Goal: Information Seeking & Learning: Find specific fact

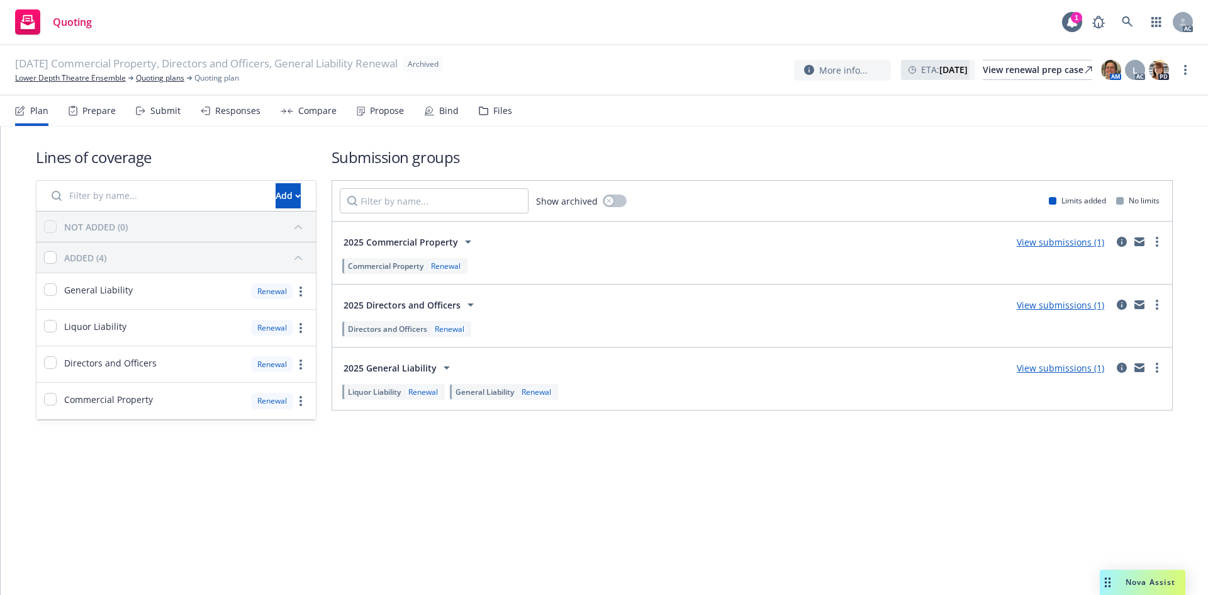
click at [100, 110] on div "Prepare" at bounding box center [98, 111] width 33 height 10
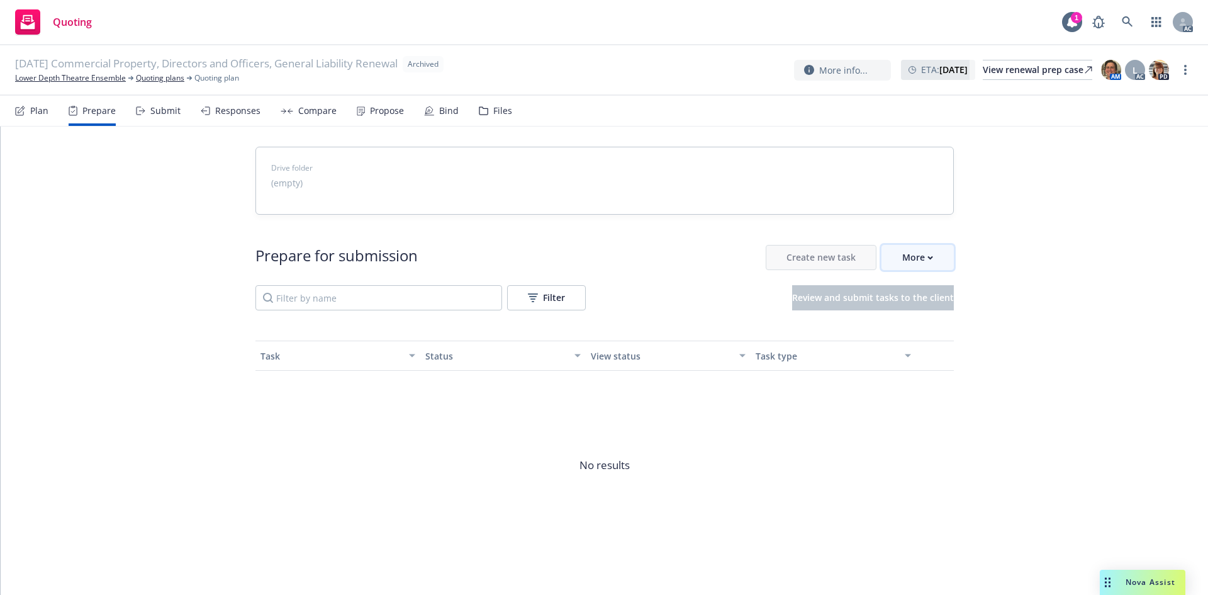
click at [922, 257] on div "More" at bounding box center [917, 257] width 31 height 24
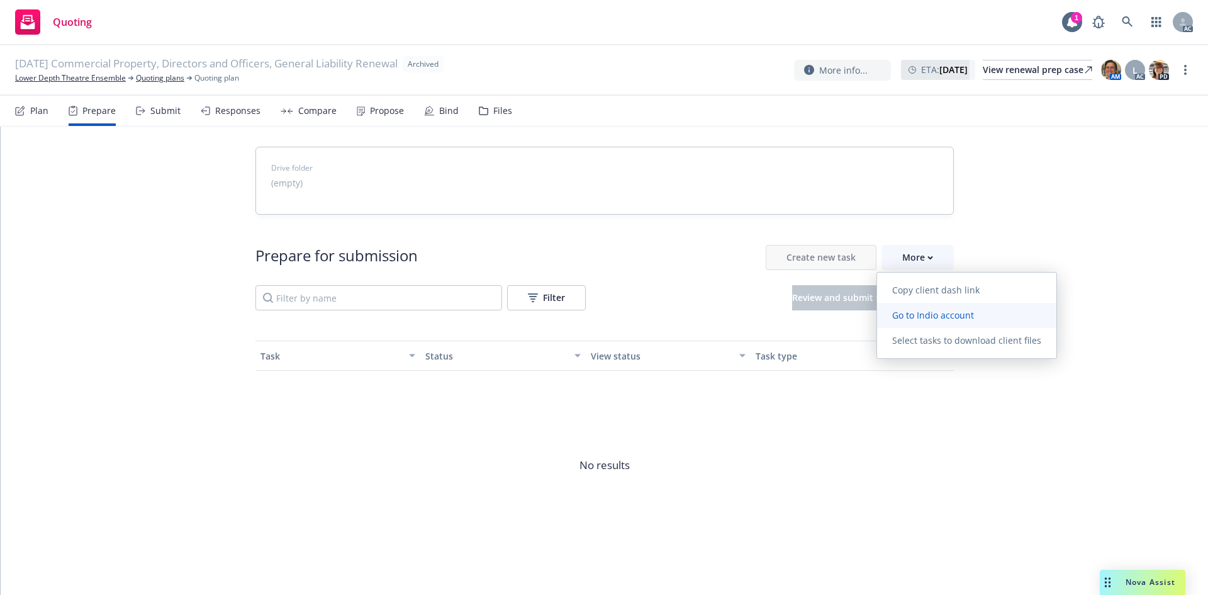
click at [957, 318] on span "Go to Indio account" at bounding box center [933, 315] width 112 height 12
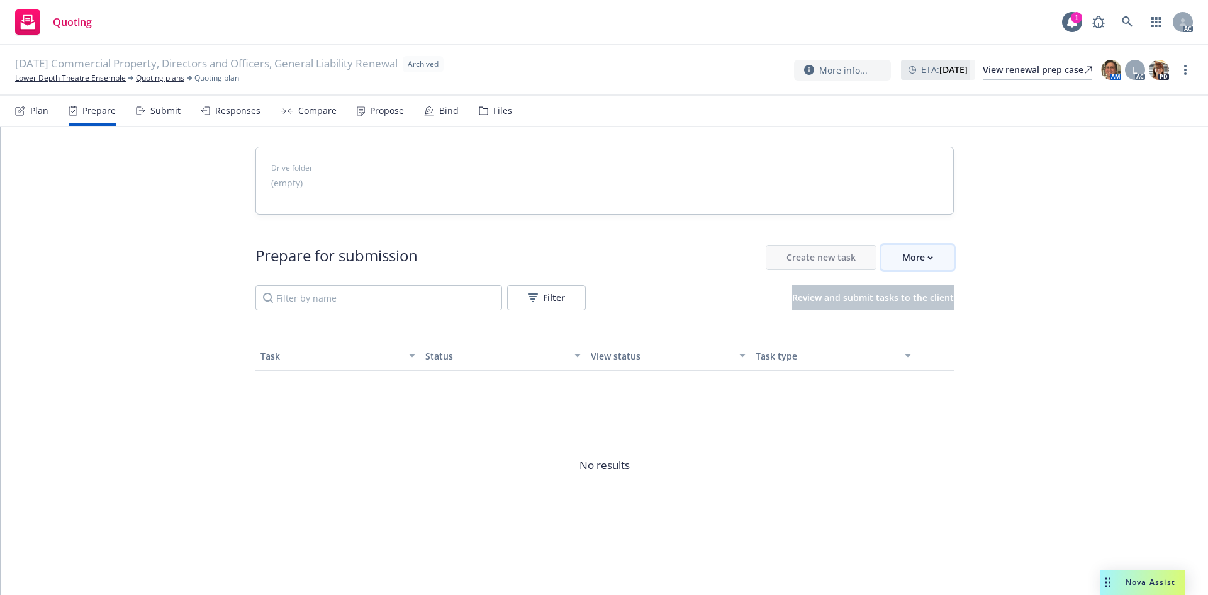
click at [931, 264] on button "More" at bounding box center [918, 257] width 72 height 25
click at [77, 76] on link "Lower Depth Theatre Ensemble" at bounding box center [70, 77] width 111 height 11
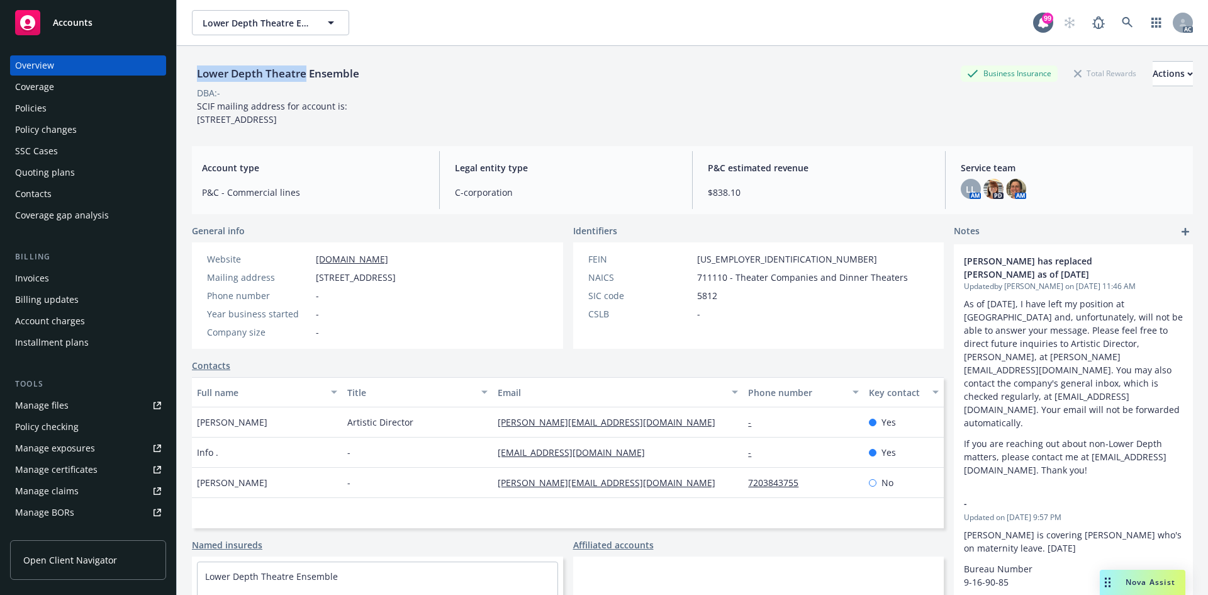
drag, startPoint x: 189, startPoint y: 76, endPoint x: 304, endPoint y: 78, distance: 114.5
click at [304, 78] on div "Lower Depth Theatre Ensemble Business Insurance Total Rewards Actions DBA: - SC…" at bounding box center [692, 343] width 1031 height 595
drag, startPoint x: 197, startPoint y: 436, endPoint x: 283, endPoint y: 437, distance: 85.6
click at [283, 437] on div "Gregg T. Daniels" at bounding box center [267, 422] width 150 height 30
drag, startPoint x: 490, startPoint y: 436, endPoint x: 611, endPoint y: 438, distance: 120.8
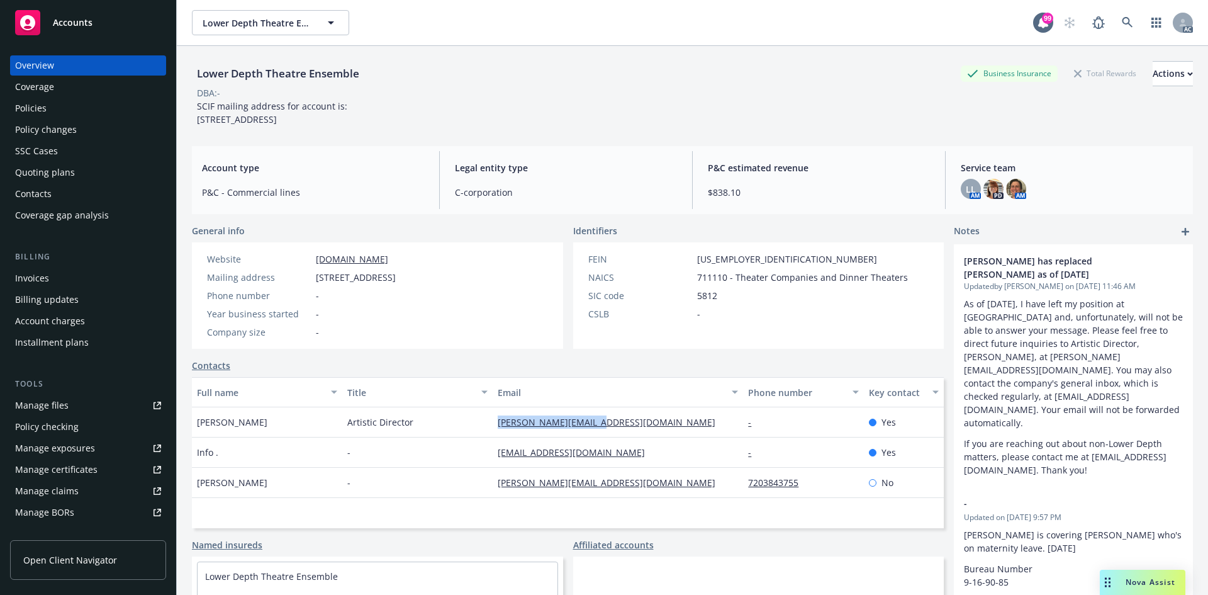
click at [611, 437] on div "gregg@lower-depth.com" at bounding box center [618, 422] width 250 height 30
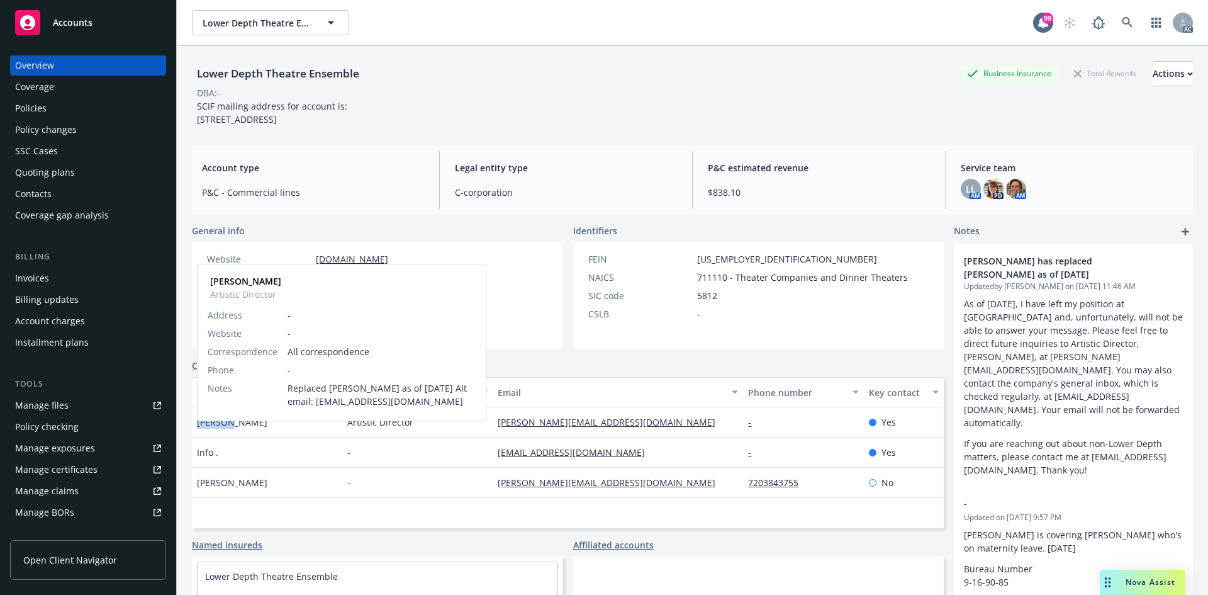
drag, startPoint x: 201, startPoint y: 437, endPoint x: 227, endPoint y: 439, distance: 25.9
click at [227, 428] on span "Gregg T. Daniels" at bounding box center [232, 421] width 70 height 13
copy span "Gregg T"
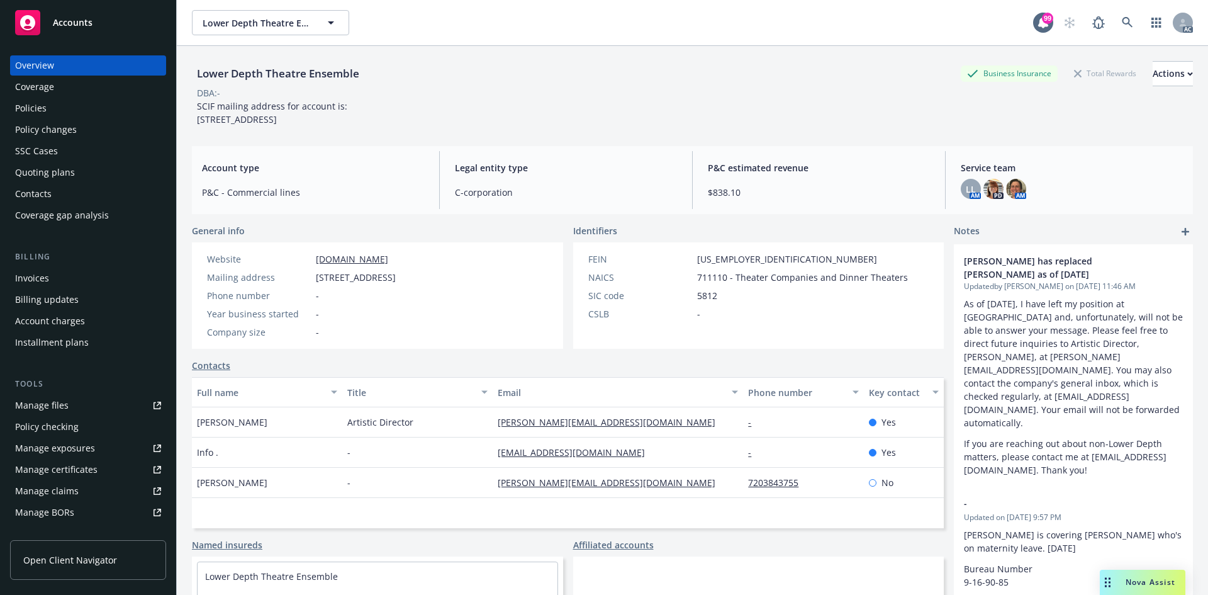
click at [233, 454] on div "Info ." at bounding box center [267, 452] width 150 height 30
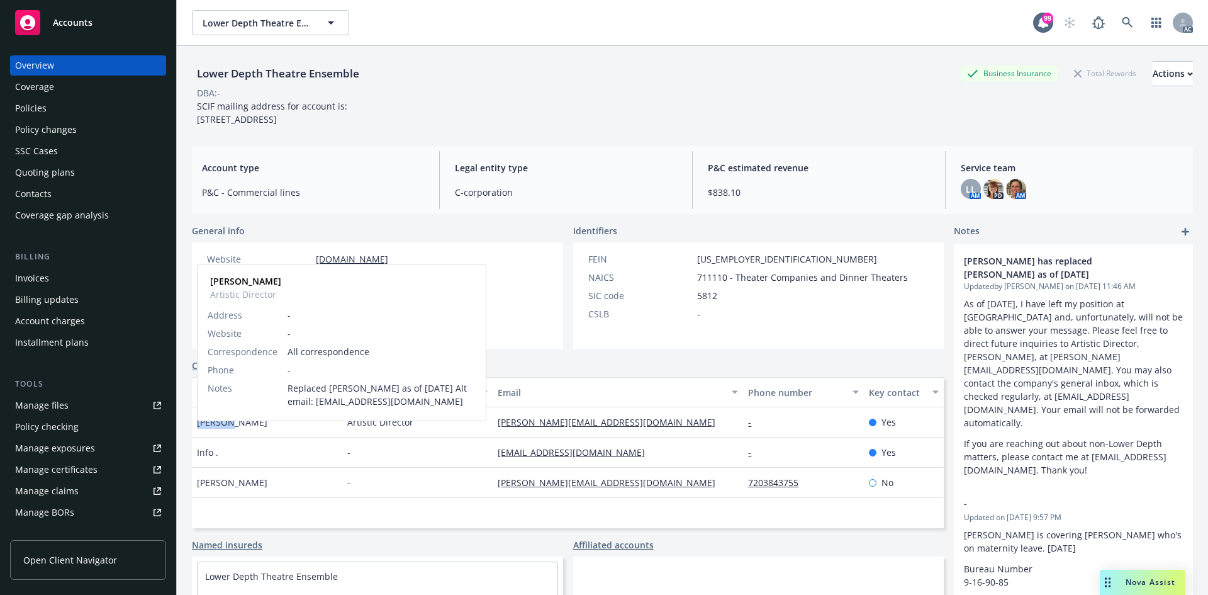
drag, startPoint x: 198, startPoint y: 435, endPoint x: 228, endPoint y: 440, distance: 30.0
click at [228, 428] on span "Gregg T. Daniels" at bounding box center [232, 421] width 70 height 13
copy span "Gregg T"
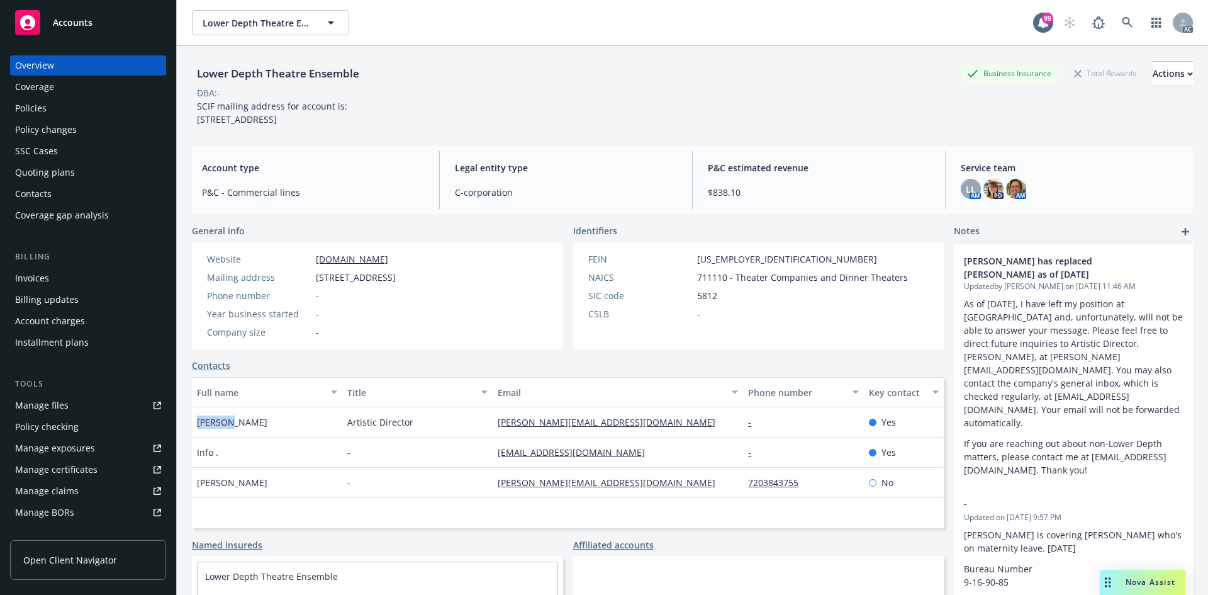
click at [73, 108] on div "Policies" at bounding box center [88, 108] width 146 height 20
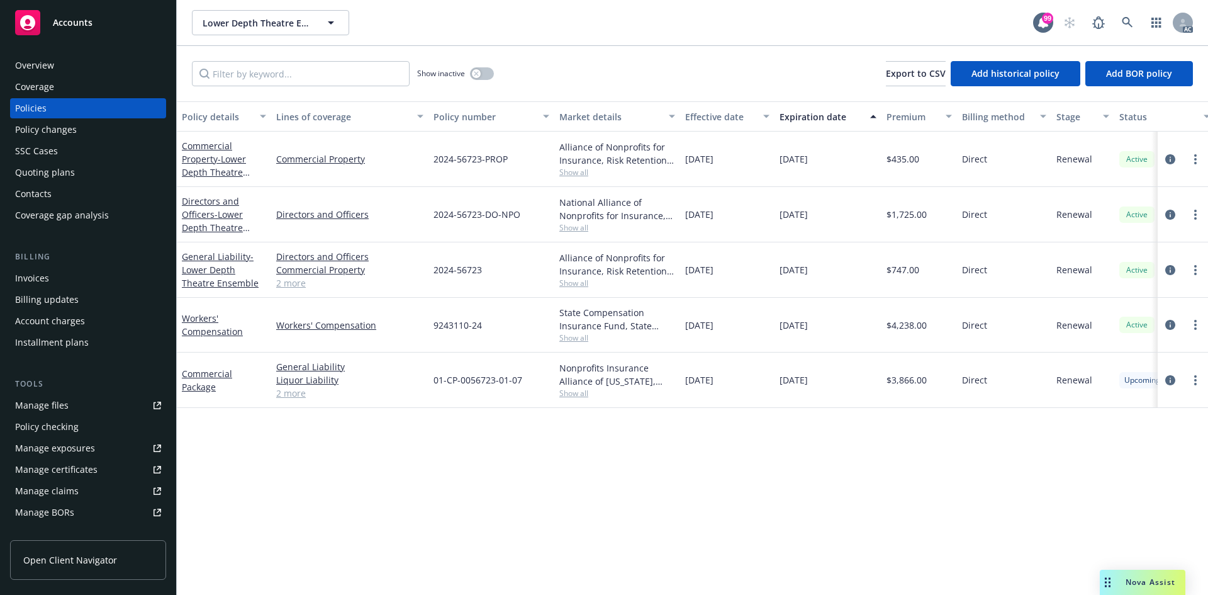
click at [305, 391] on link "2 more" at bounding box center [349, 392] width 147 height 13
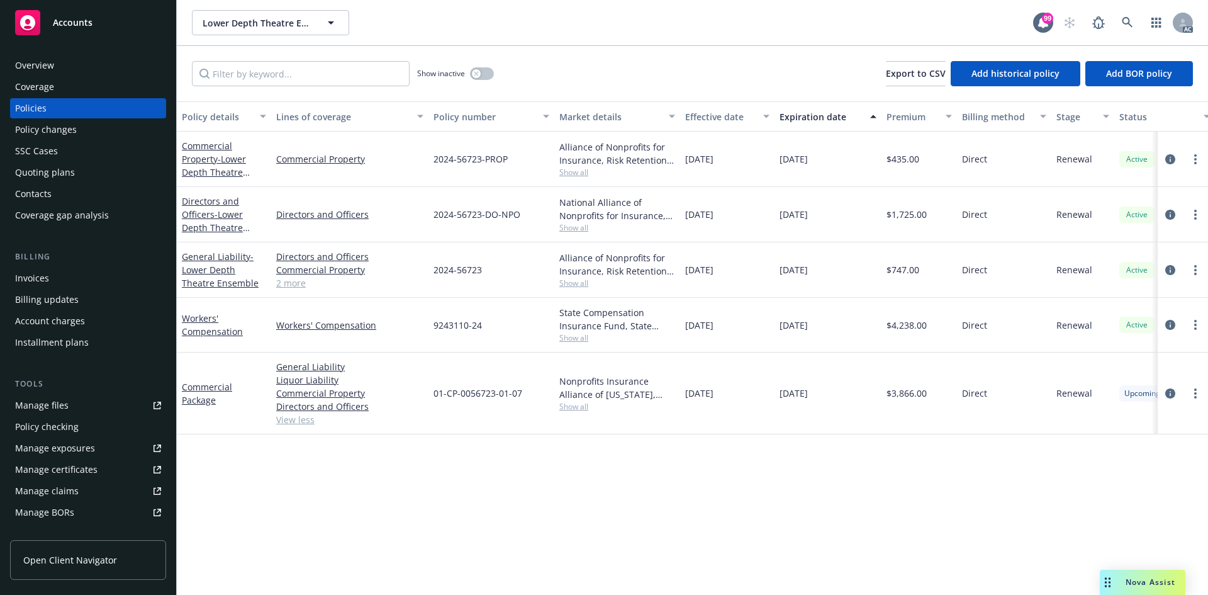
click at [298, 283] on link "2 more" at bounding box center [349, 282] width 147 height 13
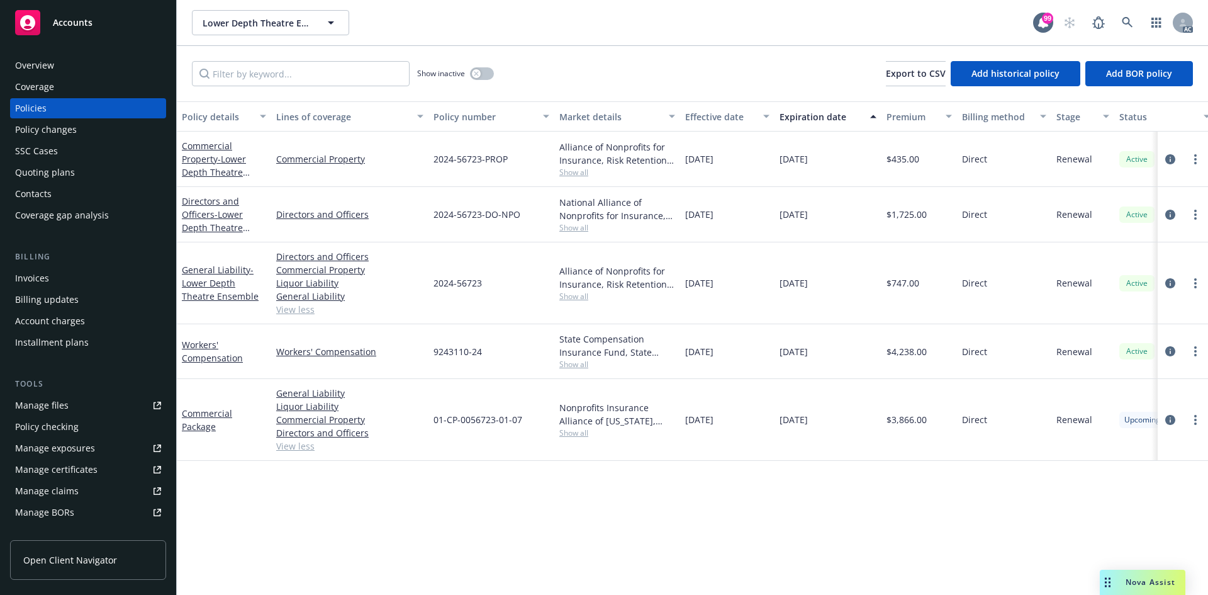
click at [577, 225] on span "Show all" at bounding box center [617, 227] width 116 height 11
click at [632, 234] on div "National Alliance of Nonprofits for Insurance, Inc., Nonprofits Insurance Allia…" at bounding box center [617, 214] width 126 height 55
click at [582, 224] on span "Show all" at bounding box center [617, 227] width 116 height 11
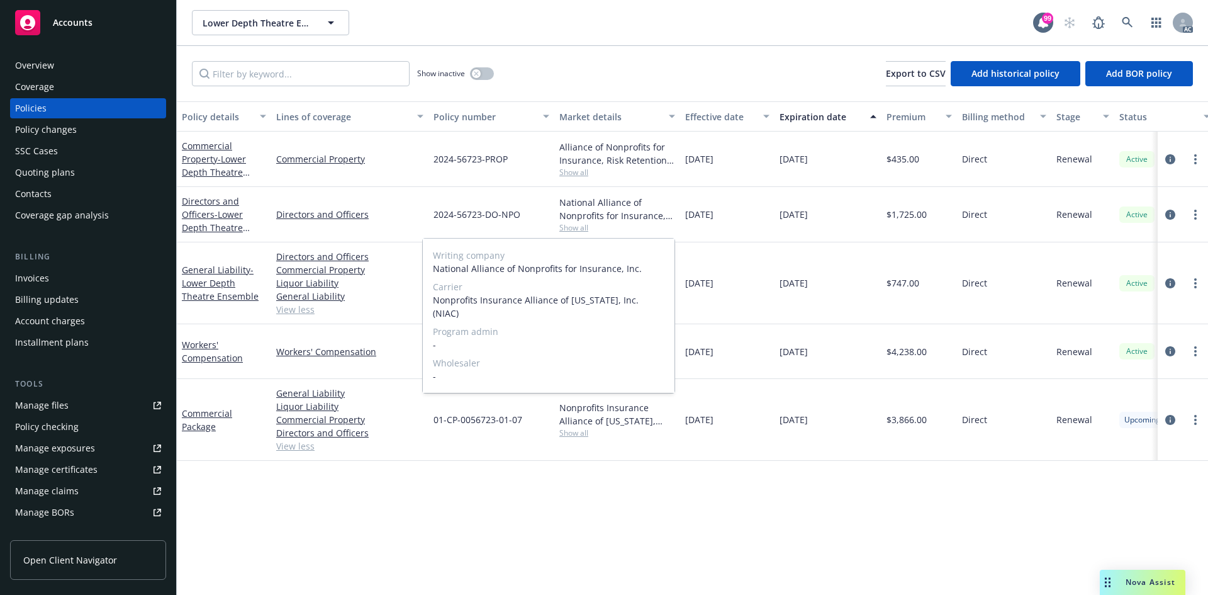
click at [629, 227] on span "Show all" at bounding box center [617, 227] width 116 height 11
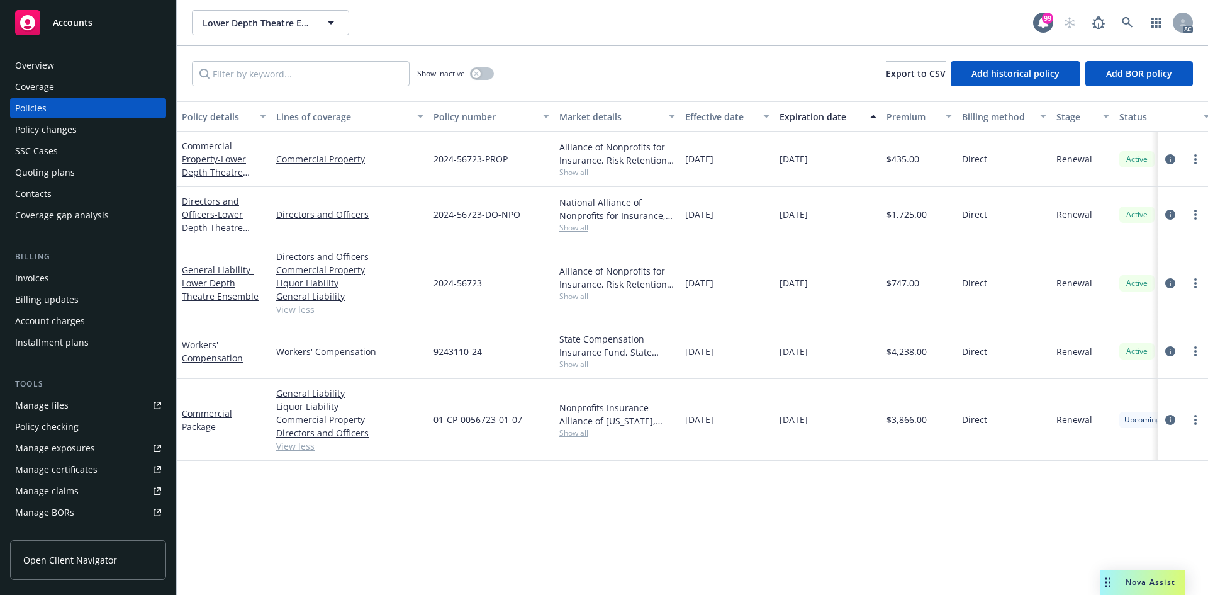
click at [579, 222] on span "Show all" at bounding box center [617, 227] width 116 height 11
click at [876, 228] on div "10/01/2025" at bounding box center [828, 214] width 107 height 55
click at [488, 68] on button "button" at bounding box center [482, 73] width 24 height 13
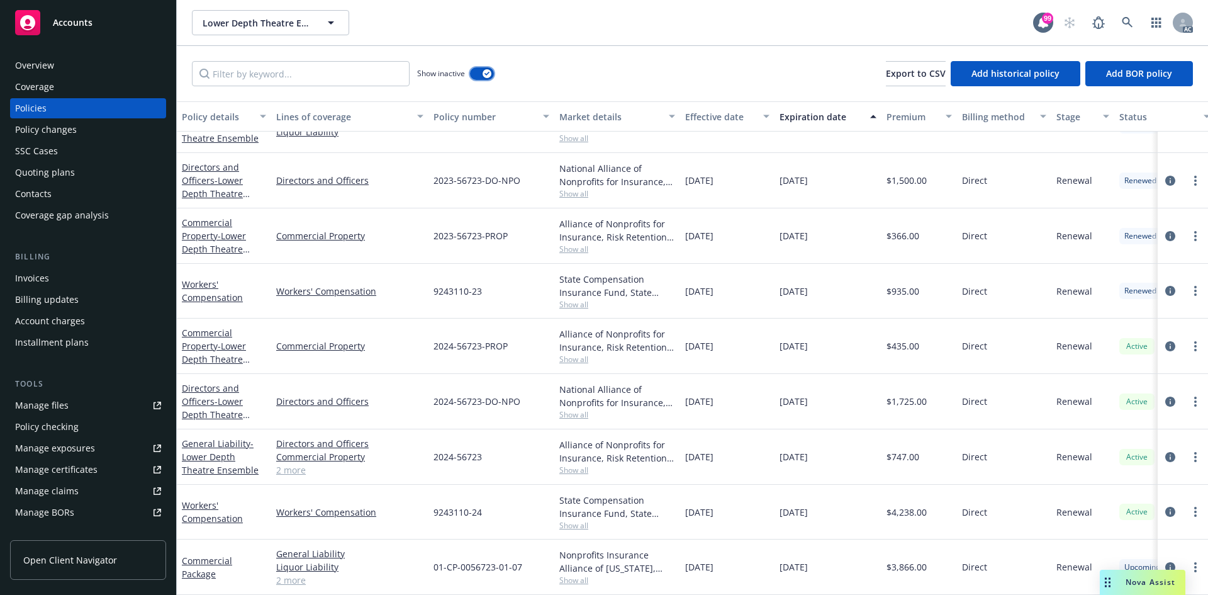
scroll to position [1002, 0]
click at [488, 74] on icon "button" at bounding box center [486, 74] width 5 height 4
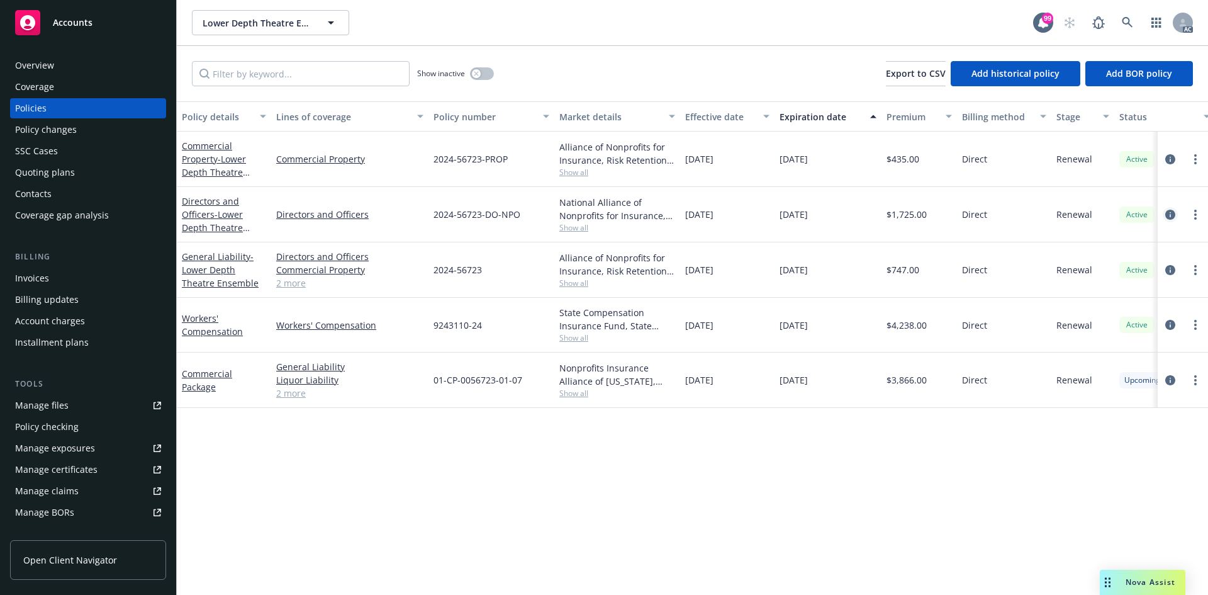
click at [1172, 212] on icon "circleInformation" at bounding box center [1170, 215] width 10 height 10
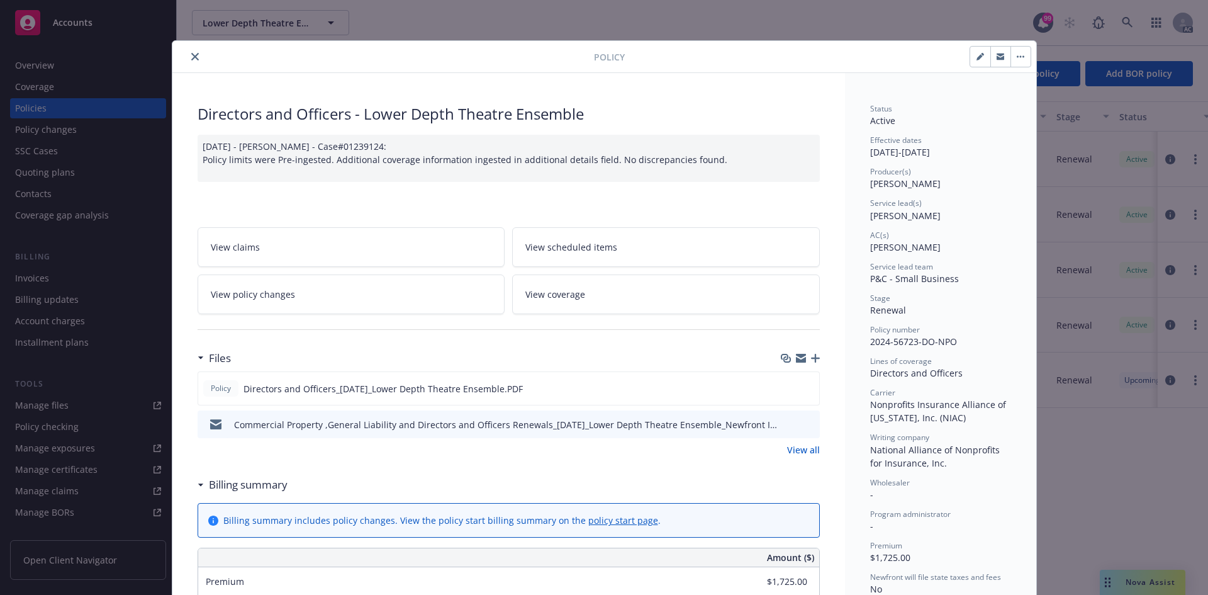
scroll to position [126, 0]
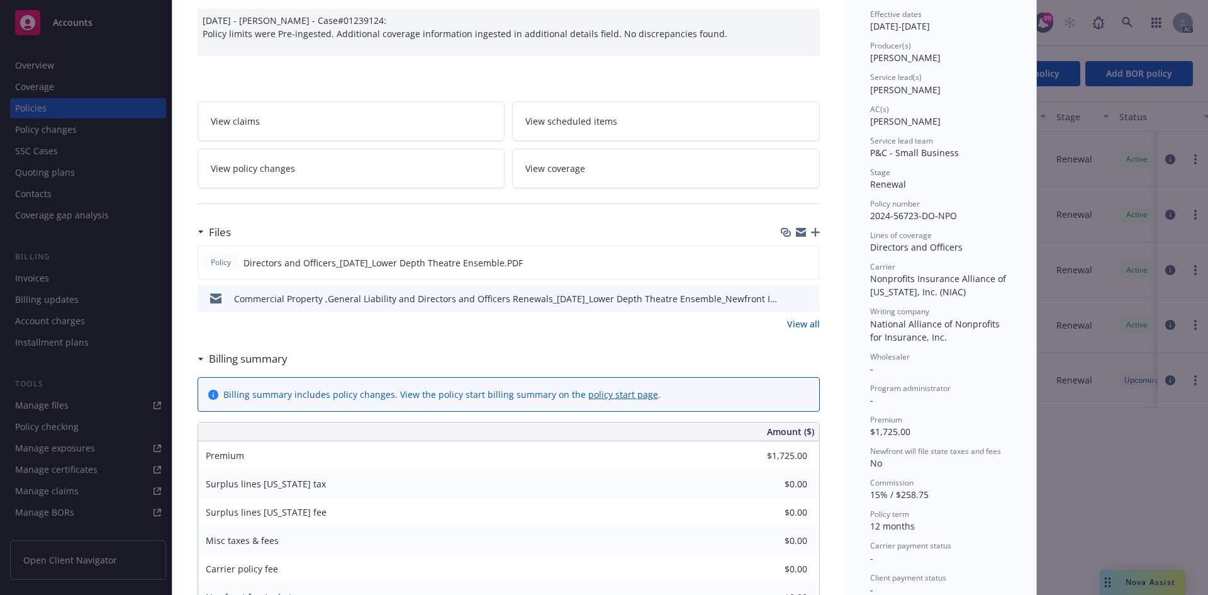
click at [798, 328] on link "View all" at bounding box center [803, 323] width 33 height 13
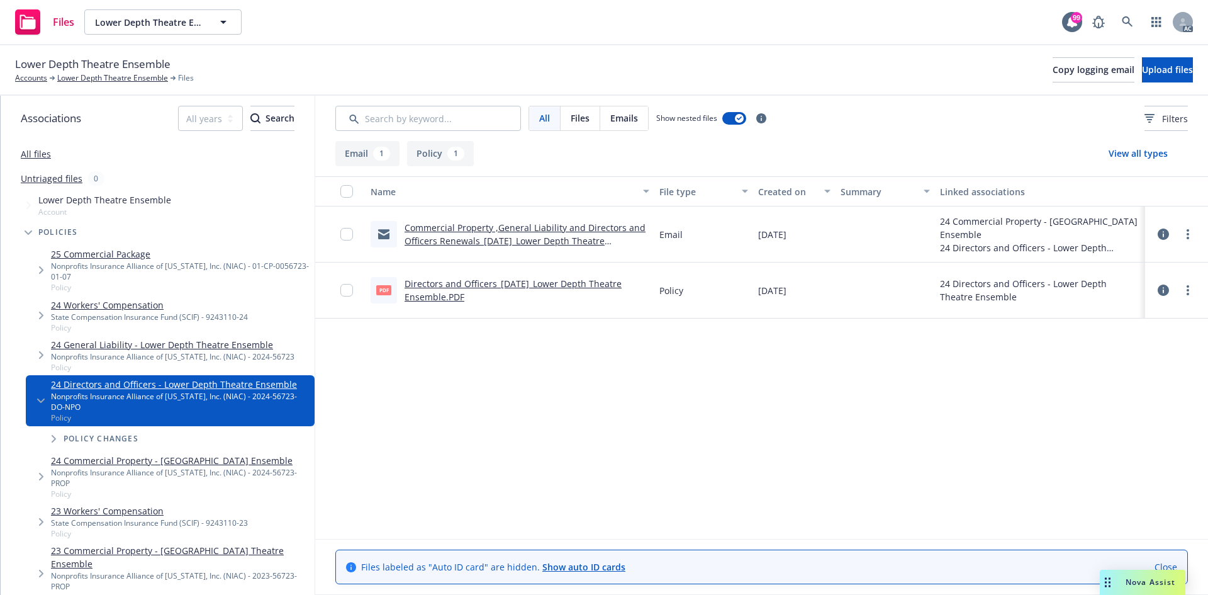
click at [579, 287] on link "Directors and Officers_[DATE]_Lower Depth Theatre Ensemble.PDF" at bounding box center [513, 289] width 217 height 25
click at [157, 77] on link "Lower Depth Theatre Ensemble" at bounding box center [112, 77] width 111 height 11
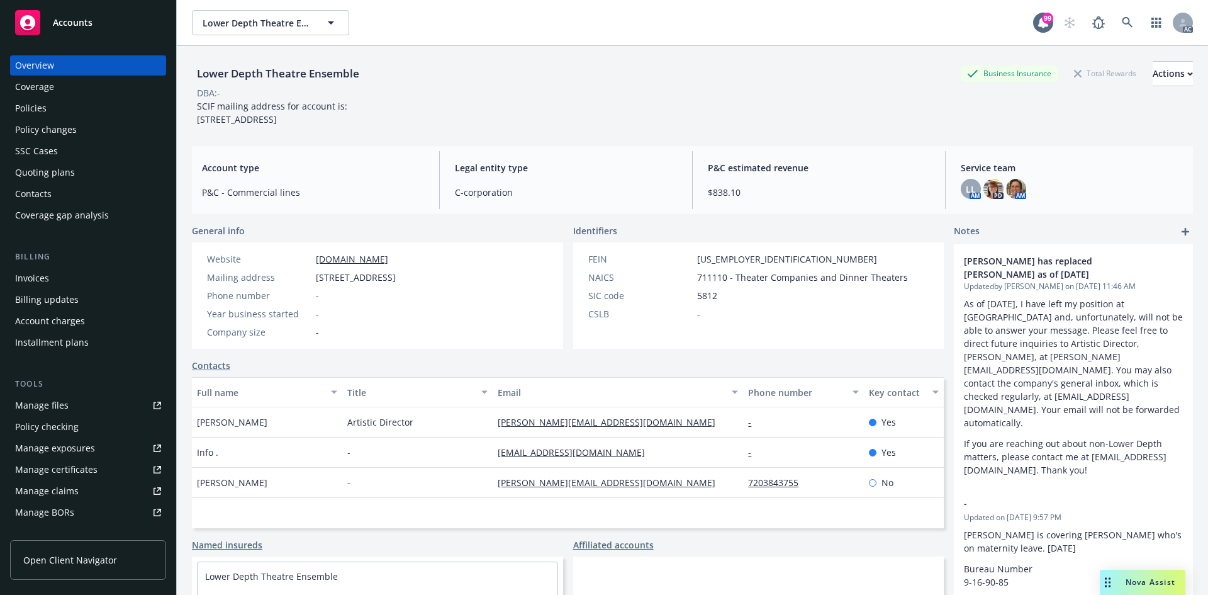
click at [38, 109] on div "Policies" at bounding box center [30, 108] width 31 height 20
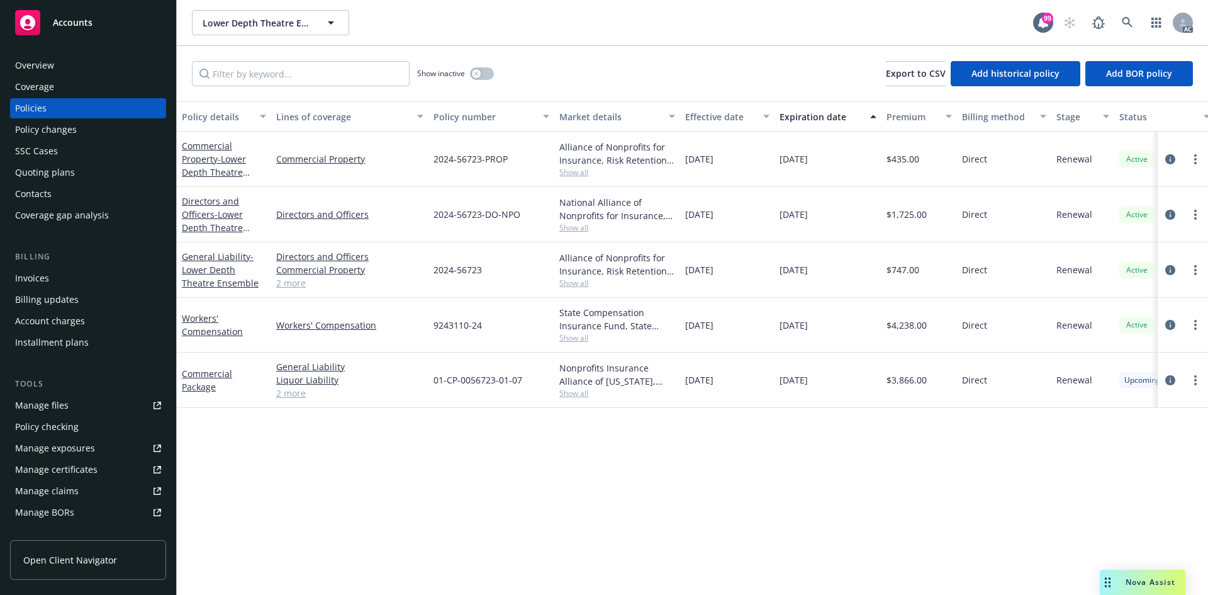
click at [302, 288] on link "2 more" at bounding box center [349, 282] width 147 height 13
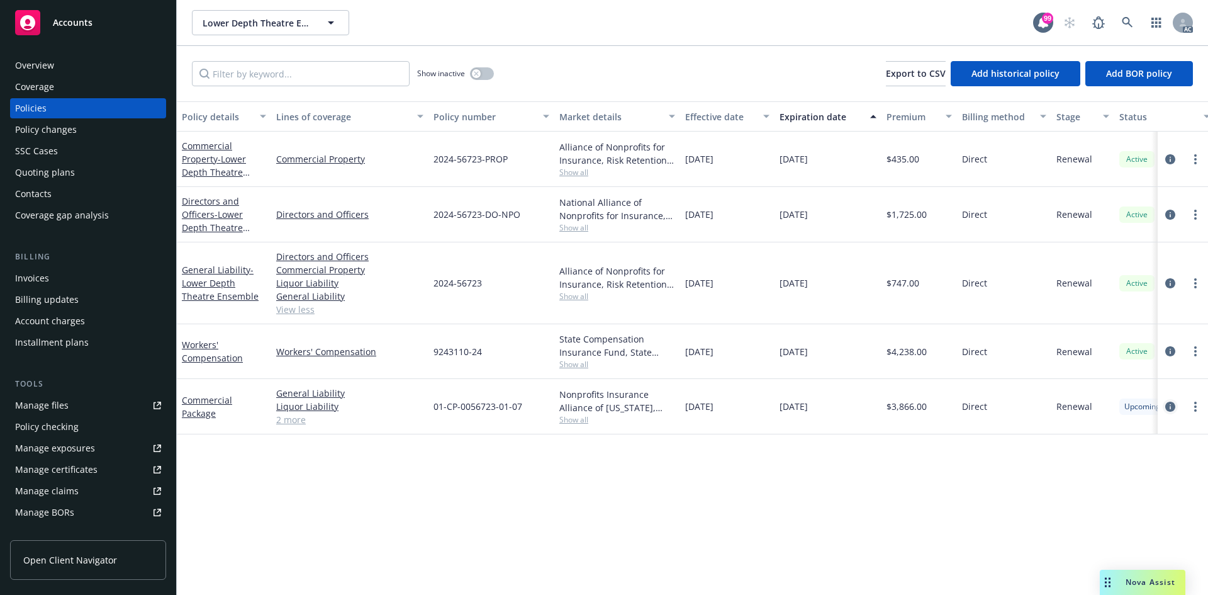
click at [1163, 405] on link "circleInformation" at bounding box center [1170, 406] width 15 height 15
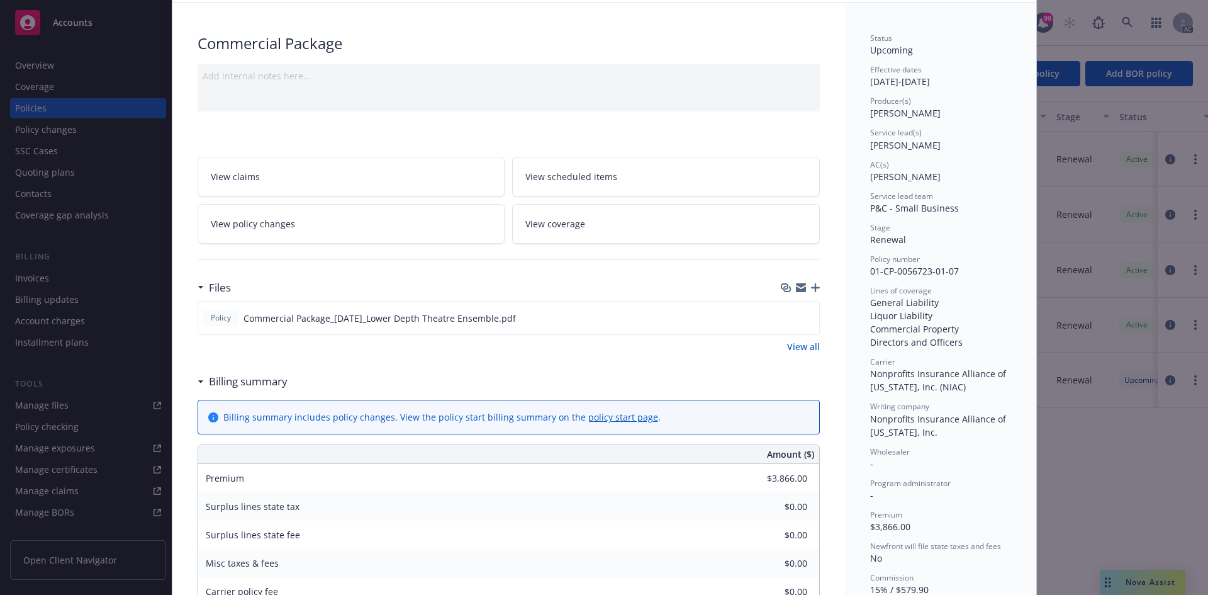
scroll to position [126, 0]
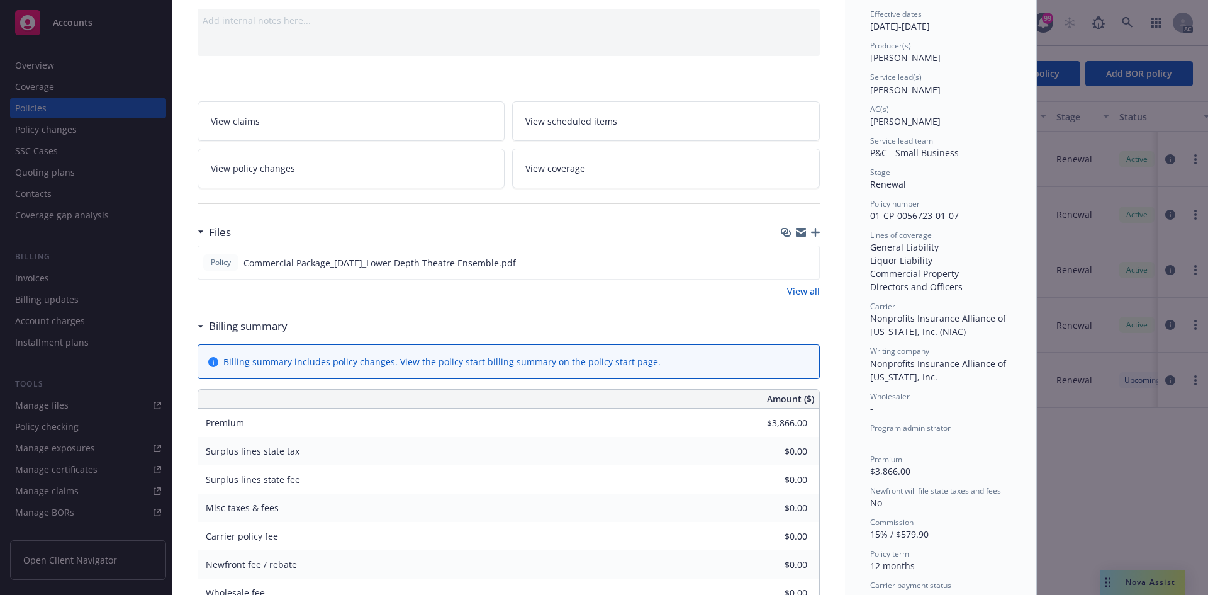
click at [809, 295] on link "View all" at bounding box center [803, 290] width 33 height 13
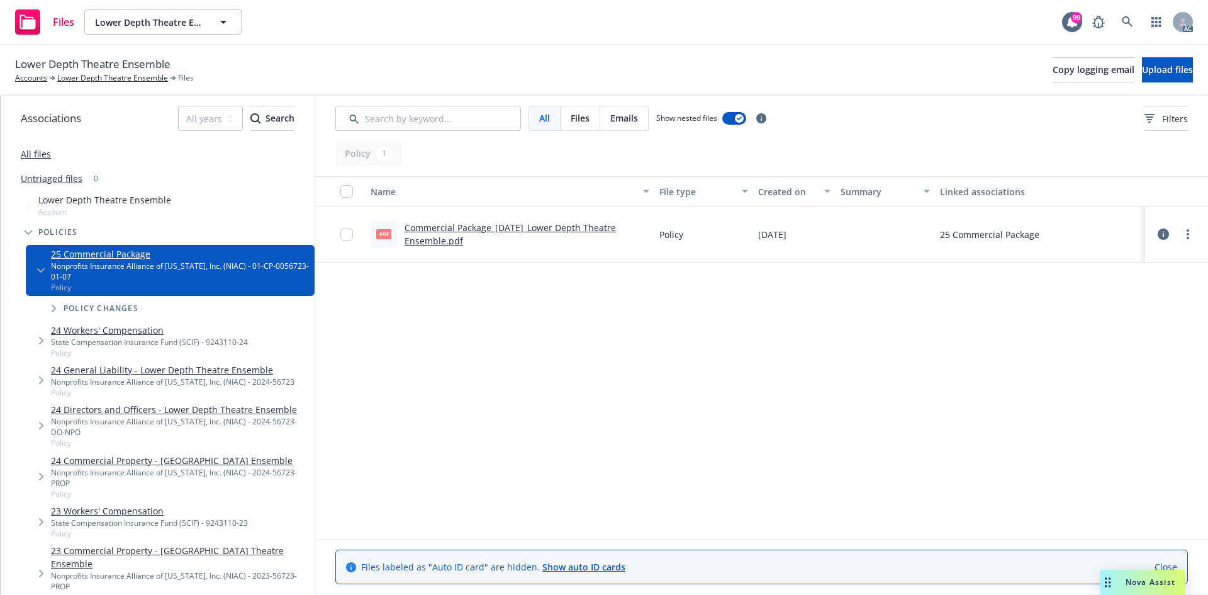
click at [532, 227] on link "Commercial Package_[DATE]_Lower Depth Theatre Ensemble.pdf" at bounding box center [510, 233] width 211 height 25
click at [157, 78] on link "Lower Depth Theatre Ensemble" at bounding box center [112, 77] width 111 height 11
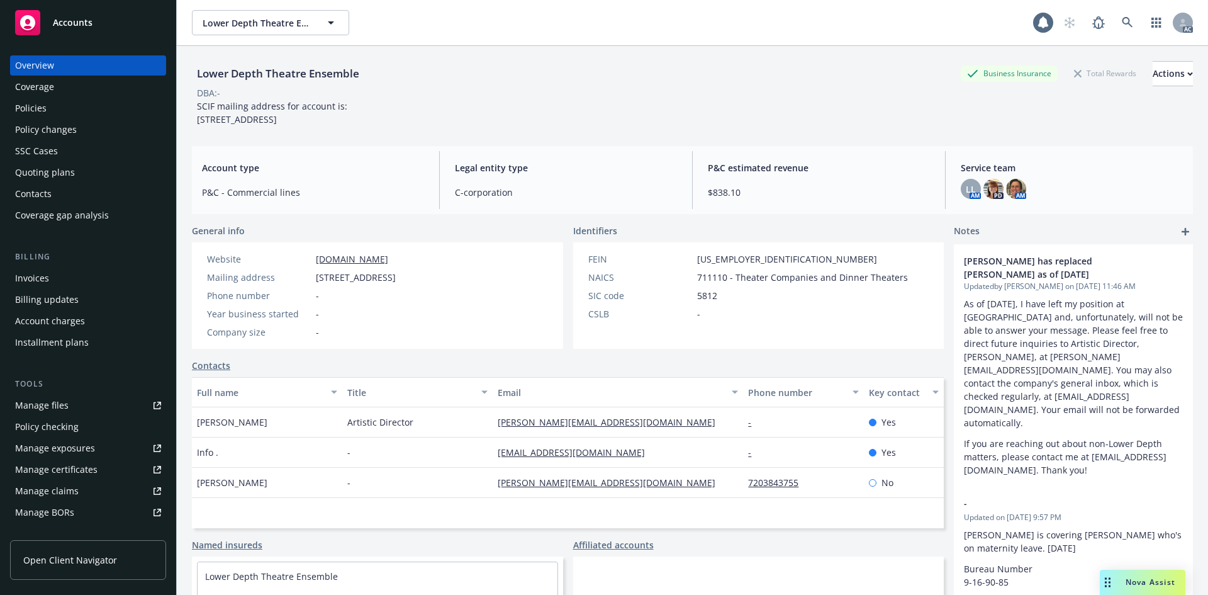
click at [76, 408] on link "Manage files" at bounding box center [88, 405] width 156 height 20
click at [50, 406] on div "Manage files" at bounding box center [41, 405] width 53 height 20
click at [48, 440] on div "Manage exposures" at bounding box center [55, 448] width 80 height 20
click at [89, 108] on div "Policies" at bounding box center [88, 108] width 146 height 20
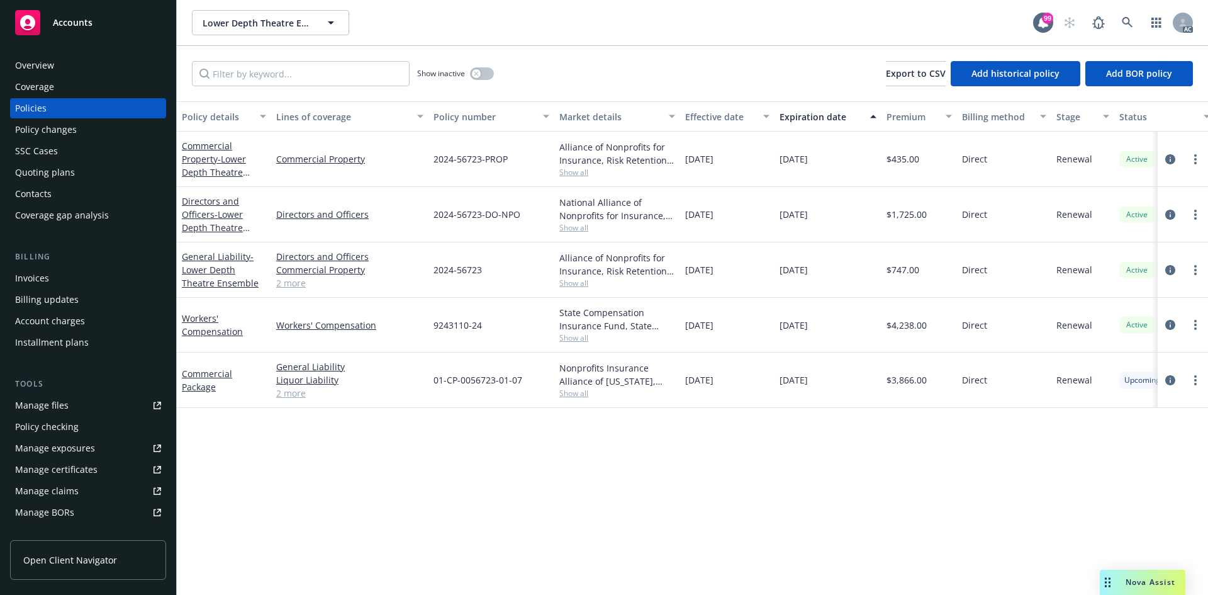
click at [285, 284] on link "2 more" at bounding box center [349, 282] width 147 height 13
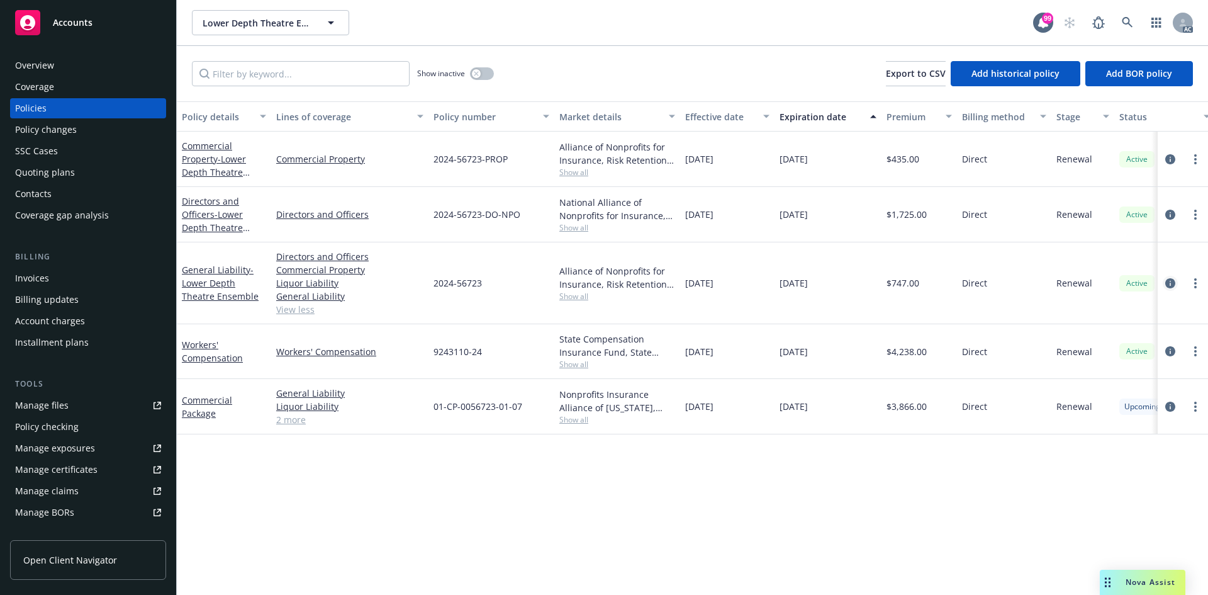
click at [1168, 283] on icon "circleInformation" at bounding box center [1170, 283] width 10 height 10
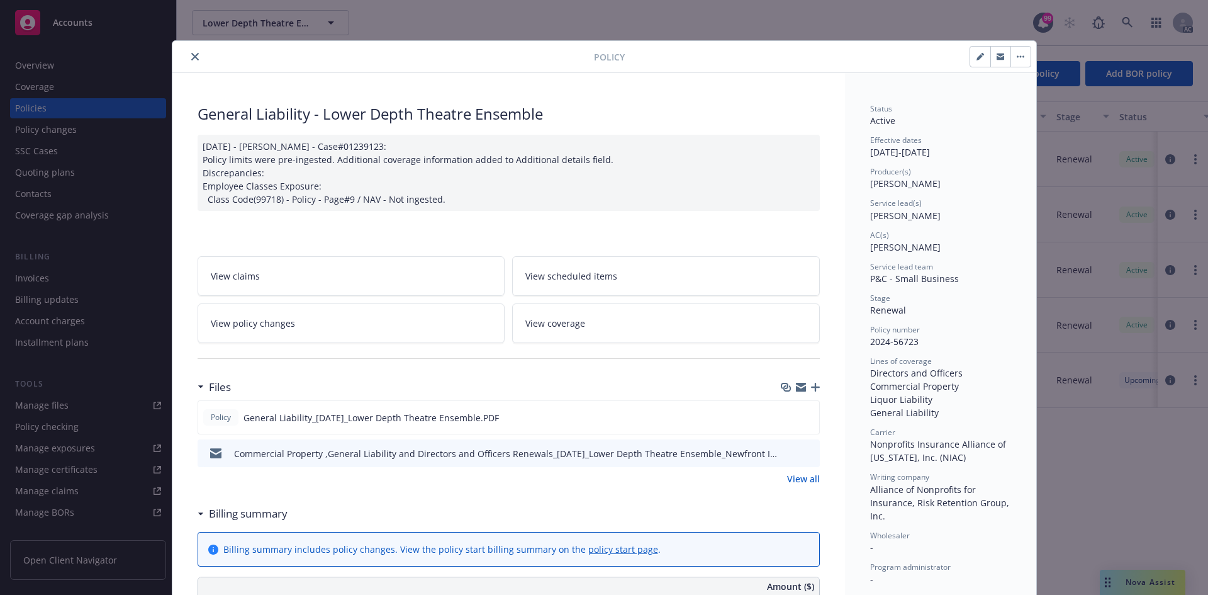
scroll to position [189, 0]
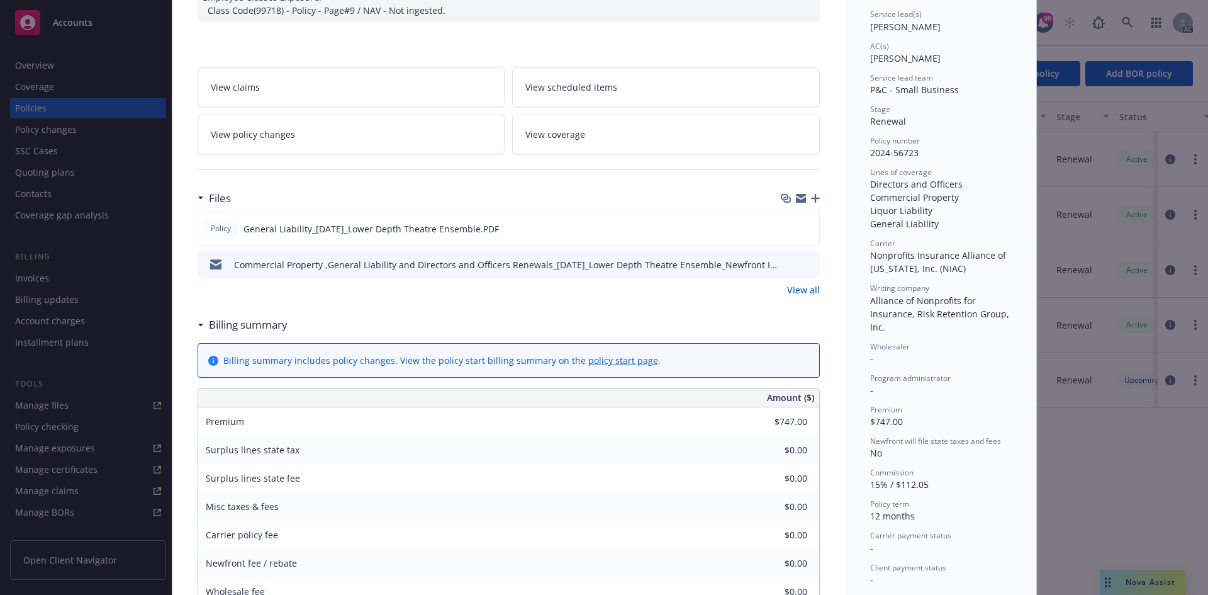
click at [793, 291] on link "View all" at bounding box center [803, 289] width 33 height 13
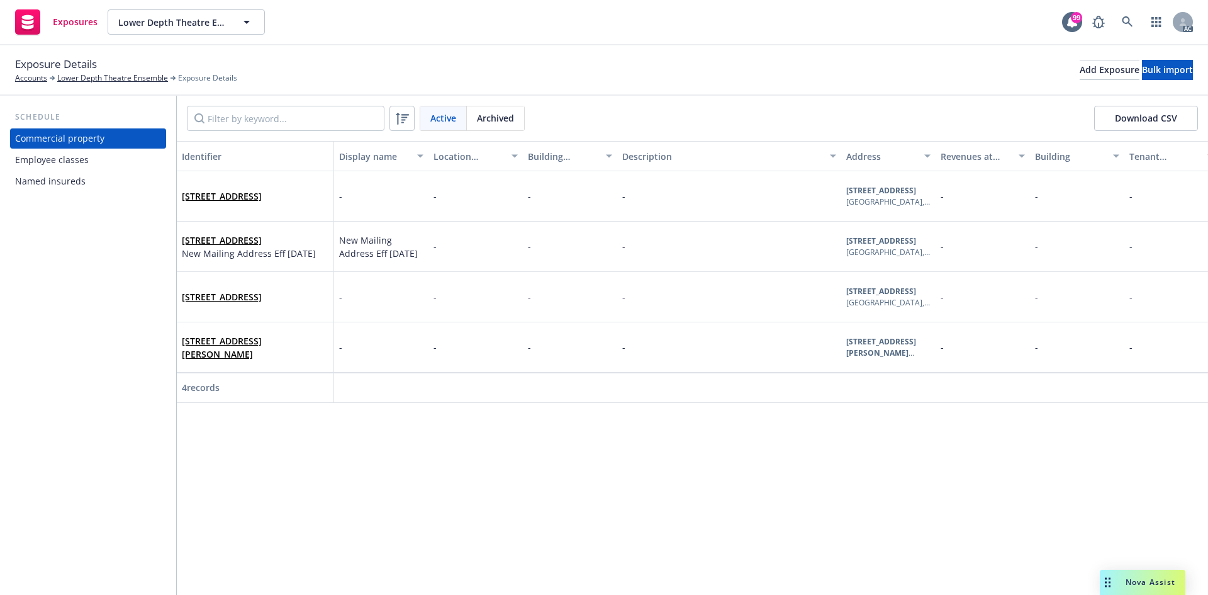
click at [35, 162] on div "Employee classes" at bounding box center [52, 160] width 74 height 20
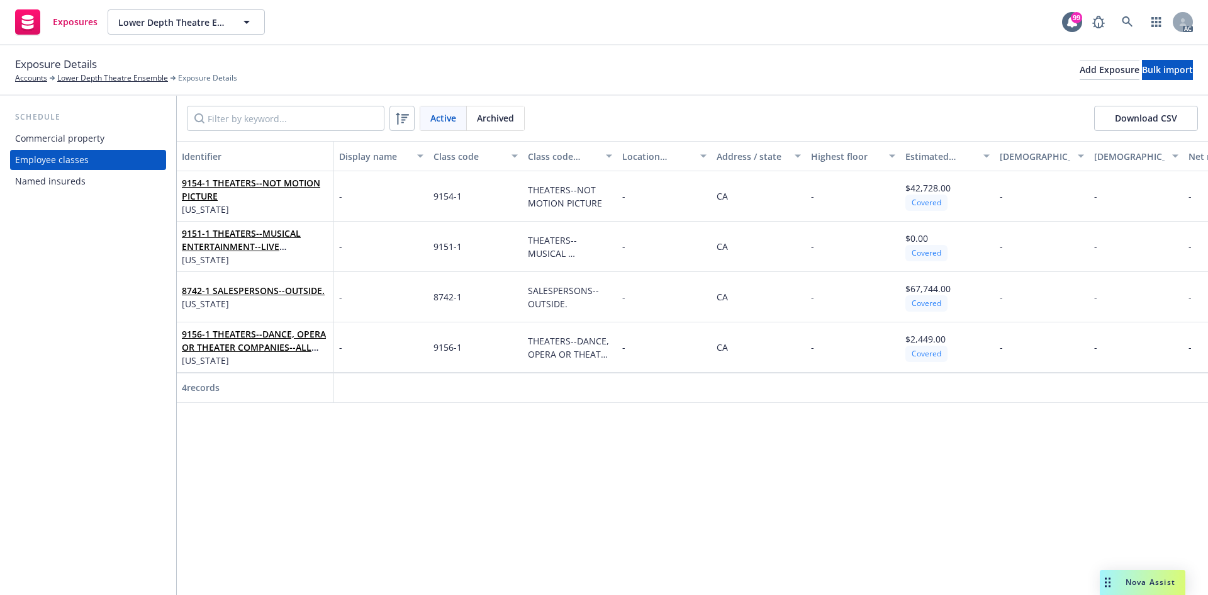
click at [53, 174] on div "Named insureds" at bounding box center [50, 181] width 70 height 20
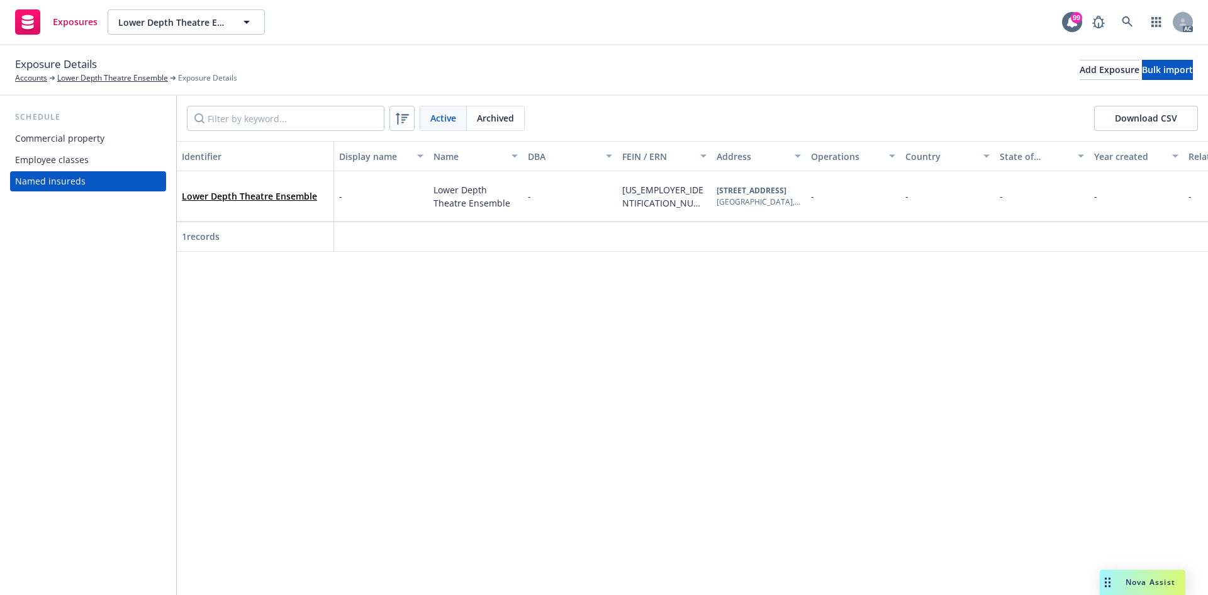
scroll to position [0, 164]
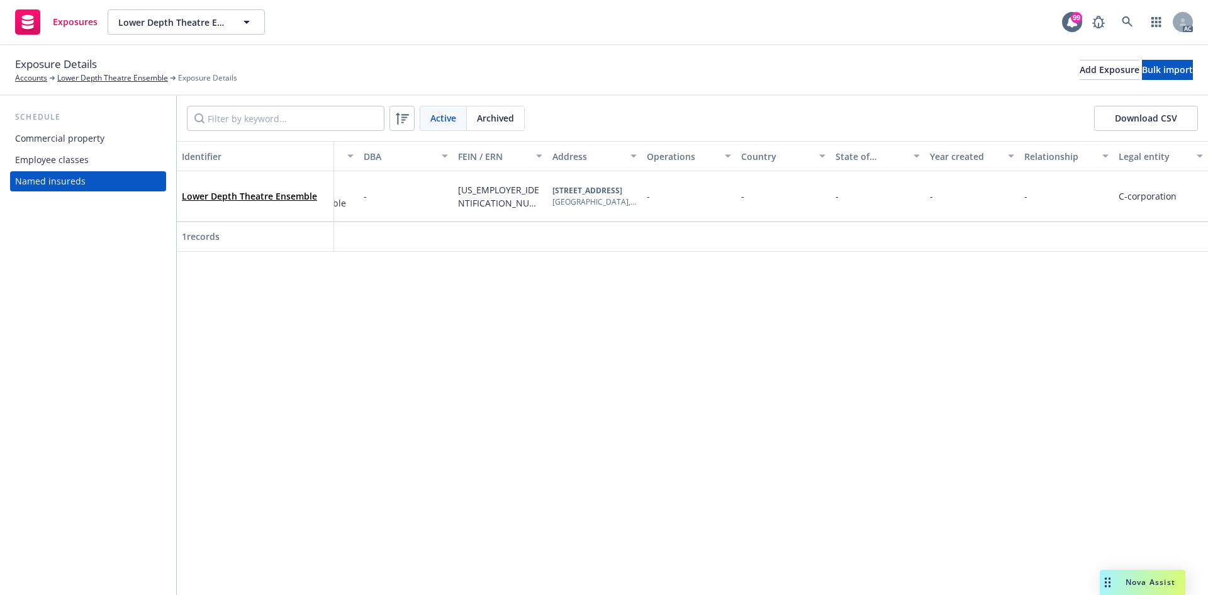
click at [103, 140] on div "Commercial property" at bounding box center [88, 138] width 146 height 20
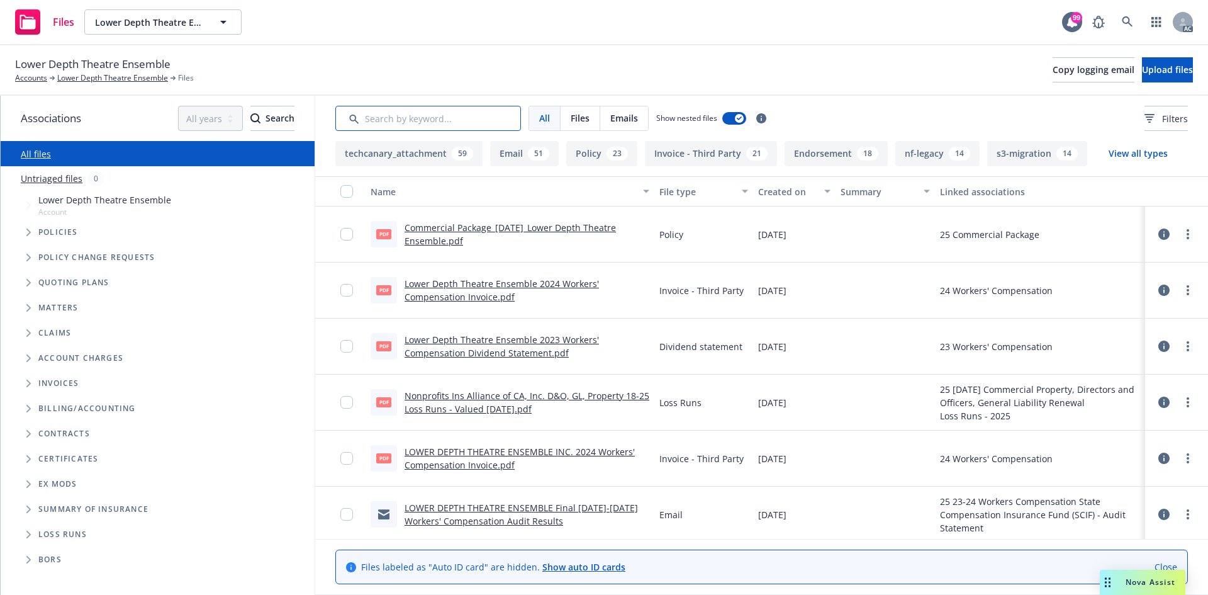
click at [415, 118] on input "Search by keyword..." at bounding box center [428, 118] width 186 height 25
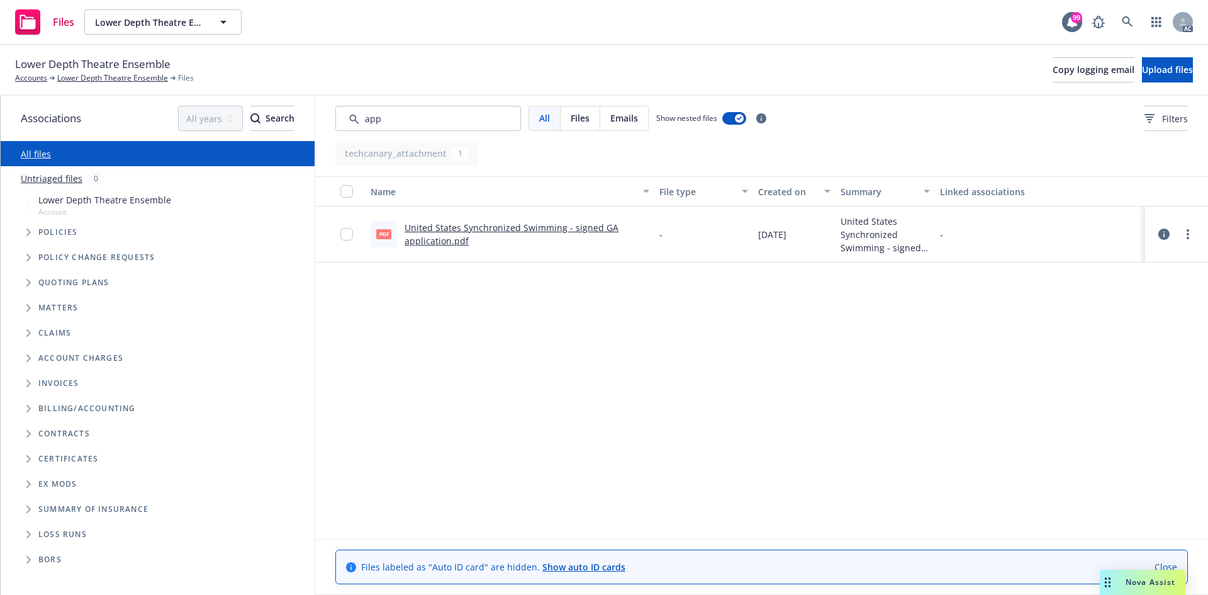
click at [519, 223] on link "United States Synchronized Swimming - signed GA application.pdf" at bounding box center [512, 233] width 214 height 25
click at [449, 126] on input "Search by keyword..." at bounding box center [428, 118] width 186 height 25
drag, startPoint x: 430, startPoint y: 118, endPoint x: 345, endPoint y: 108, distance: 84.9
click at [345, 108] on input "Search by keyword..." at bounding box center [428, 118] width 186 height 25
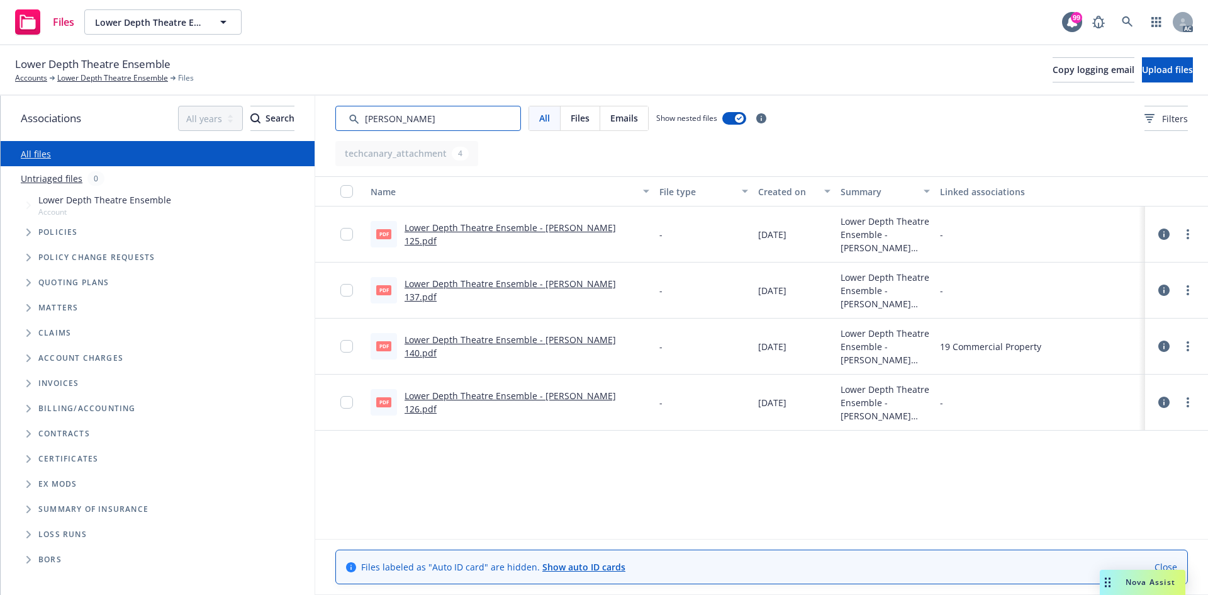
type input "acord"
click at [522, 237] on link "Lower Depth Theatre Ensemble - Acord 125.pdf" at bounding box center [510, 233] width 211 height 25
click at [547, 354] on div "pdf Lower Depth Theatre Ensemble - Acord 140.pdf" at bounding box center [510, 346] width 279 height 26
click at [539, 347] on link "Lower Depth Theatre Ensemble - Acord 140.pdf" at bounding box center [510, 345] width 211 height 25
click at [560, 403] on link "Lower Depth Theatre Ensemble - Acord 126.pdf" at bounding box center [510, 401] width 211 height 25
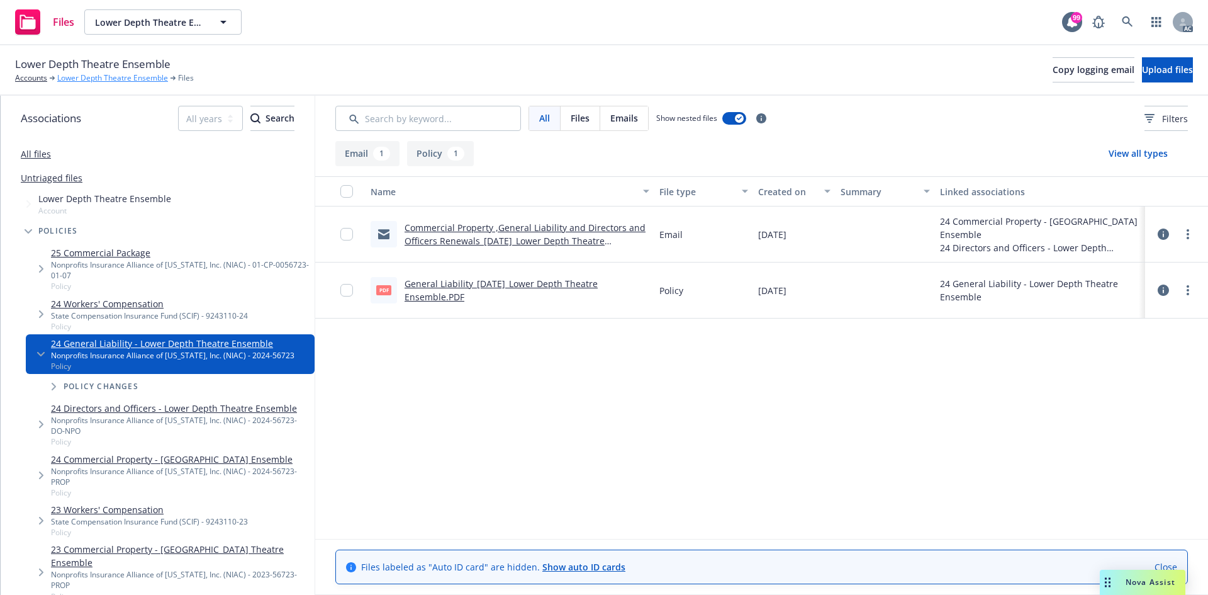
click at [138, 76] on link "Lower Depth Theatre Ensemble" at bounding box center [112, 77] width 111 height 11
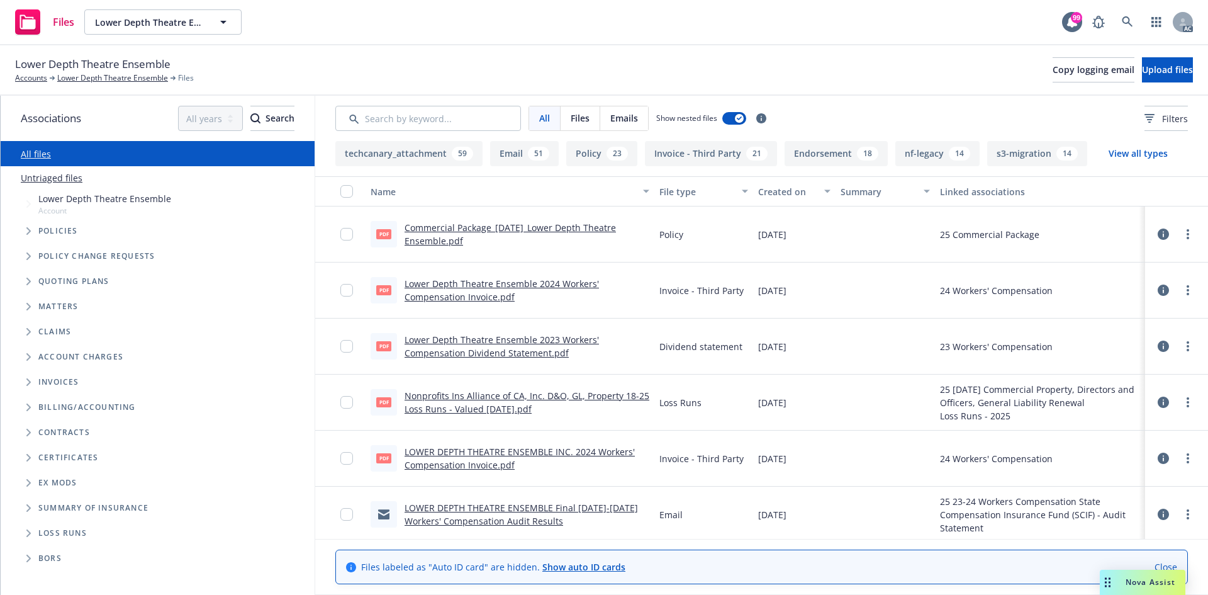
click at [123, 68] on span "Lower Depth Theatre Ensemble" at bounding box center [92, 64] width 155 height 16
click at [106, 84] on div "Lower Depth Theatre Ensemble Accounts Lower Depth Theatre Ensemble Files Copy l…" at bounding box center [604, 70] width 1208 height 50
click at [106, 78] on link "Lower Depth Theatre Ensemble" at bounding box center [112, 77] width 111 height 11
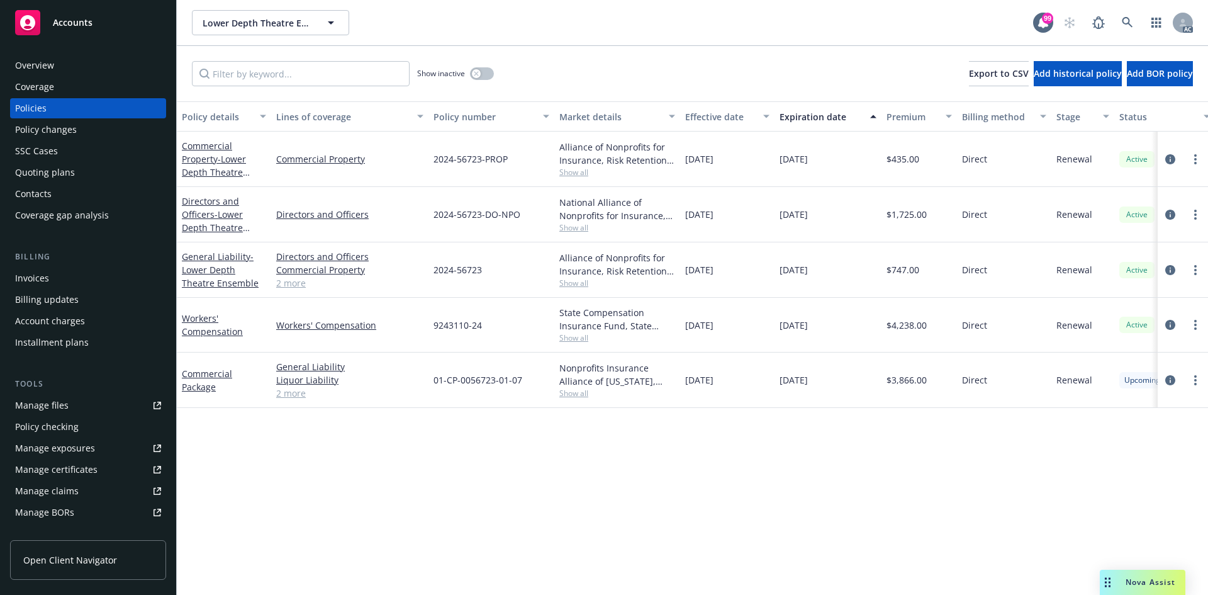
click at [288, 394] on link "2 more" at bounding box center [349, 392] width 147 height 13
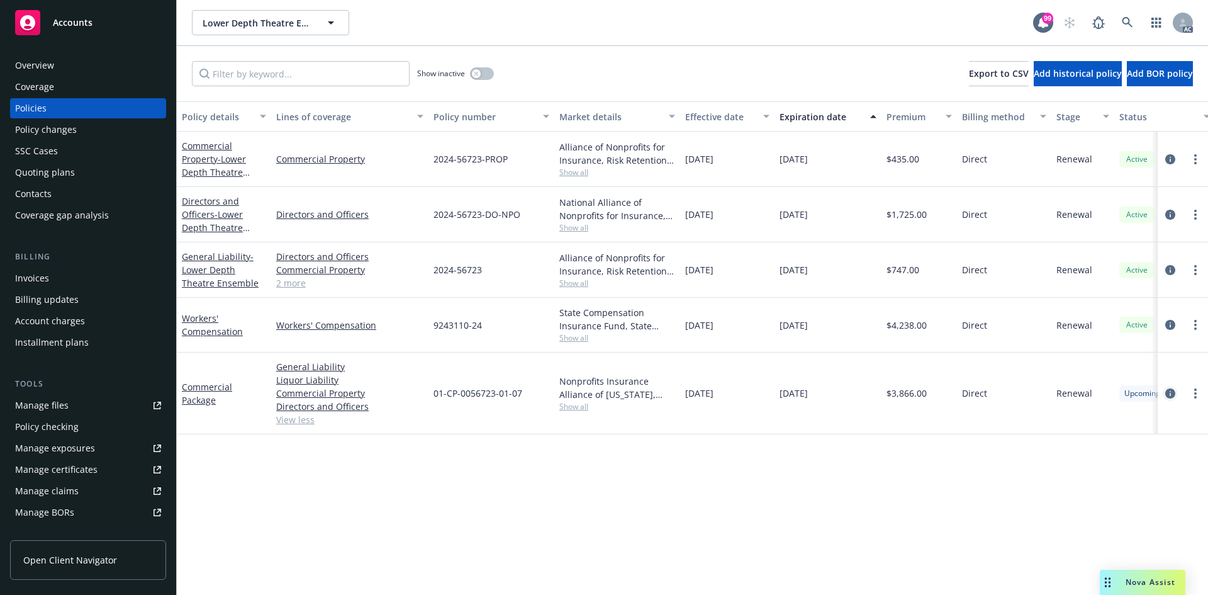
click at [1168, 391] on icon "circleInformation" at bounding box center [1170, 393] width 10 height 10
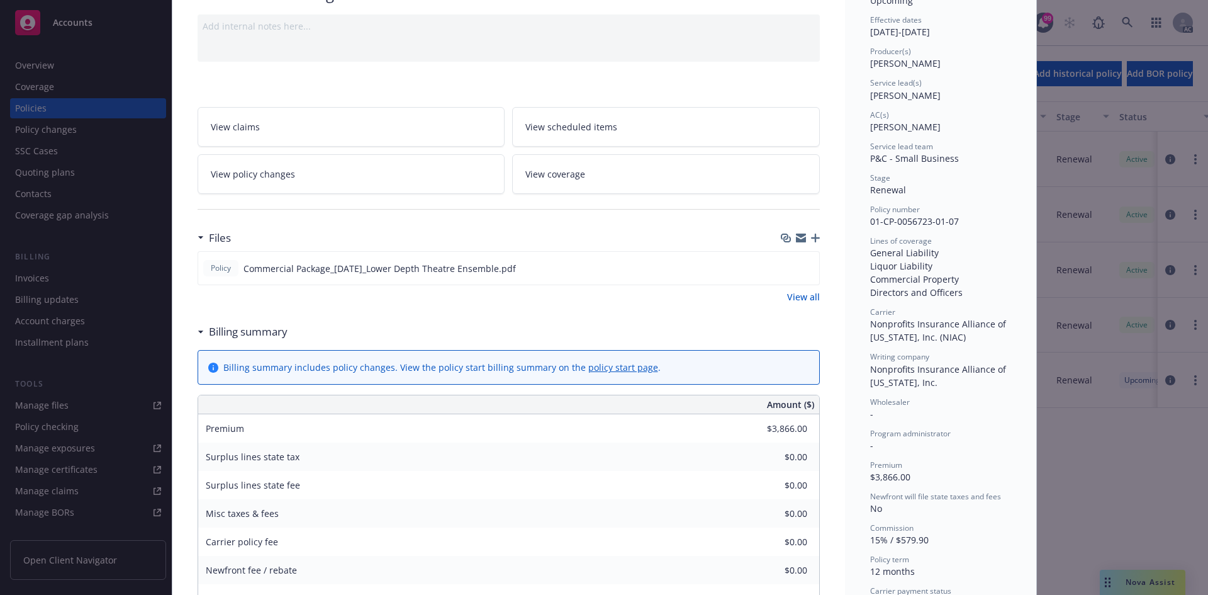
scroll to position [126, 0]
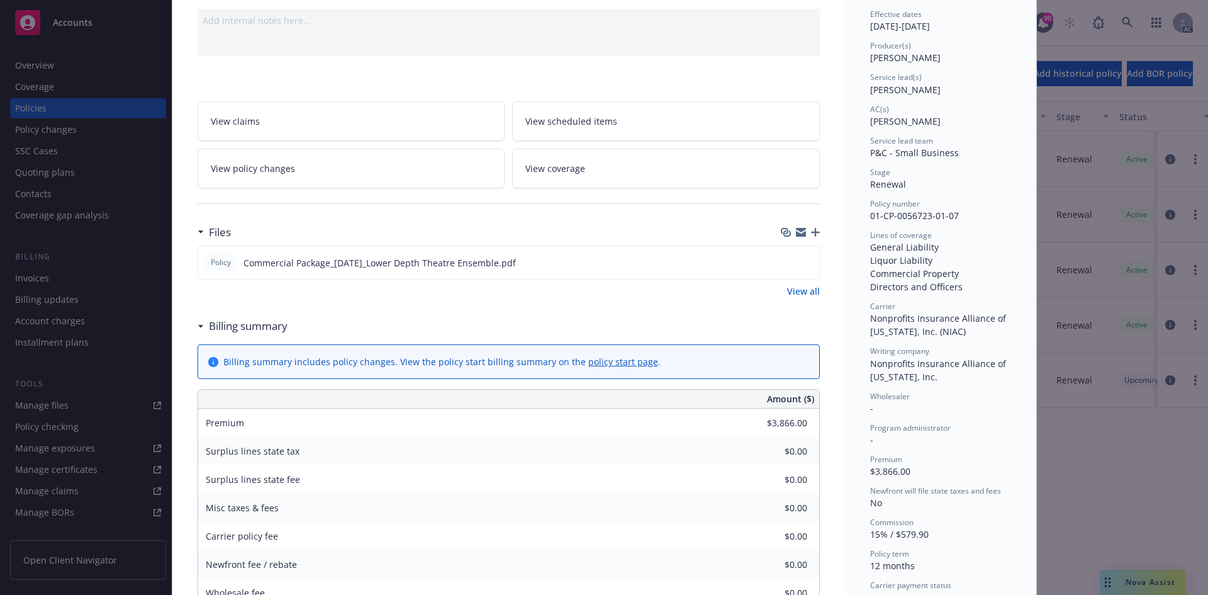
click at [812, 293] on link "View all" at bounding box center [803, 290] width 33 height 13
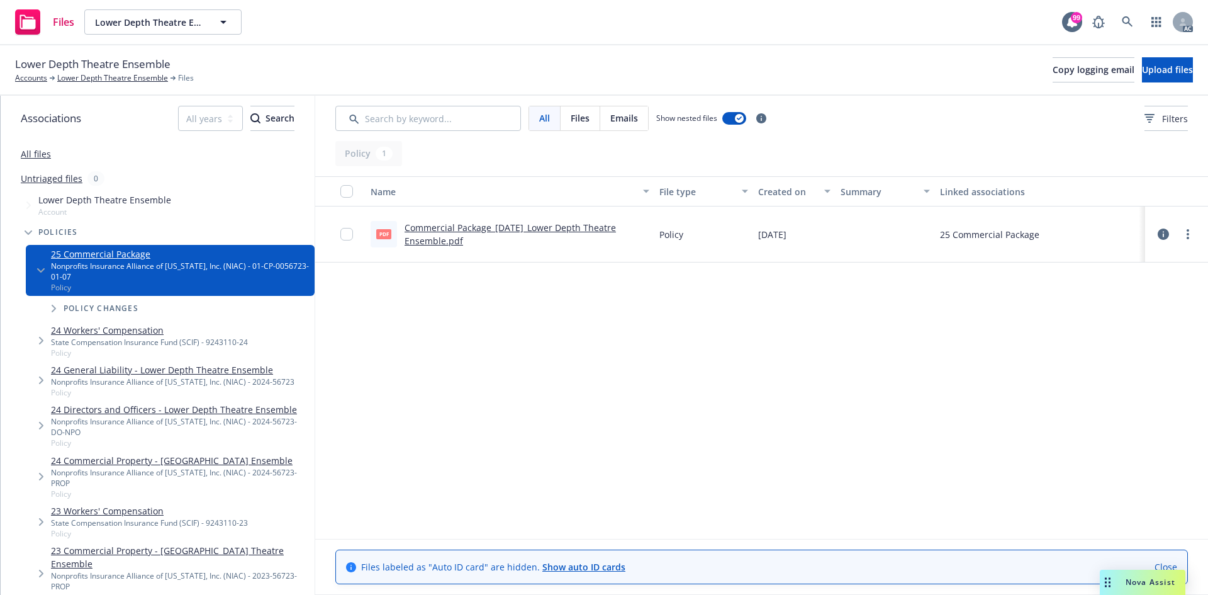
click at [572, 230] on link "Commercial Package_[DATE]_Lower Depth Theatre Ensemble.pdf" at bounding box center [510, 233] width 211 height 25
click at [558, 223] on link "Commercial Package_[DATE]_Lower Depth Theatre Ensemble.pdf" at bounding box center [510, 233] width 211 height 25
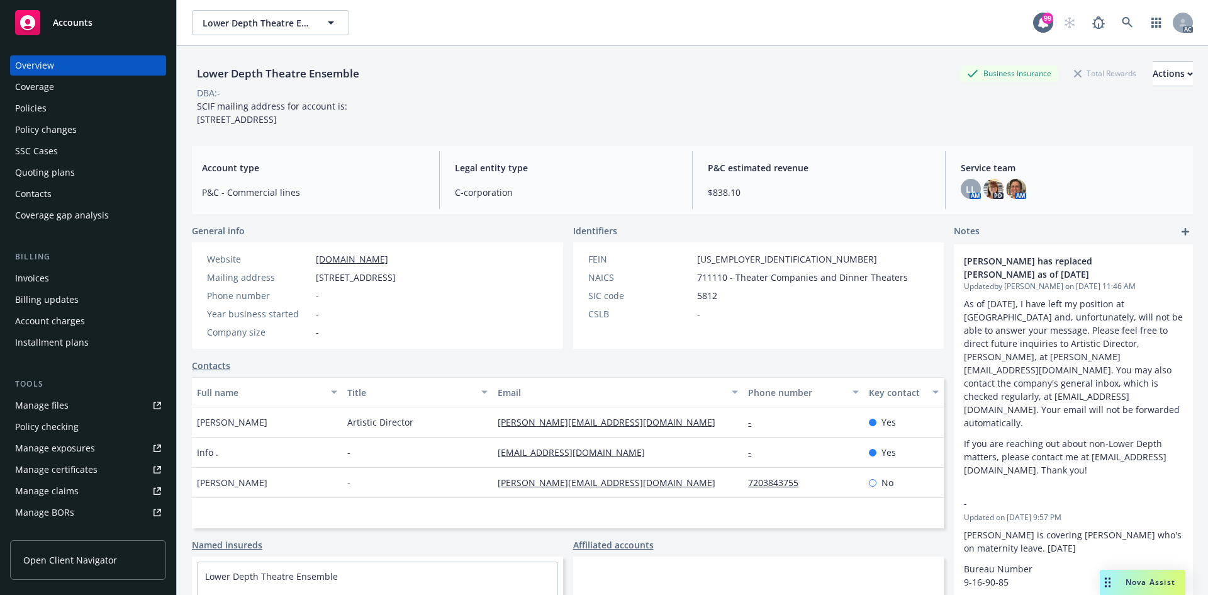
drag, startPoint x: 192, startPoint y: 435, endPoint x: 284, endPoint y: 439, distance: 92.6
click at [284, 437] on div "Gregg T. Daniels" at bounding box center [267, 422] width 150 height 30
copy span "Gregg T. Daniels"
drag, startPoint x: 343, startPoint y: 437, endPoint x: 415, endPoint y: 436, distance: 71.7
click at [415, 436] on div "Artistic Director" at bounding box center [417, 422] width 150 height 30
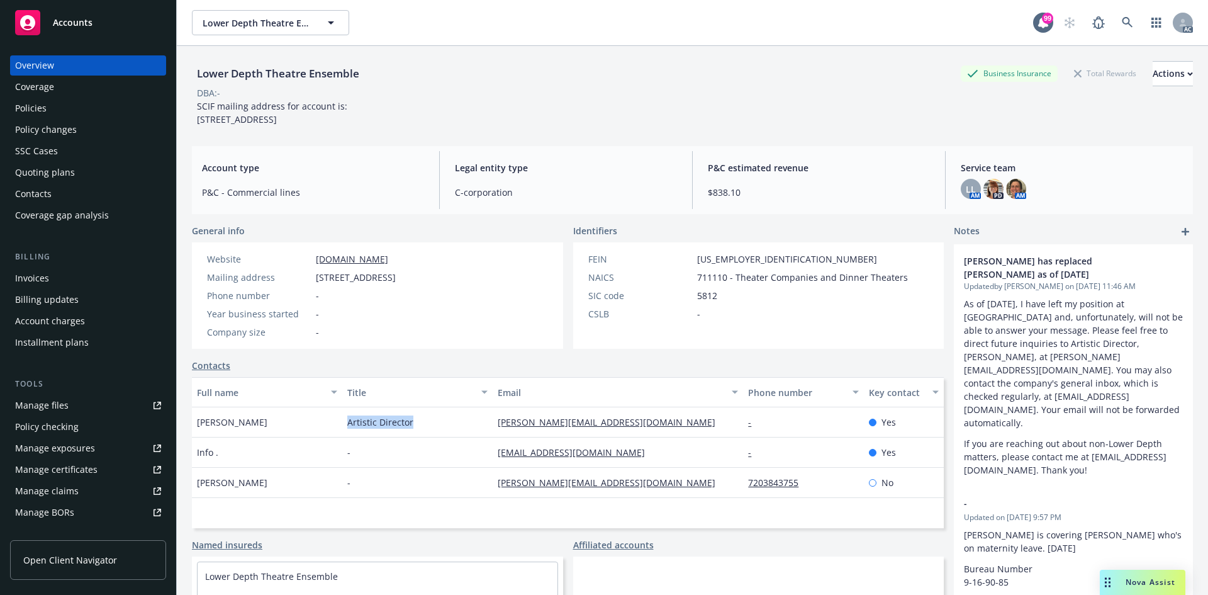
copy span "Artistic Director"
click at [40, 113] on div "Policies" at bounding box center [30, 108] width 31 height 20
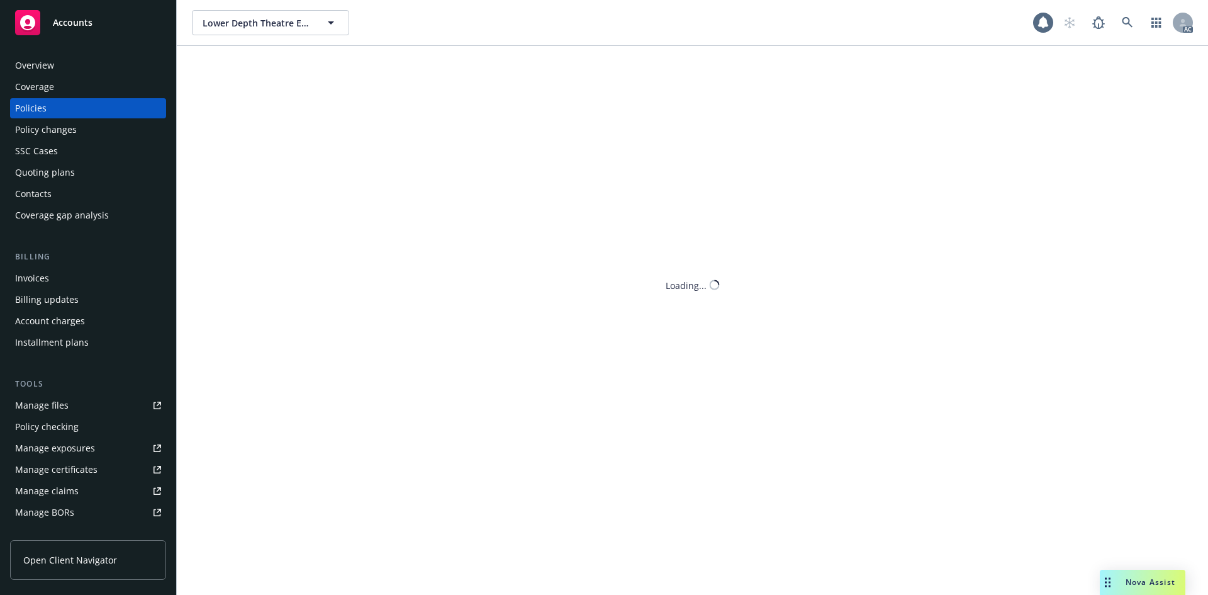
click at [40, 113] on div "Policies" at bounding box center [30, 108] width 31 height 20
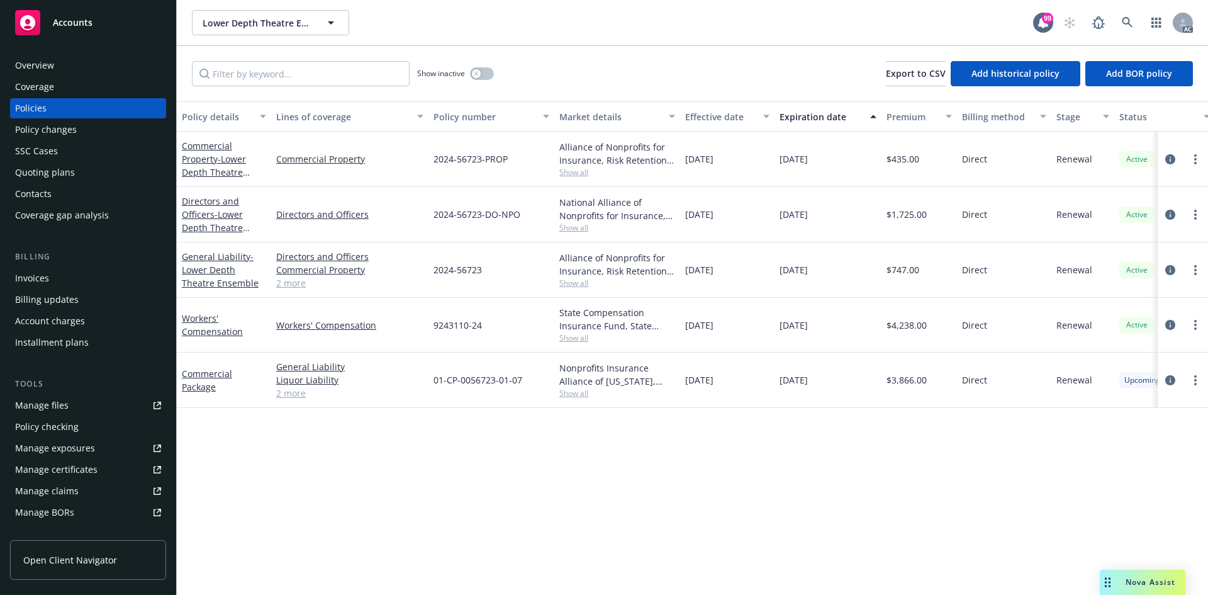
click at [302, 289] on link "2 more" at bounding box center [349, 282] width 147 height 13
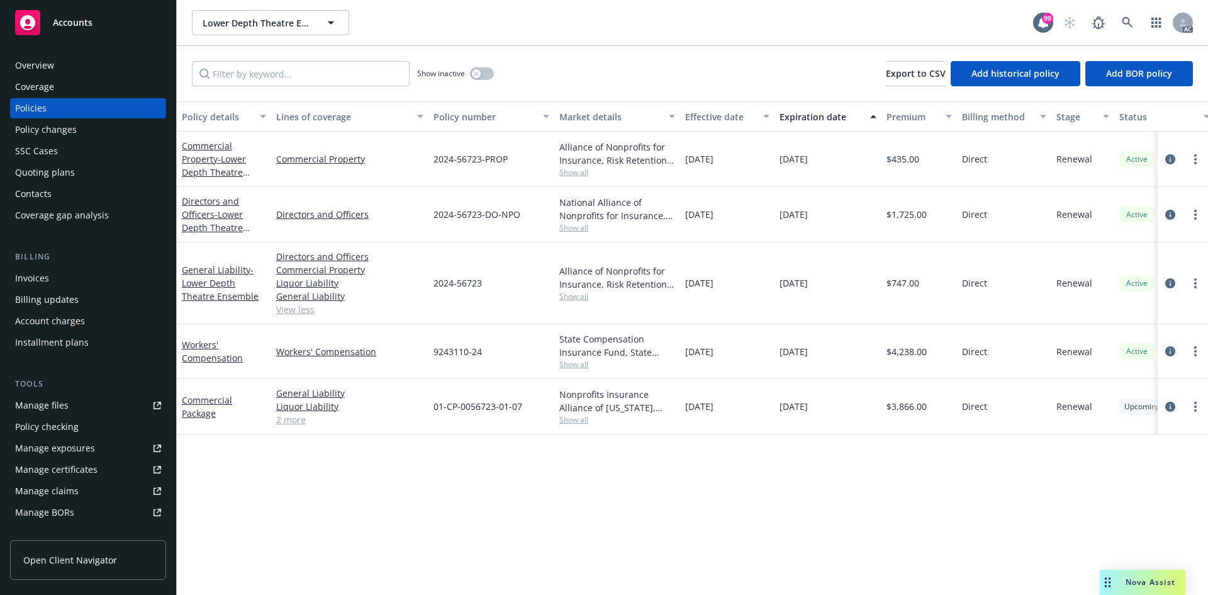
click at [298, 422] on link "2 more" at bounding box center [349, 419] width 147 height 13
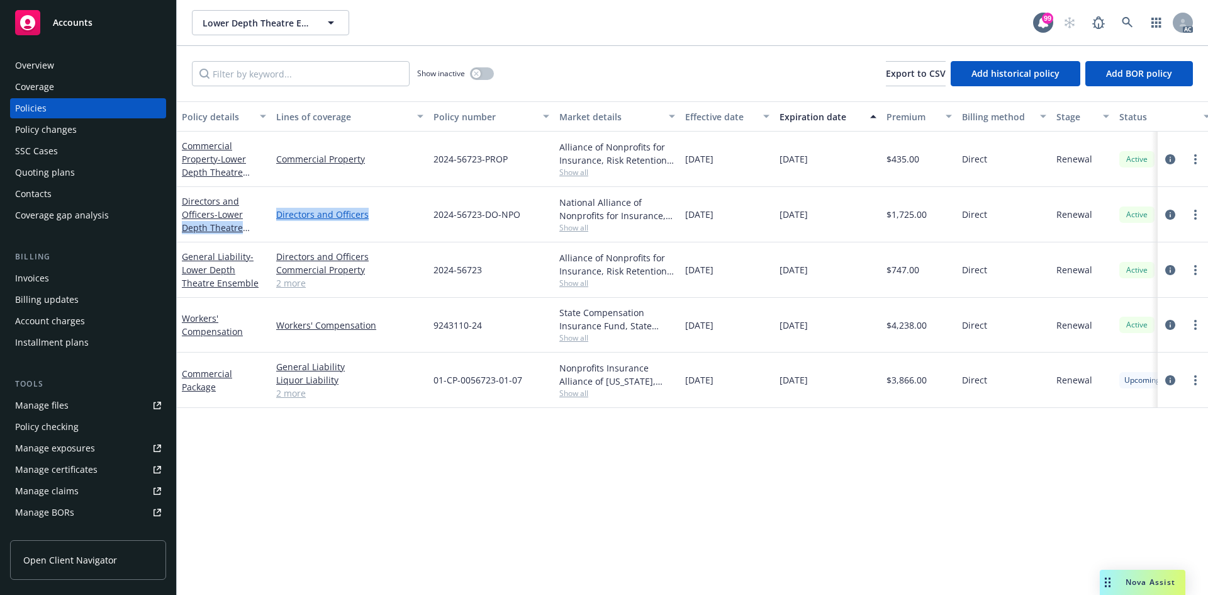
drag, startPoint x: 266, startPoint y: 216, endPoint x: 364, endPoint y: 215, distance: 98.8
click at [364, 215] on div "Directors and Officers - Lower Depth Theatre Ensemble Directors and Officers 20…" at bounding box center [784, 214] width 1214 height 55
click at [383, 214] on link "Directors and Officers" at bounding box center [349, 214] width 147 height 13
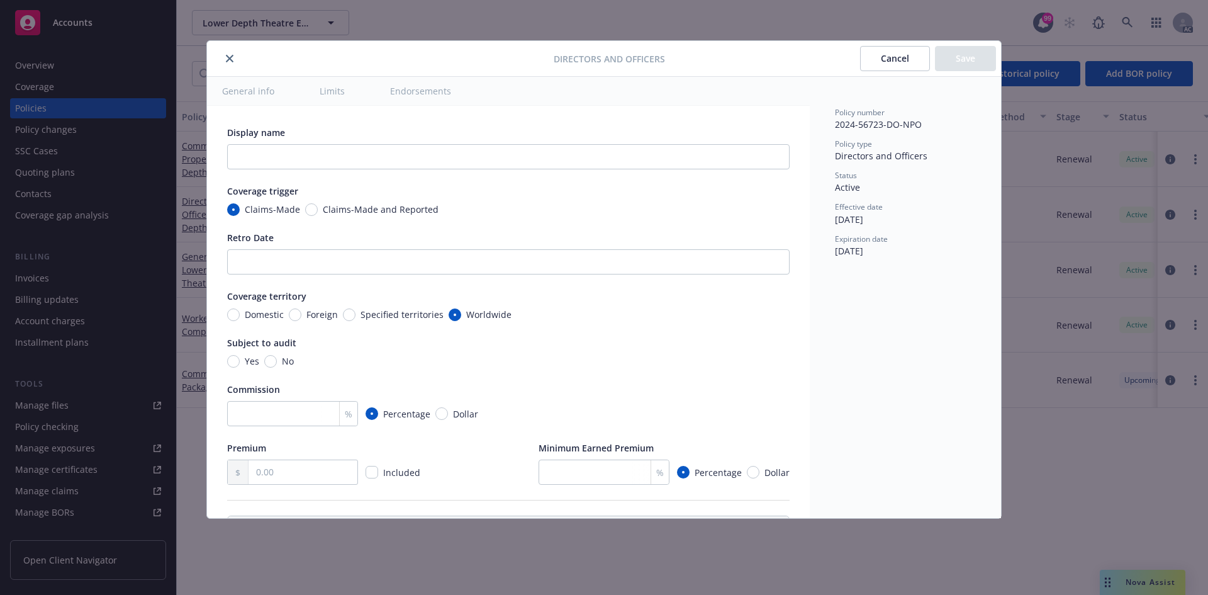
type textarea "x"
click at [232, 59] on icon "close" at bounding box center [230, 59] width 8 height 8
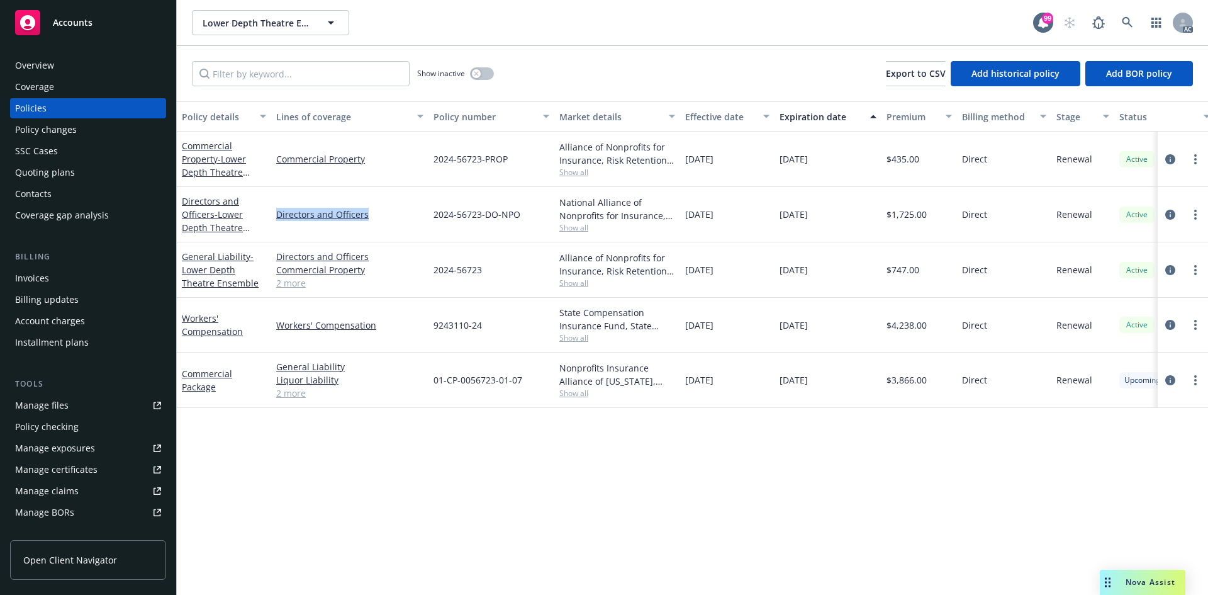
click at [391, 203] on div "Directors and Officers" at bounding box center [349, 214] width 157 height 55
drag, startPoint x: 391, startPoint y: 214, endPoint x: 276, endPoint y: 213, distance: 115.2
click at [276, 213] on div "Directors and Officers" at bounding box center [349, 214] width 157 height 55
copy link "Directors and Officers"
drag, startPoint x: 576, startPoint y: 227, endPoint x: 604, endPoint y: 222, distance: 28.0
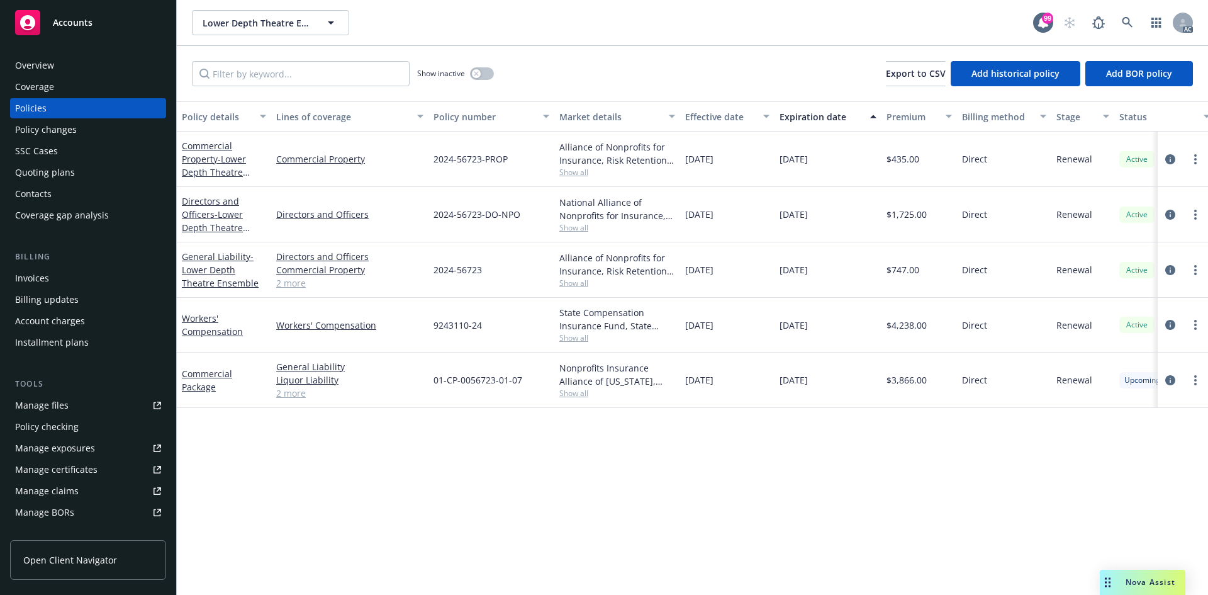
click at [576, 227] on span "Show all" at bounding box center [617, 227] width 116 height 11
drag, startPoint x: 682, startPoint y: 213, endPoint x: 741, endPoint y: 219, distance: 58.8
click at [741, 219] on div "10/01/2024" at bounding box center [727, 214] width 94 height 55
copy span "10/01/2024"
drag, startPoint x: 778, startPoint y: 213, endPoint x: 834, endPoint y: 213, distance: 55.4
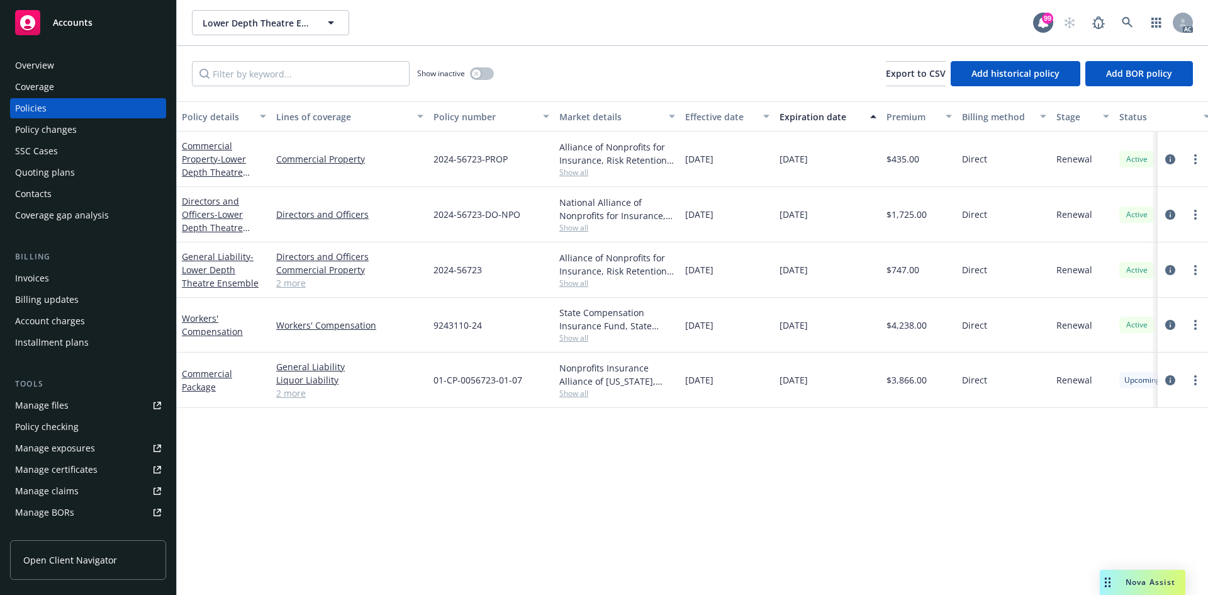
click at [834, 213] on div "10/01/2025" at bounding box center [828, 214] width 107 height 55
copy span "10/01/2025"
click at [382, 187] on div "Directors and Officers" at bounding box center [349, 214] width 157 height 55
drag, startPoint x: 430, startPoint y: 159, endPoint x: 517, endPoint y: 163, distance: 86.9
click at [517, 163] on div "2024-56723-PROP" at bounding box center [491, 159] width 126 height 55
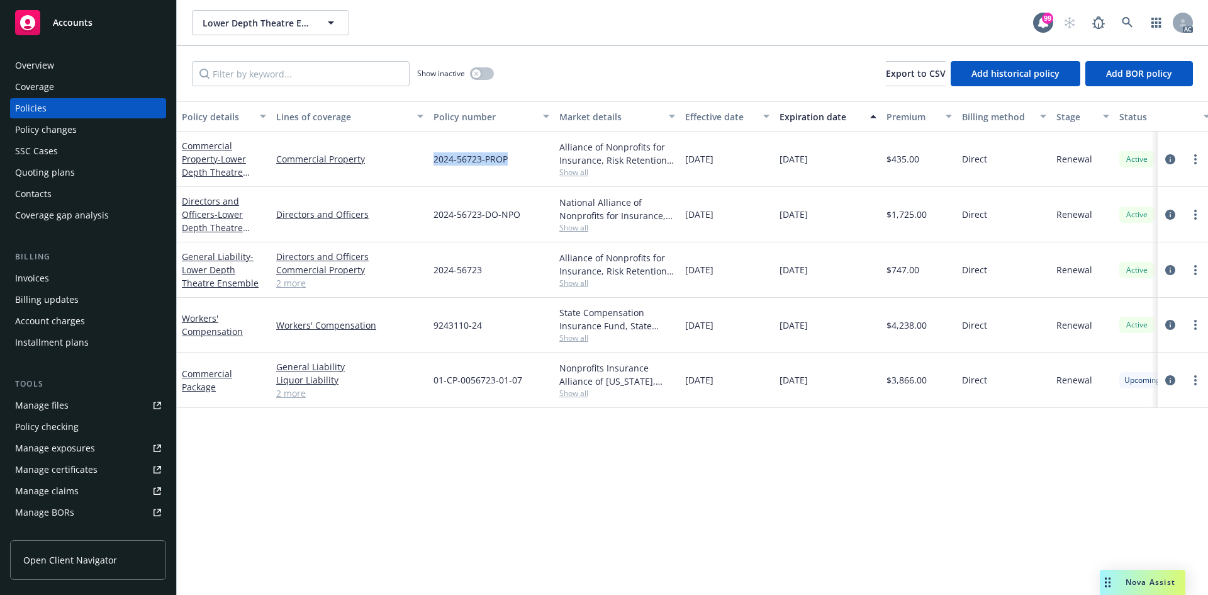
copy span "2024-56723-PROP"
click at [570, 170] on span "Show all" at bounding box center [617, 172] width 116 height 11
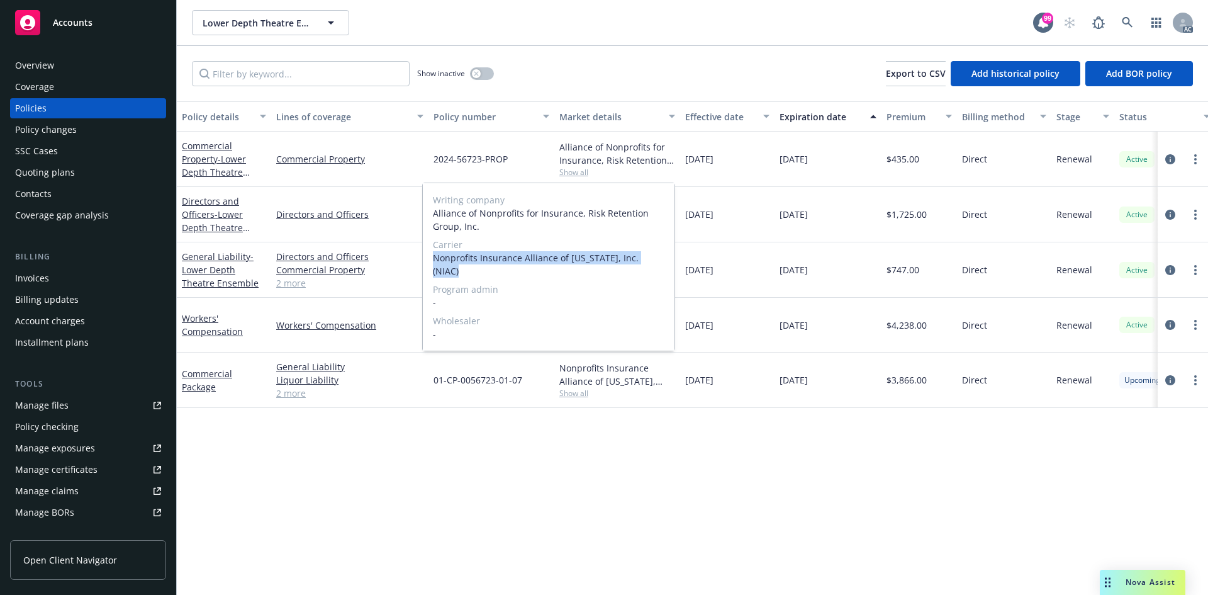
drag, startPoint x: 428, startPoint y: 259, endPoint x: 653, endPoint y: 262, distance: 225.3
click at [653, 262] on div "Writing company Alliance of Nonprofits for Insurance, Risk Retention Group, Inc…" at bounding box center [549, 266] width 252 height 167
copy span "Nonprofits Insurance Alliance of California, Inc. (NIAC)"
drag, startPoint x: 891, startPoint y: 159, endPoint x: 924, endPoint y: 159, distance: 33.4
click at [924, 159] on div "$435.00" at bounding box center [920, 159] width 76 height 55
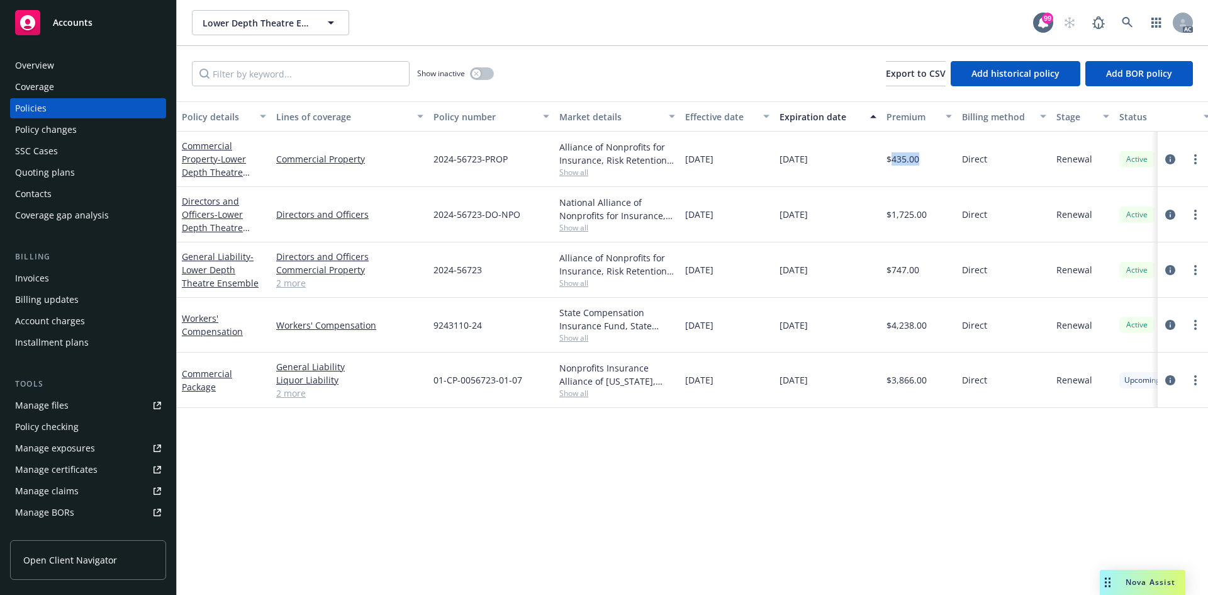
copy span "435.00"
click at [578, 230] on span "Show all" at bounding box center [617, 227] width 116 height 11
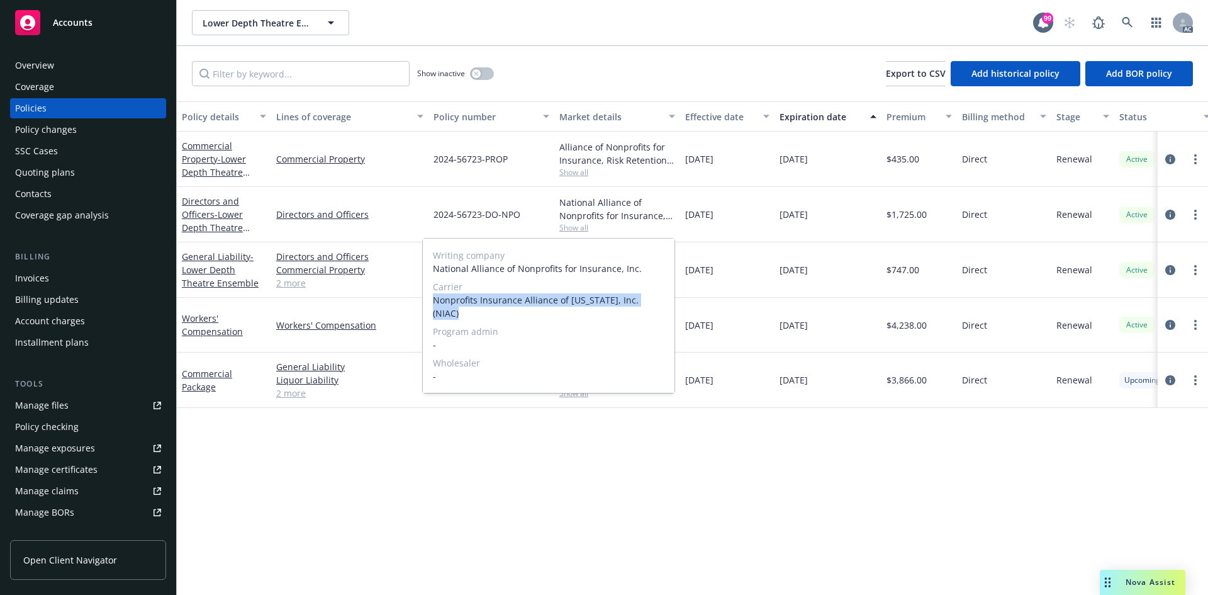
drag, startPoint x: 435, startPoint y: 302, endPoint x: 667, endPoint y: 303, distance: 232.2
click at [667, 303] on div "Writing company National Alliance of Nonprofits for Insurance, Inc. Carrier Non…" at bounding box center [549, 315] width 252 height 154
copy span "Nonprofits Insurance Alliance of California, Inc. (NIAC)"
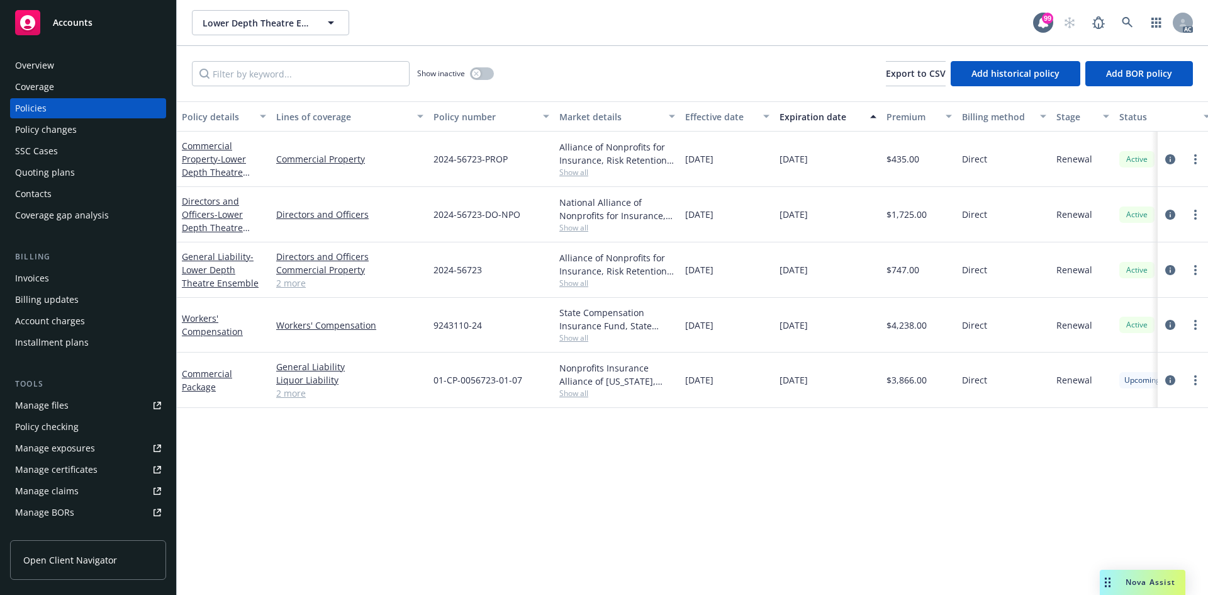
drag, startPoint x: 488, startPoint y: 195, endPoint x: 442, endPoint y: 204, distance: 46.2
click at [488, 195] on div "2024-56723-DO-NPO" at bounding box center [491, 214] width 126 height 55
drag, startPoint x: 451, startPoint y: 221, endPoint x: 517, endPoint y: 219, distance: 66.1
click at [517, 219] on div "2024-56723-DO-NPO" at bounding box center [491, 214] width 126 height 55
copy span "2024-56723-DO-NPO"
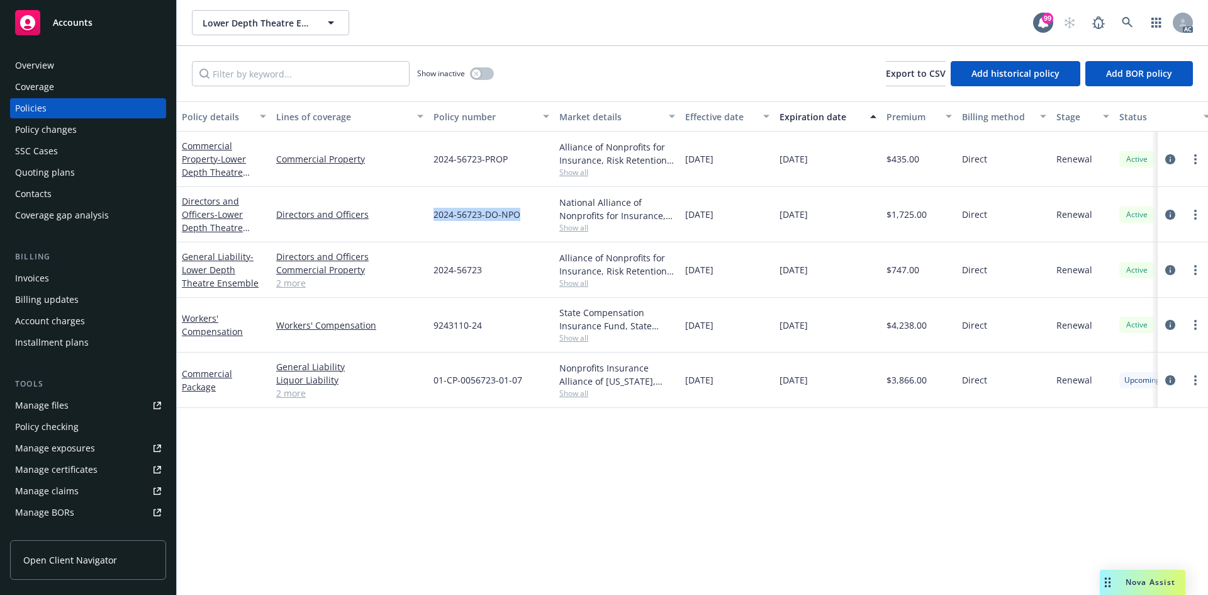
click at [585, 226] on span "Show all" at bounding box center [617, 227] width 116 height 11
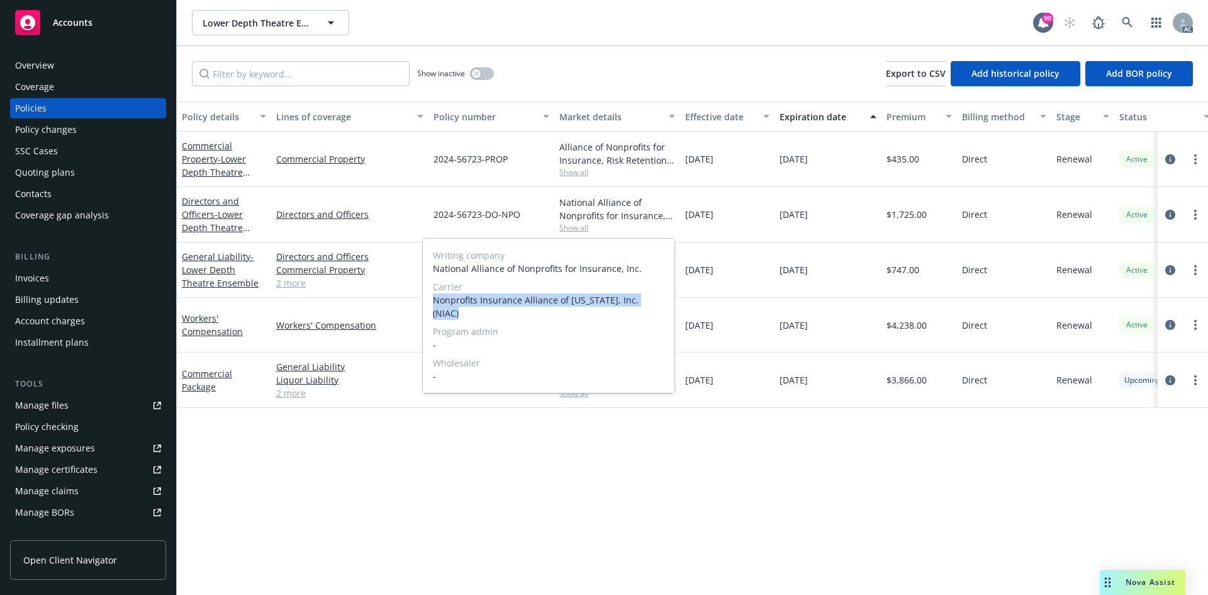
drag, startPoint x: 428, startPoint y: 306, endPoint x: 657, endPoint y: 298, distance: 229.2
click at [657, 298] on div "Writing company National Alliance of Nonprofits for Insurance, Inc. Carrier Non…" at bounding box center [549, 315] width 252 height 154
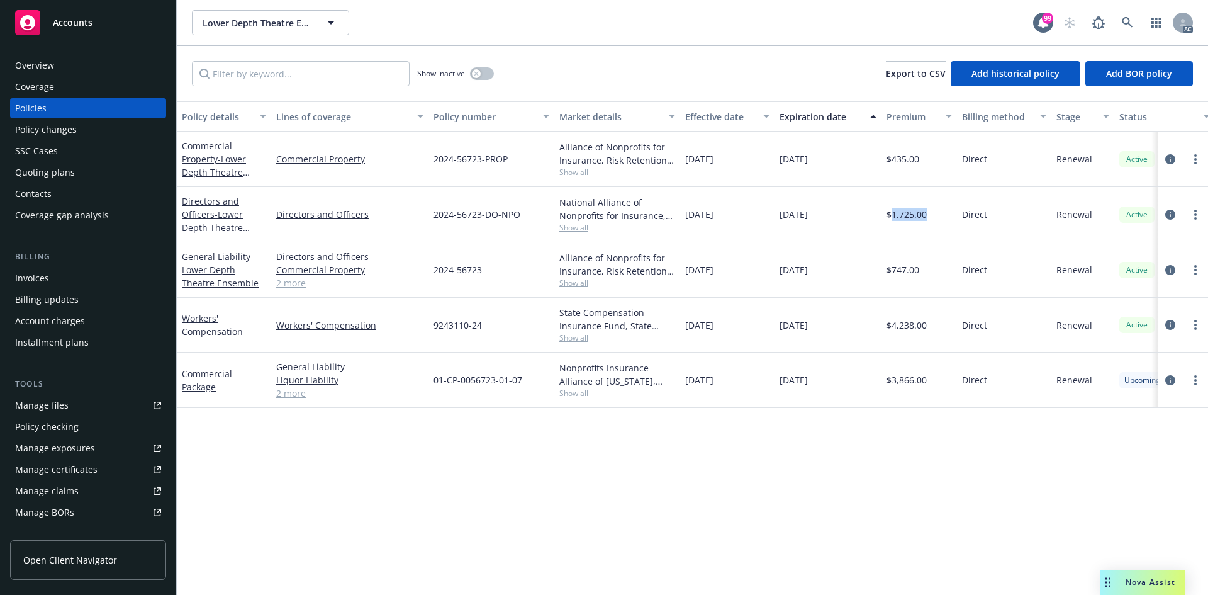
drag, startPoint x: 893, startPoint y: 218, endPoint x: 933, endPoint y: 220, distance: 40.3
click at [933, 220] on div "$1,725.00" at bounding box center [920, 214] width 76 height 55
drag, startPoint x: 463, startPoint y: 275, endPoint x: 507, endPoint y: 284, distance: 44.3
click at [507, 284] on div "2024-56723" at bounding box center [491, 269] width 126 height 55
click at [581, 284] on span "Show all" at bounding box center [617, 282] width 116 height 11
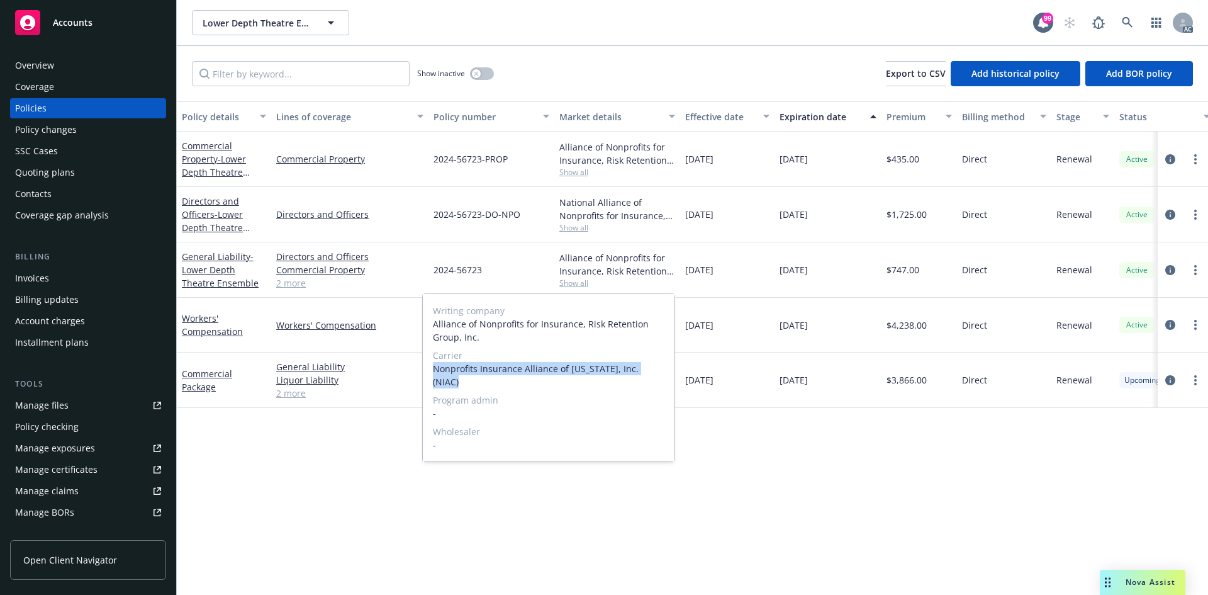
drag, startPoint x: 434, startPoint y: 366, endPoint x: 652, endPoint y: 369, distance: 219.0
click at [652, 369] on span "Nonprofits Insurance Alliance of California, Inc. (NIAC)" at bounding box center [549, 375] width 232 height 26
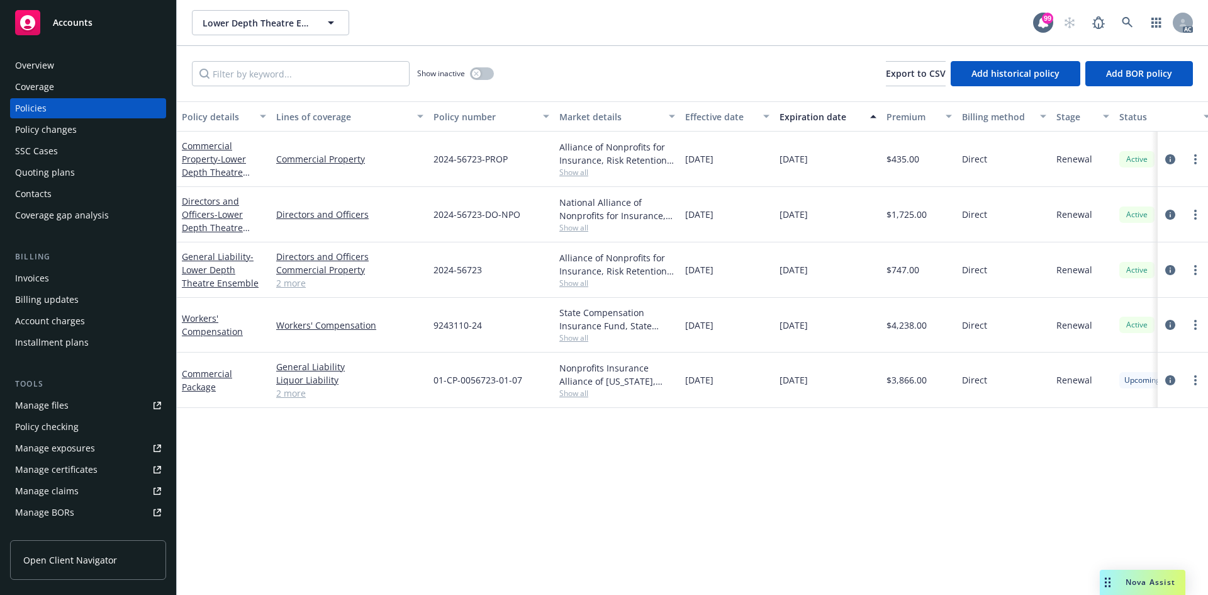
click at [773, 299] on div "12/22/2024" at bounding box center [727, 325] width 94 height 55
drag, startPoint x: 890, startPoint y: 268, endPoint x: 924, endPoint y: 269, distance: 34.0
click at [924, 269] on div "$747.00" at bounding box center [920, 269] width 76 height 55
click at [479, 67] on button "button" at bounding box center [482, 73] width 24 height 13
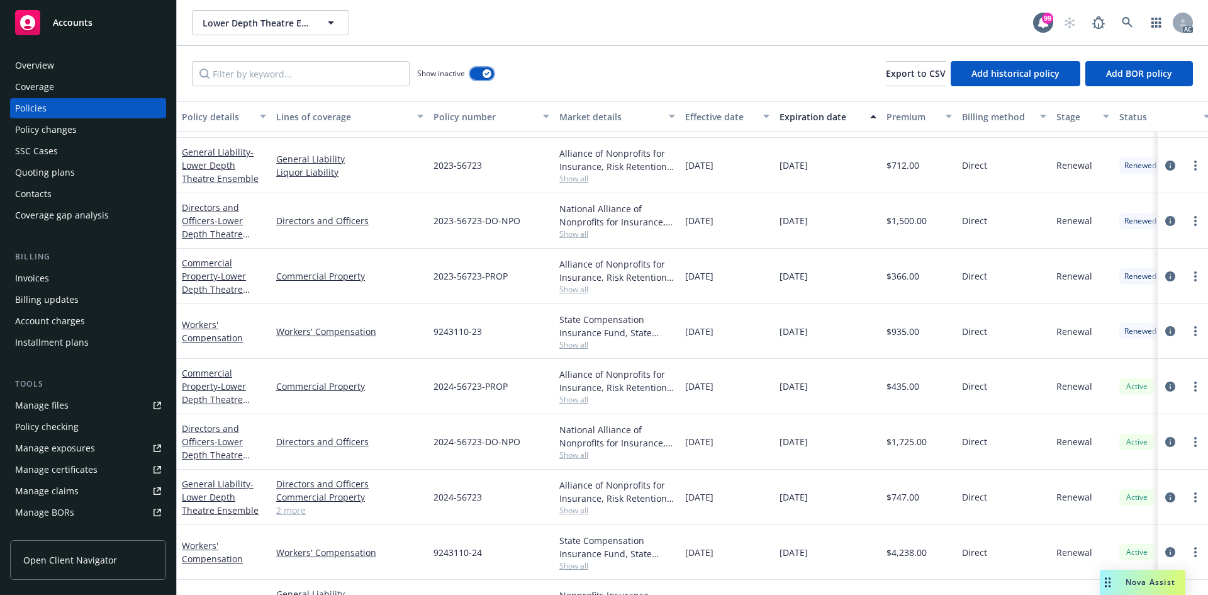
scroll to position [832, 0]
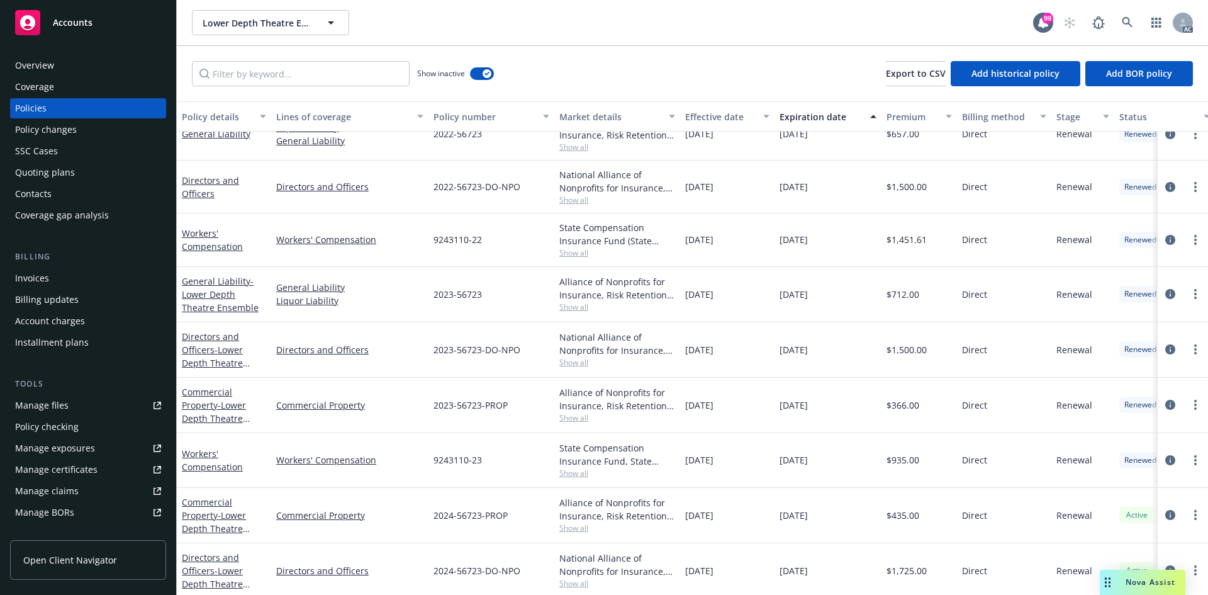
drag, startPoint x: 686, startPoint y: 409, endPoint x: 744, endPoint y: 410, distance: 58.5
click at [744, 410] on div "10/01/2023" at bounding box center [727, 405] width 94 height 55
drag, startPoint x: 778, startPoint y: 403, endPoint x: 833, endPoint y: 405, distance: 54.8
click at [833, 405] on div "10/01/2024" at bounding box center [828, 405] width 107 height 55
click at [573, 417] on span "Show all" at bounding box center [617, 417] width 116 height 11
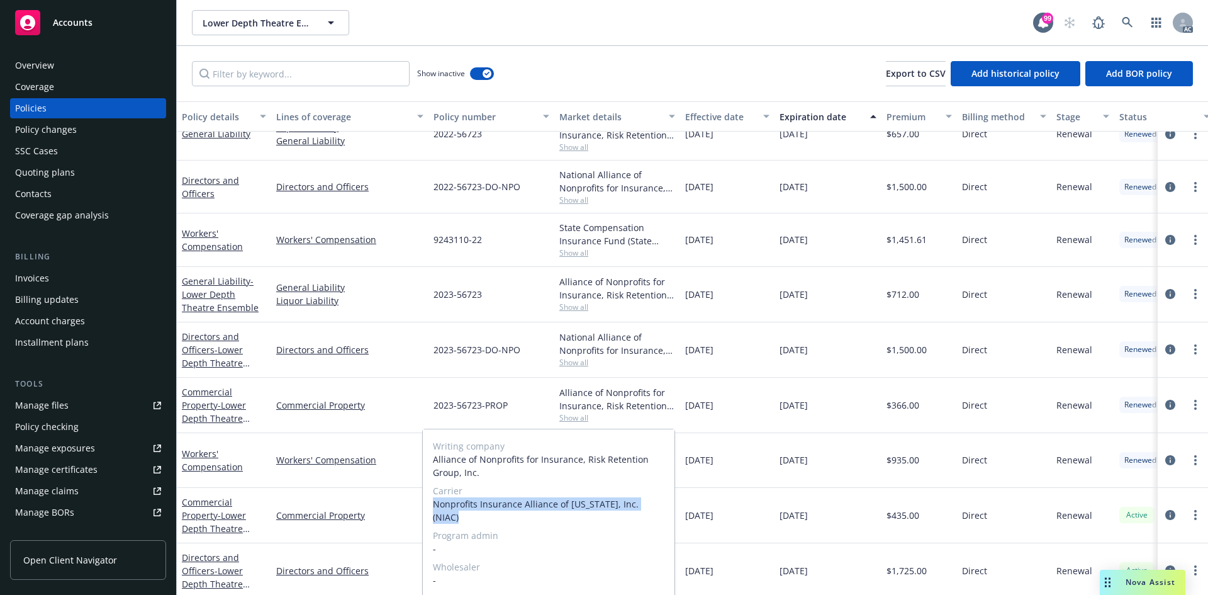
drag, startPoint x: 434, startPoint y: 507, endPoint x: 665, endPoint y: 507, distance: 231.5
click at [665, 507] on div "Writing company Alliance of Nonprofits for Insurance, Risk Retention Group, Inc…" at bounding box center [549, 512] width 252 height 167
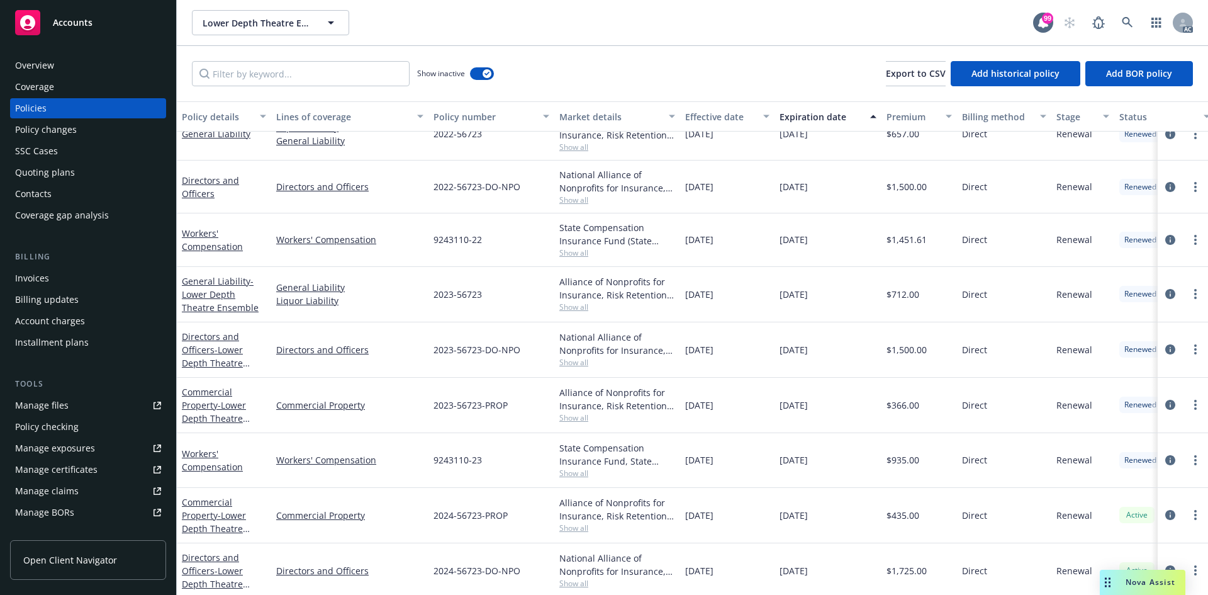
click at [729, 385] on div "10/01/2023" at bounding box center [727, 405] width 94 height 55
click at [539, 417] on div "2023-56723-PROP" at bounding box center [491, 405] width 126 height 55
click at [579, 420] on span "Show all" at bounding box center [617, 417] width 116 height 11
click at [530, 397] on div "2023-56723-PROP" at bounding box center [491, 405] width 126 height 55
drag, startPoint x: 432, startPoint y: 407, endPoint x: 517, endPoint y: 409, distance: 85.0
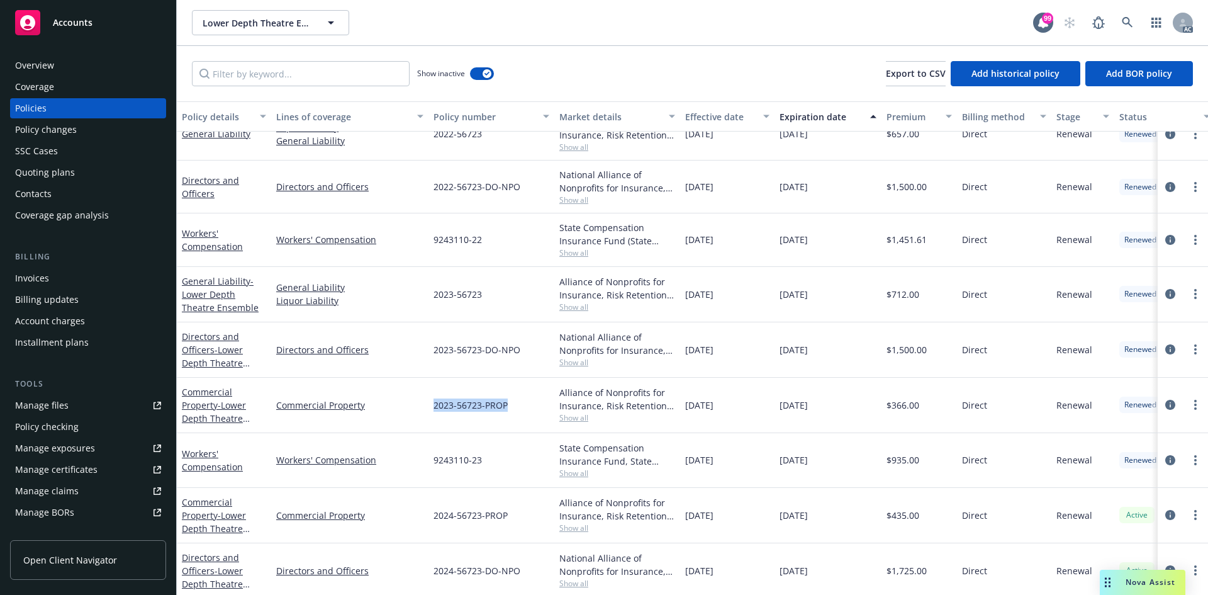
click at [517, 409] on div "2023-56723-PROP" at bounding box center [491, 405] width 126 height 55
drag, startPoint x: 892, startPoint y: 407, endPoint x: 919, endPoint y: 407, distance: 26.4
click at [919, 407] on span "$366.00" at bounding box center [903, 404] width 33 height 13
click at [501, 388] on div "2023-56723-PROP" at bounding box center [491, 405] width 126 height 55
drag, startPoint x: 432, startPoint y: 350, endPoint x: 520, endPoint y: 354, distance: 88.2
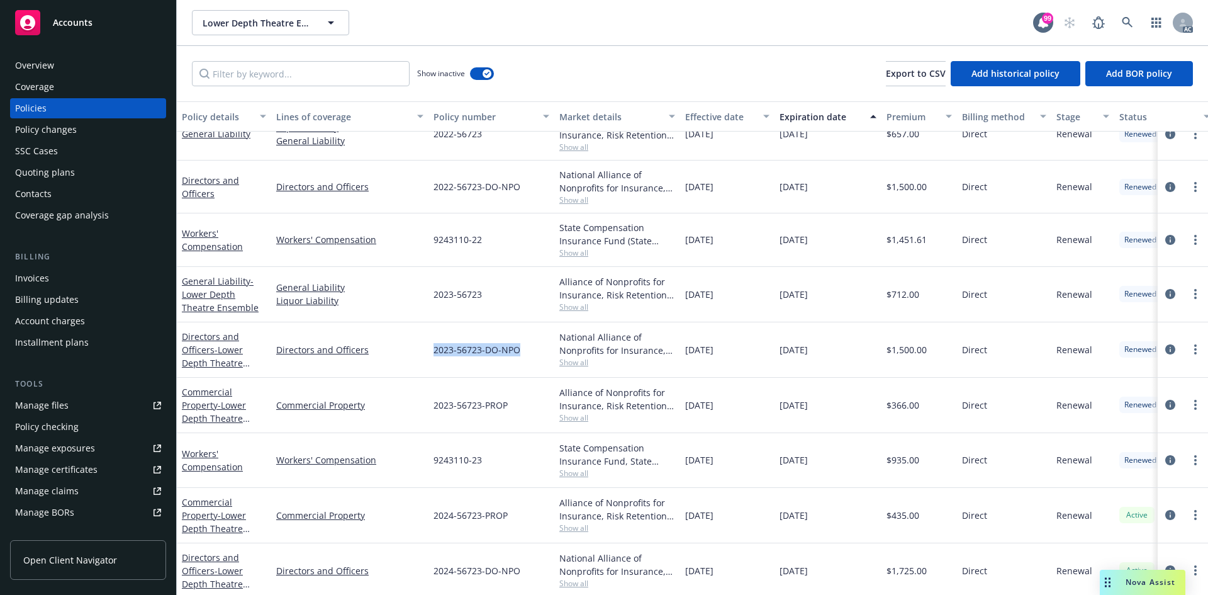
click at [520, 354] on div "2023-56723-DO-NPO" at bounding box center [491, 349] width 126 height 55
click at [567, 358] on span "Show all" at bounding box center [617, 362] width 116 height 11
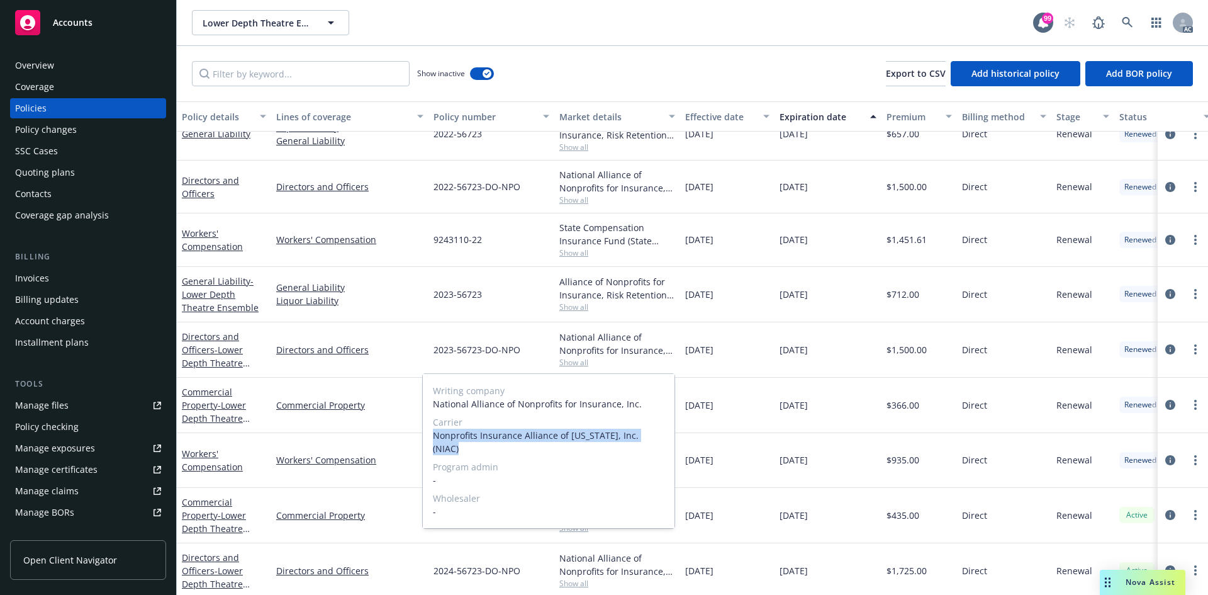
drag, startPoint x: 430, startPoint y: 437, endPoint x: 659, endPoint y: 434, distance: 228.4
click at [659, 434] on div "Writing company National Alliance of Nonprofits for Insurance, Inc. Carrier Non…" at bounding box center [549, 451] width 252 height 154
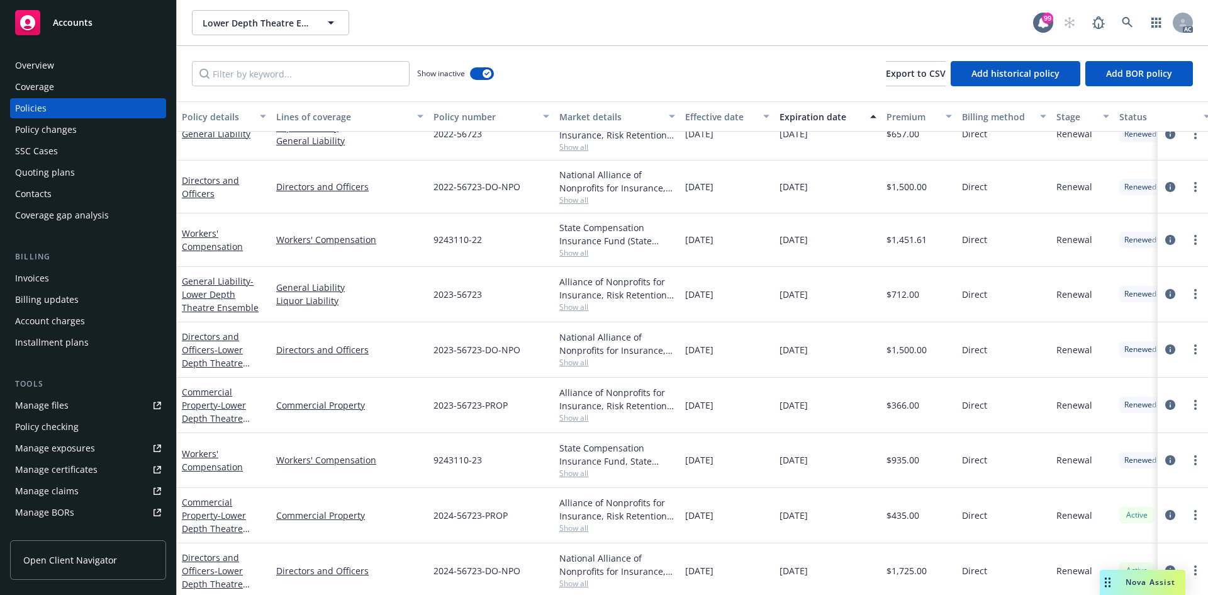
click at [771, 356] on div "10/01/2023" at bounding box center [727, 349] width 94 height 55
drag, startPoint x: 892, startPoint y: 352, endPoint x: 919, endPoint y: 352, distance: 27.1
click at [919, 352] on span "$1,500.00" at bounding box center [907, 349] width 40 height 13
click at [578, 304] on span "Show all" at bounding box center [617, 306] width 116 height 11
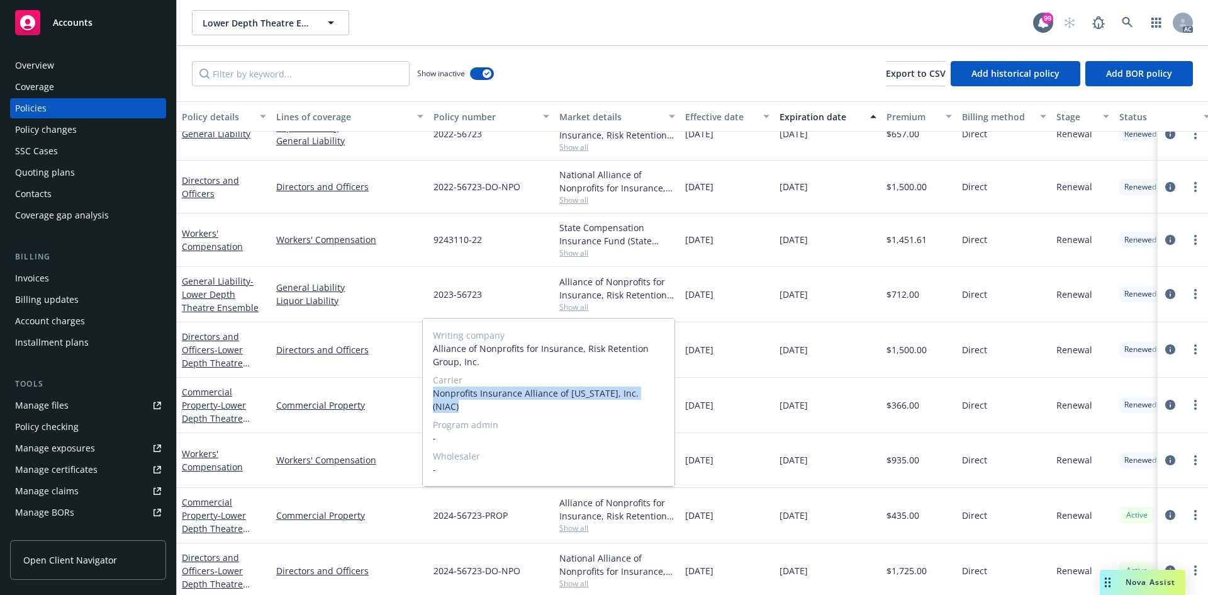
drag, startPoint x: 431, startPoint y: 394, endPoint x: 664, endPoint y: 392, distance: 233.4
click at [664, 392] on div "Writing company Alliance of Nonprofits for Insurance, Risk Retention Group, Inc…" at bounding box center [549, 401] width 252 height 167
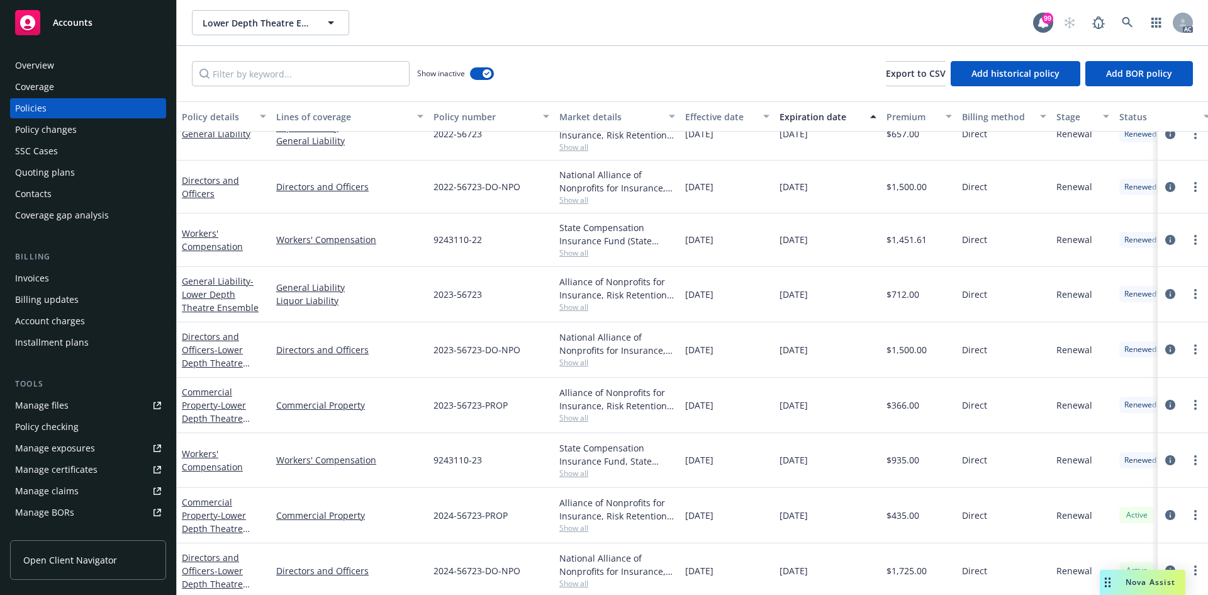
click at [442, 307] on div "2023-56723" at bounding box center [491, 294] width 126 height 55
drag, startPoint x: 436, startPoint y: 294, endPoint x: 500, endPoint y: 299, distance: 64.4
click at [500, 299] on div "2023-56723" at bounding box center [491, 294] width 126 height 55
drag, startPoint x: 893, startPoint y: 295, endPoint x: 922, endPoint y: 298, distance: 29.1
click at [922, 298] on div "$712.00" at bounding box center [920, 294] width 76 height 55
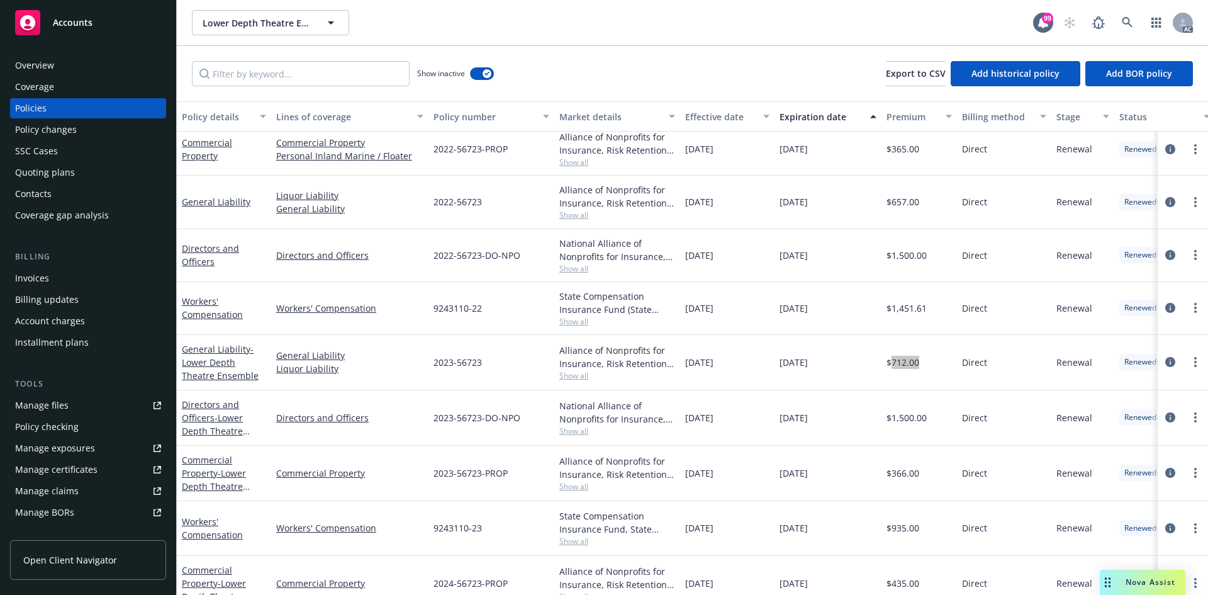
scroll to position [706, 0]
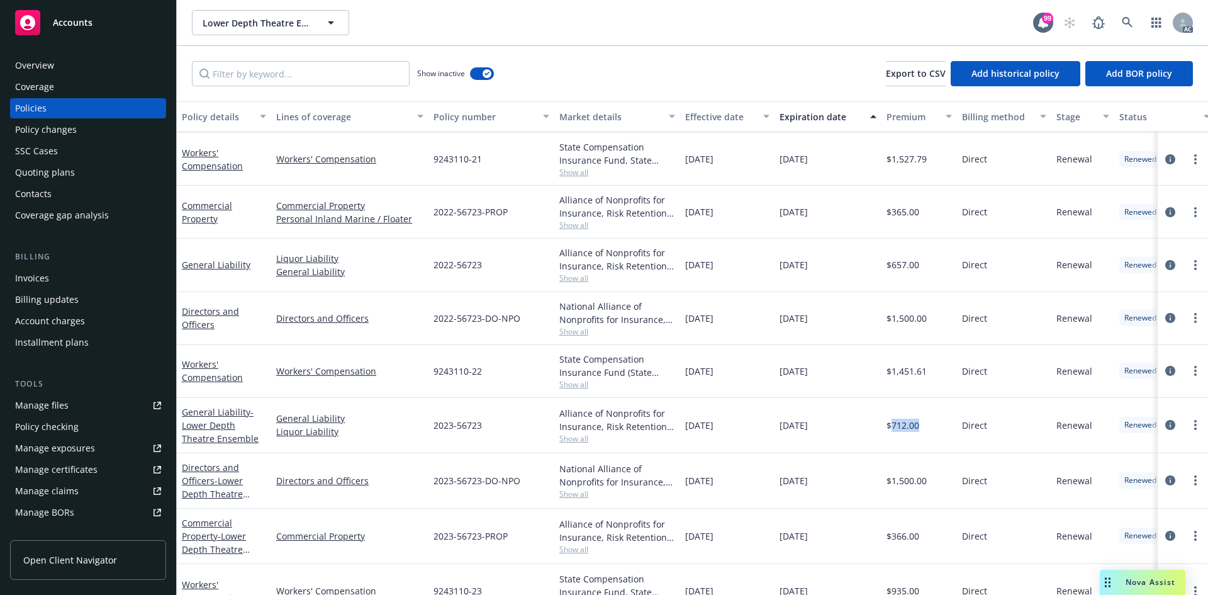
drag, startPoint x: 686, startPoint y: 316, endPoint x: 741, endPoint y: 325, distance: 56.1
click at [741, 325] on div "10/01/2022" at bounding box center [727, 318] width 94 height 53
drag, startPoint x: 805, startPoint y: 317, endPoint x: 836, endPoint y: 323, distance: 30.7
click at [836, 323] on div "10/01/2023" at bounding box center [828, 318] width 107 height 53
click at [921, 347] on div "$1,451.61" at bounding box center [920, 371] width 76 height 53
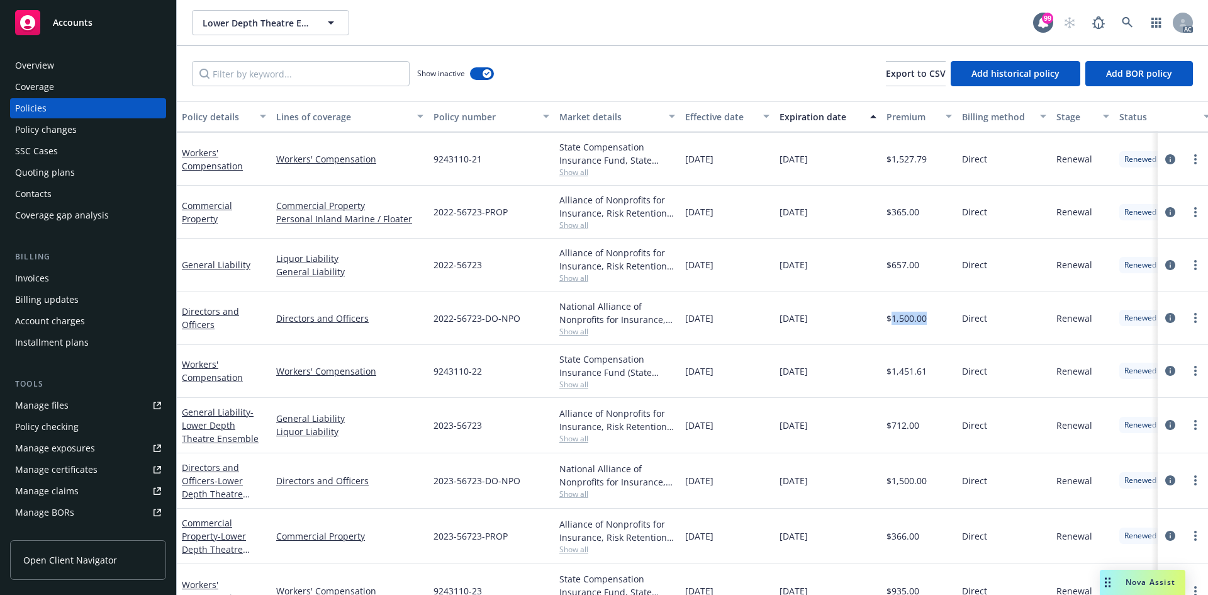
drag, startPoint x: 891, startPoint y: 320, endPoint x: 925, endPoint y: 315, distance: 34.3
click at [925, 315] on span "$1,500.00" at bounding box center [907, 317] width 40 height 13
click at [561, 321] on div "National Alliance of Nonprofits for Insurance, Inc., Nonprofits Insurance Allia…" at bounding box center [617, 312] width 116 height 26
click at [574, 335] on span "Show all" at bounding box center [617, 331] width 116 height 11
click at [581, 301] on div "National Alliance of Nonprofits for Insurance, Inc., Nonprofits Insurance Allia…" at bounding box center [617, 312] width 116 height 26
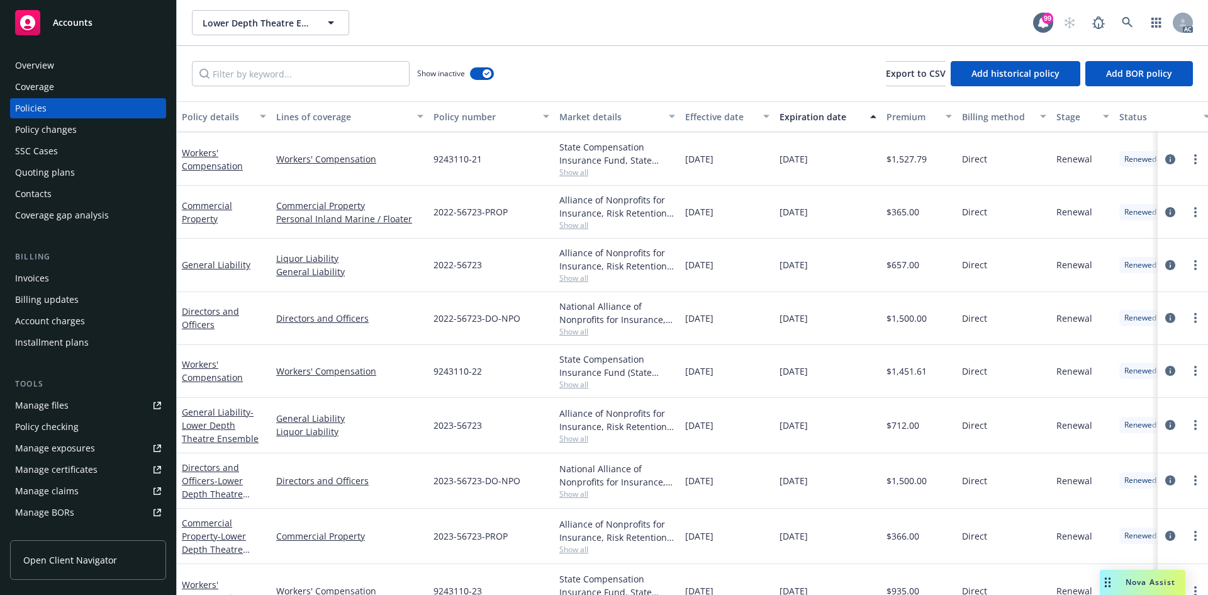
click at [557, 333] on div "National Alliance of Nonprofits for Insurance, Inc., Nonprofits Insurance Allia…" at bounding box center [617, 318] width 126 height 53
click at [570, 329] on span "Show all" at bounding box center [617, 331] width 116 height 11
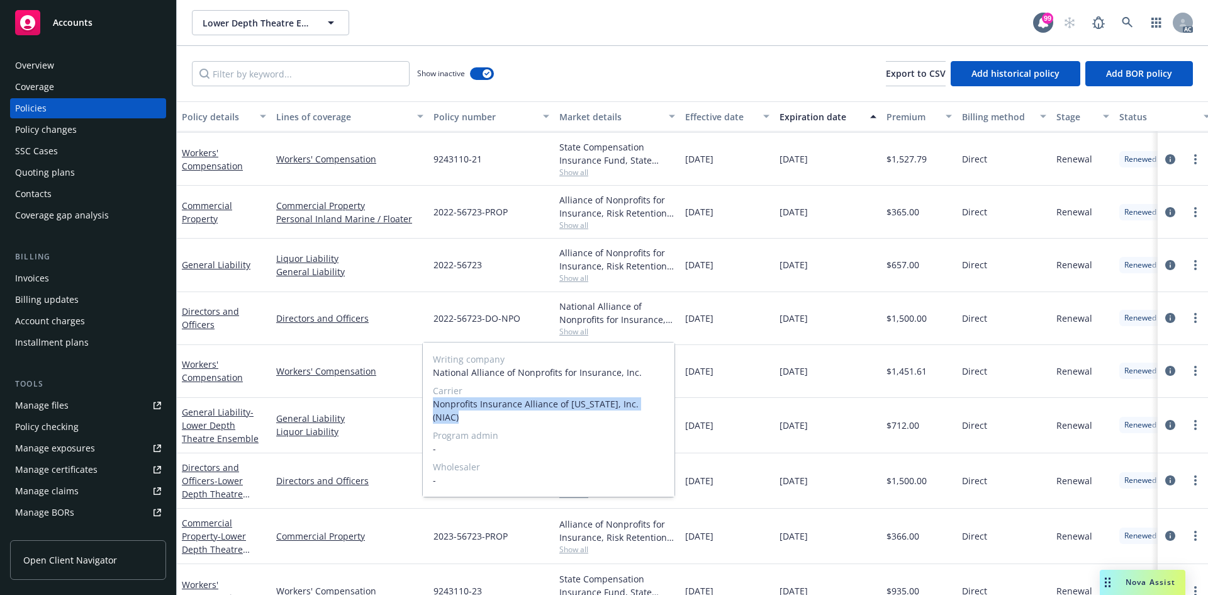
drag, startPoint x: 435, startPoint y: 405, endPoint x: 667, endPoint y: 403, distance: 231.6
click at [667, 403] on div "Writing company National Alliance of Nonprofits for Insurance, Inc. Carrier Non…" at bounding box center [549, 419] width 252 height 154
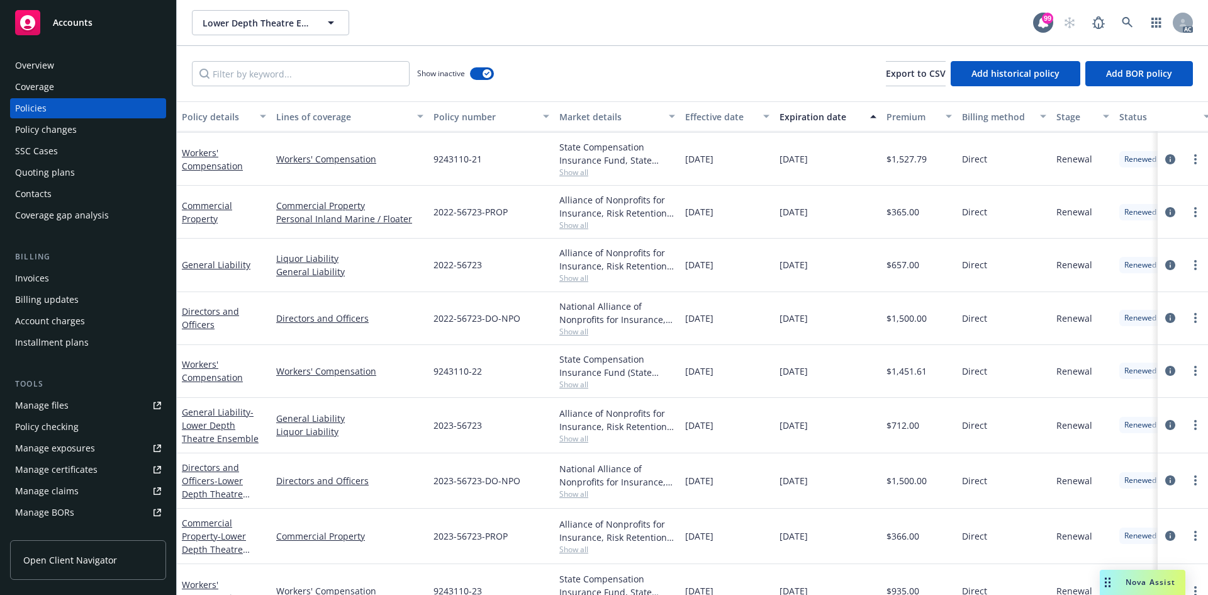
drag, startPoint x: 624, startPoint y: 305, endPoint x: 573, endPoint y: 315, distance: 51.3
click at [625, 304] on div "National Alliance of Nonprofits for Insurance, Inc., Nonprofits Insurance Allia…" at bounding box center [617, 312] width 116 height 26
drag, startPoint x: 437, startPoint y: 318, endPoint x: 473, endPoint y: 324, distance: 37.0
click at [508, 319] on span "2022-56723-DO-NPO" at bounding box center [477, 317] width 87 height 13
click at [473, 324] on span "2022-56723-DO-NPO" at bounding box center [477, 317] width 87 height 13
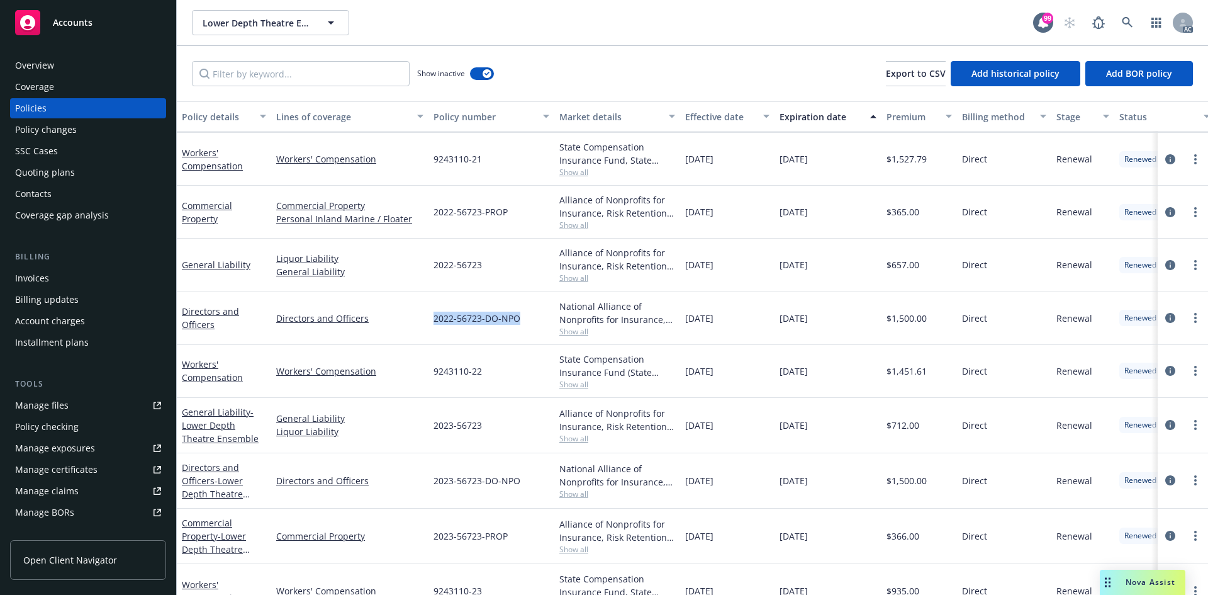
drag, startPoint x: 428, startPoint y: 319, endPoint x: 523, endPoint y: 313, distance: 94.6
click at [523, 313] on div "2022-56723-DO-NPO" at bounding box center [491, 318] width 126 height 53
click at [702, 314] on span "10/01/2022" at bounding box center [699, 317] width 28 height 13
drag, startPoint x: 890, startPoint y: 269, endPoint x: 922, endPoint y: 267, distance: 31.5
click at [922, 267] on div "$657.00" at bounding box center [920, 264] width 76 height 53
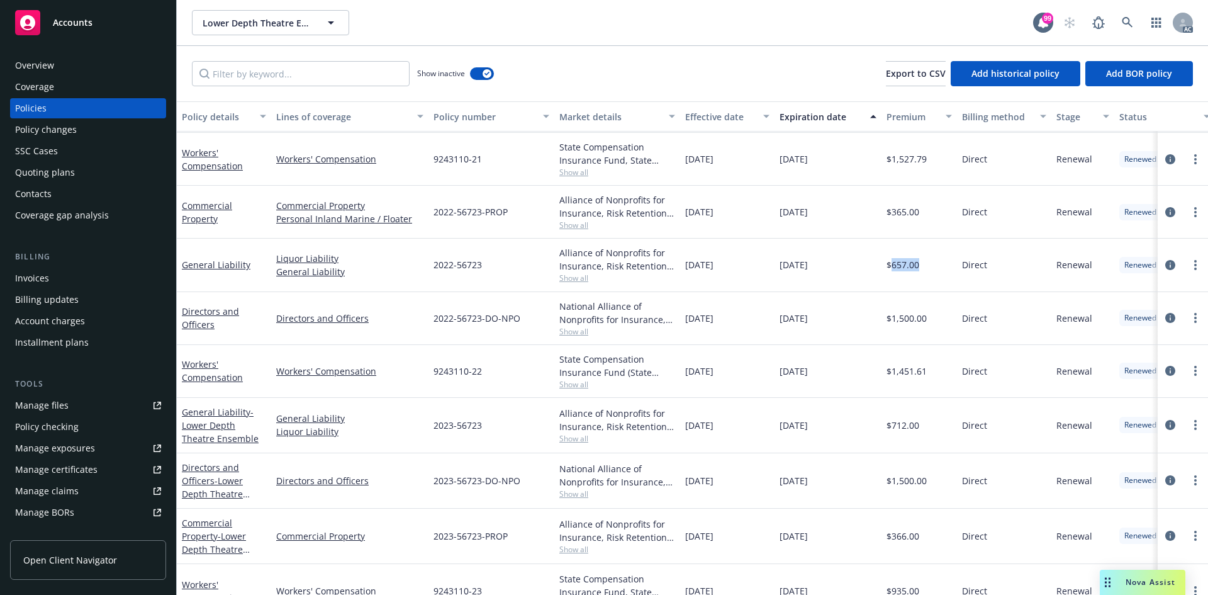
click at [586, 280] on span "Show all" at bounding box center [617, 277] width 116 height 11
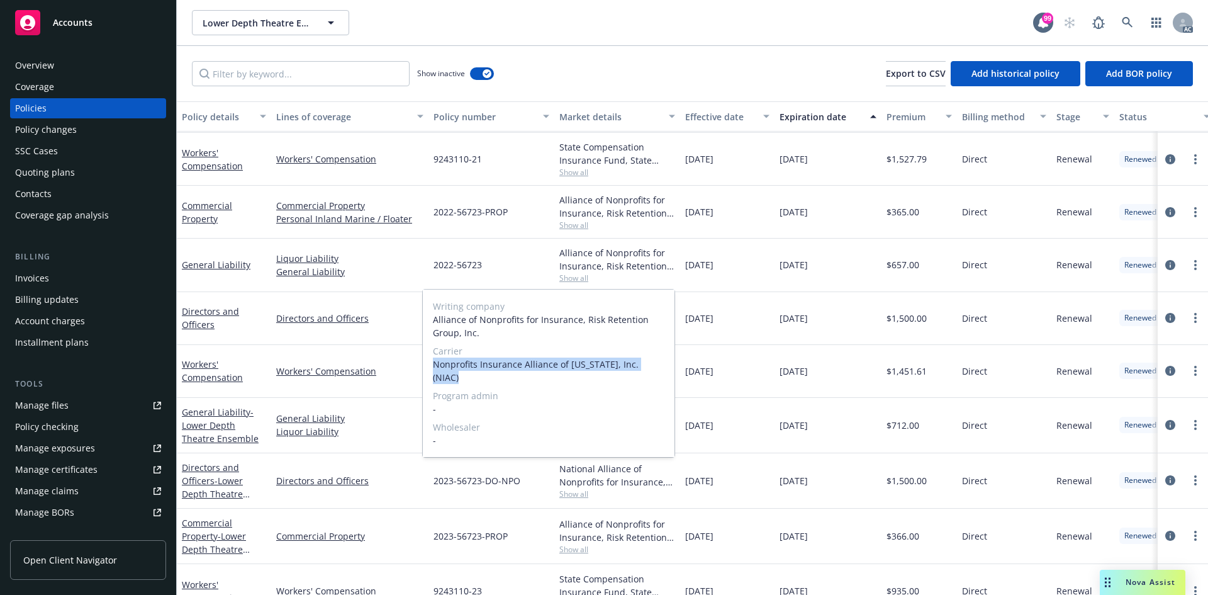
drag, startPoint x: 430, startPoint y: 365, endPoint x: 656, endPoint y: 362, distance: 226.5
click at [656, 362] on div "Writing company Alliance of Nonprofits for Insurance, Risk Retention Group, Inc…" at bounding box center [549, 372] width 252 height 167
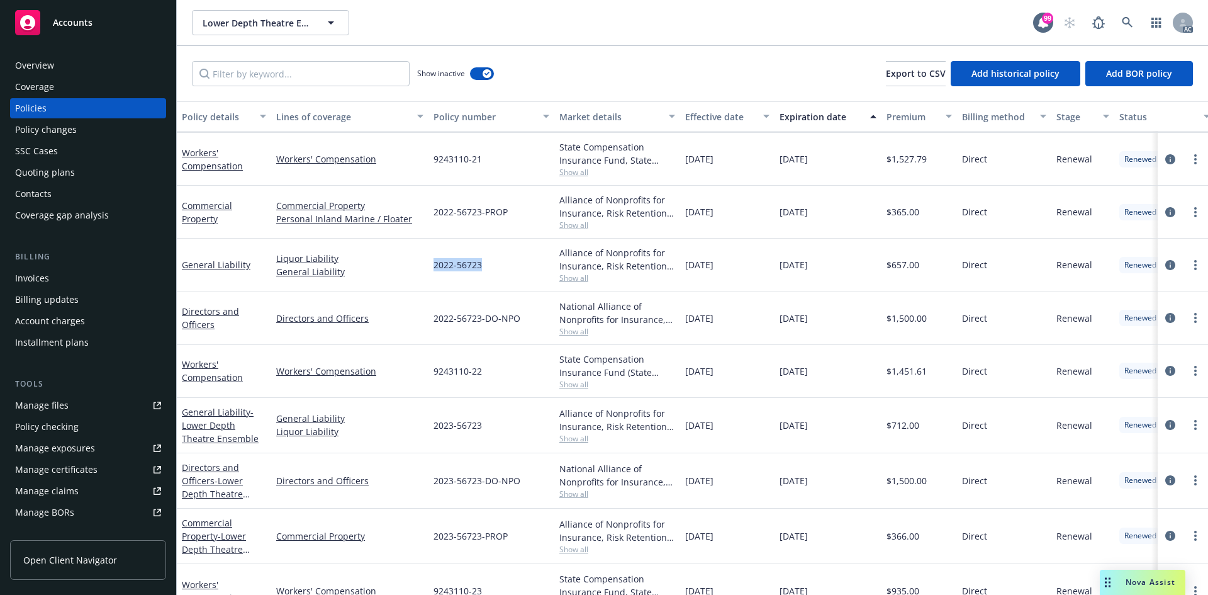
drag, startPoint x: 434, startPoint y: 267, endPoint x: 491, endPoint y: 275, distance: 57.2
click at [491, 275] on div "2022-56723" at bounding box center [491, 264] width 126 height 53
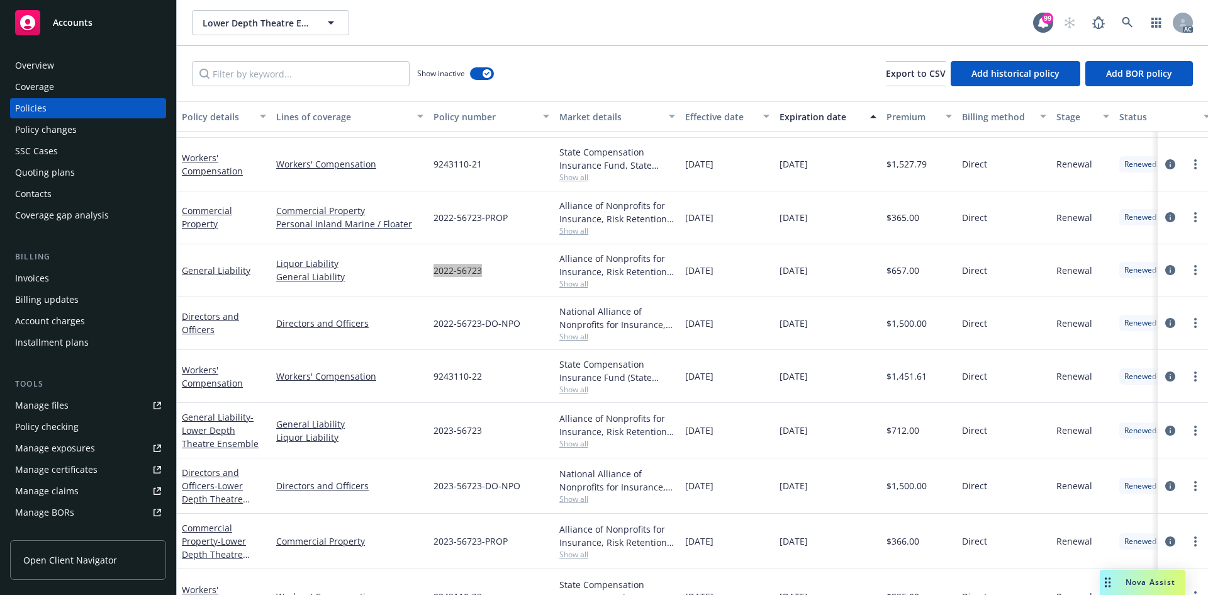
scroll to position [643, 0]
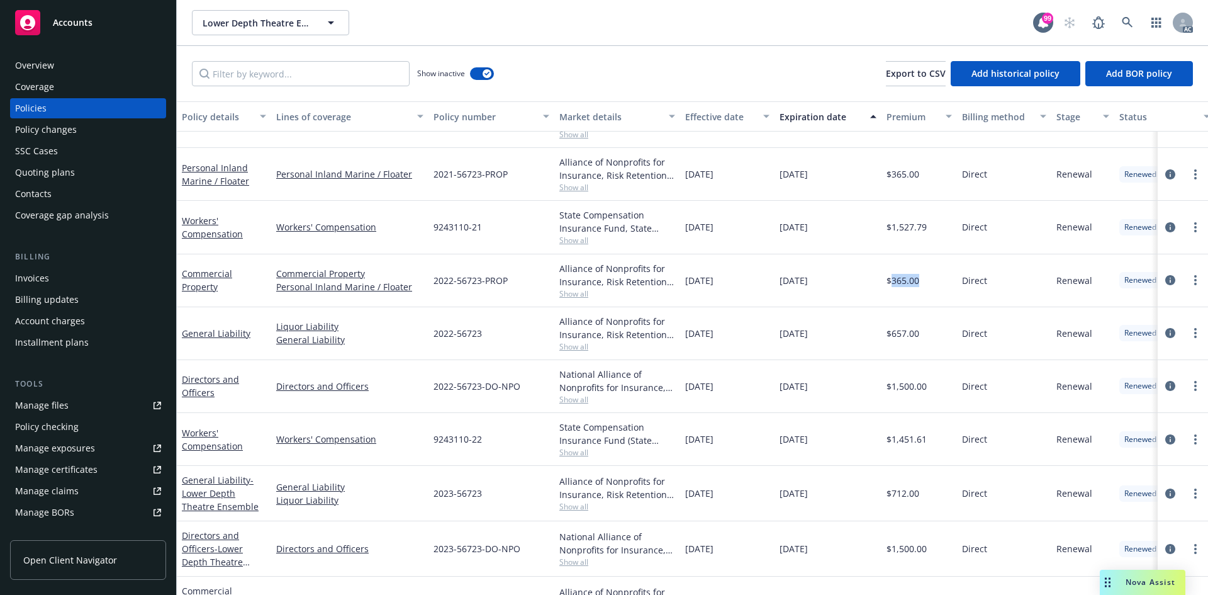
drag, startPoint x: 893, startPoint y: 281, endPoint x: 932, endPoint y: 281, distance: 39.0
click at [932, 281] on div "$365.00" at bounding box center [920, 280] width 76 height 53
click at [577, 296] on span "Show all" at bounding box center [617, 293] width 116 height 11
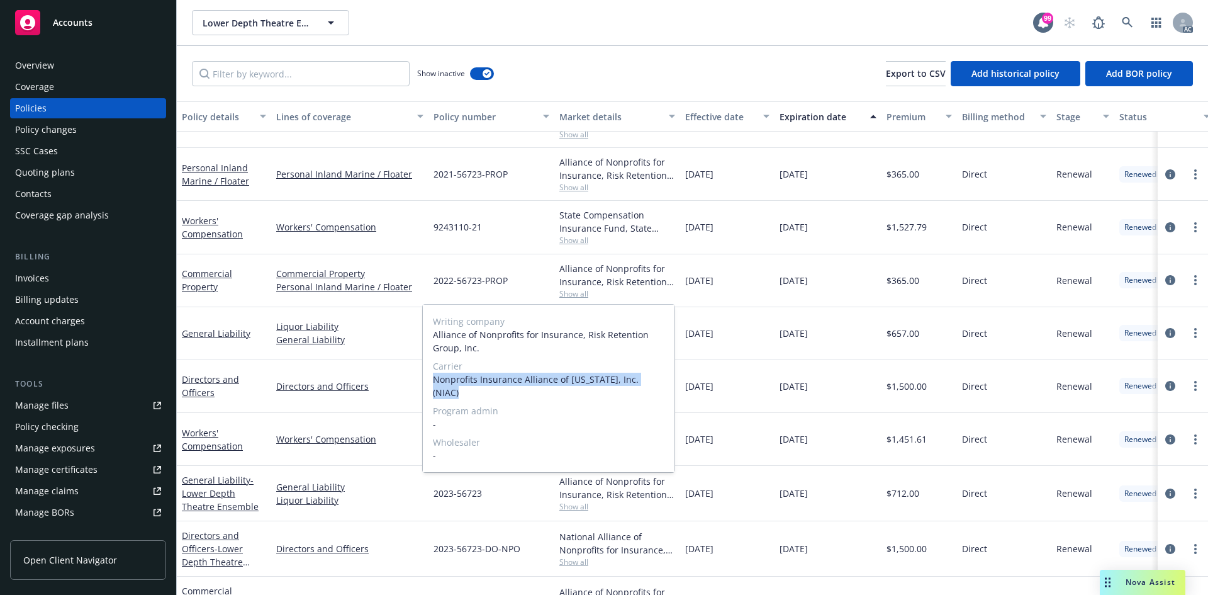
drag, startPoint x: 435, startPoint y: 380, endPoint x: 674, endPoint y: 379, distance: 238.5
click at [674, 379] on div "Writing company Alliance of Nonprofits for Insurance, Risk Retention Group, Inc…" at bounding box center [549, 388] width 252 height 167
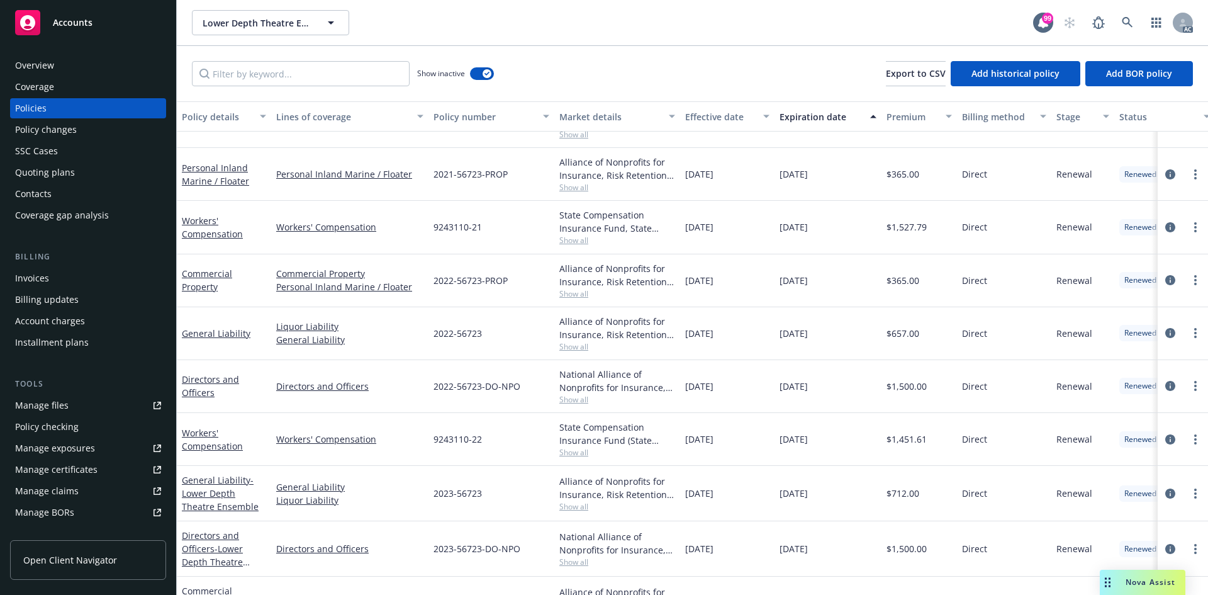
click at [600, 281] on div "Alliance of Nonprofits for Insurance, Risk Retention Group, Inc., Nonprofits In…" at bounding box center [617, 275] width 116 height 26
click at [563, 291] on span "Show all" at bounding box center [617, 293] width 116 height 11
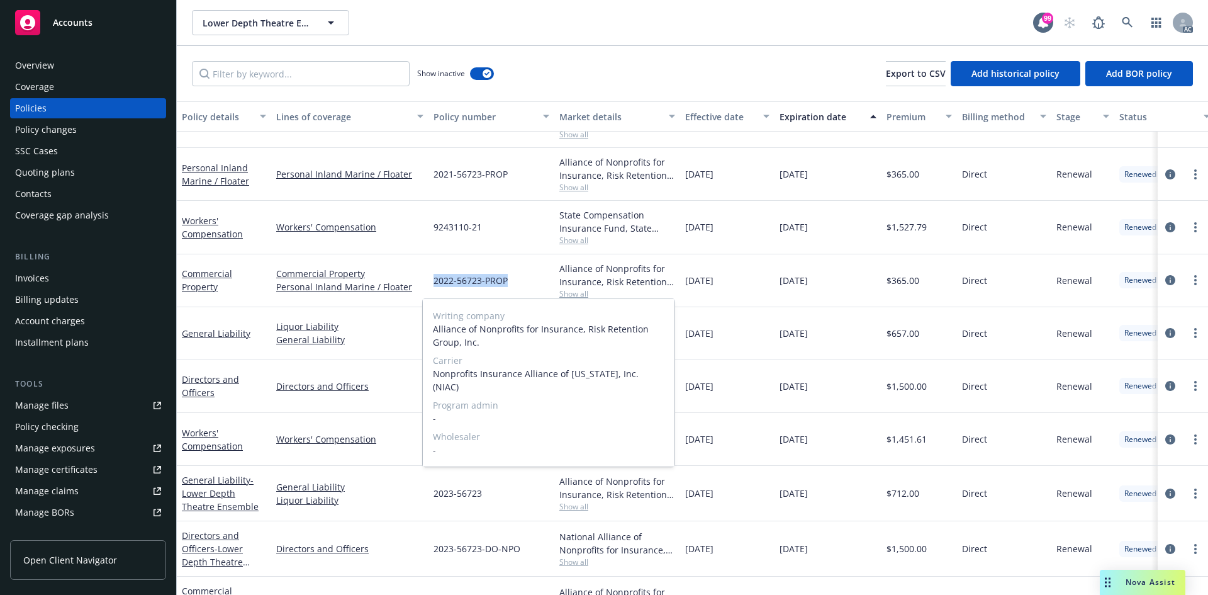
drag, startPoint x: 433, startPoint y: 286, endPoint x: 523, endPoint y: 276, distance: 91.2
click at [523, 276] on div "2022-56723-PROP" at bounding box center [491, 280] width 126 height 53
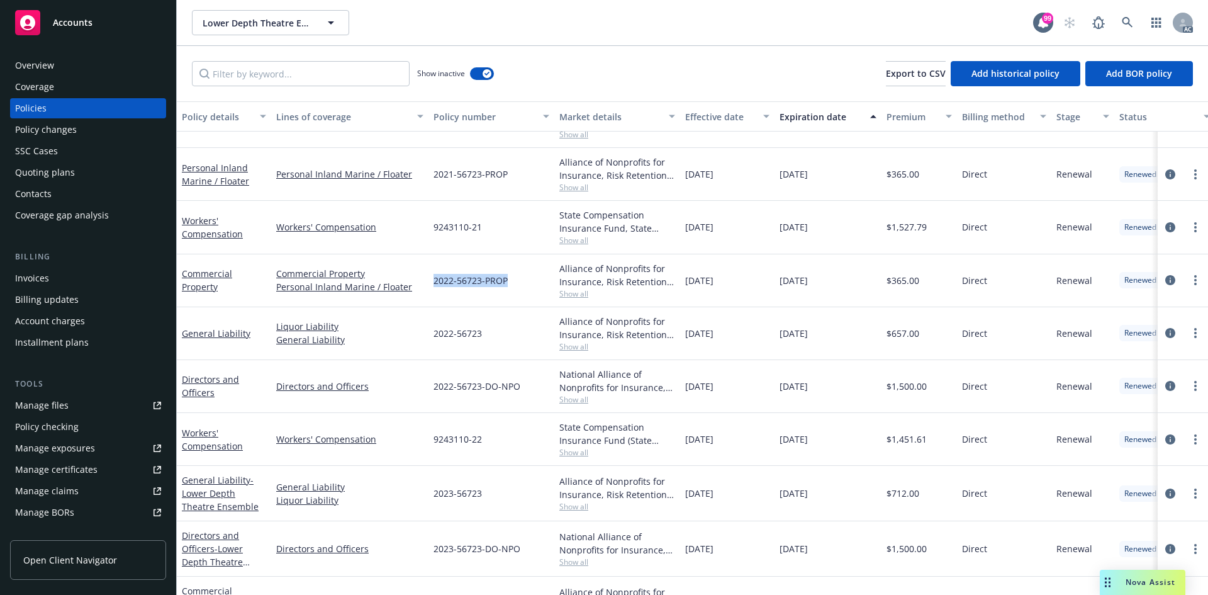
click at [72, 72] on div "Overview" at bounding box center [88, 65] width 146 height 20
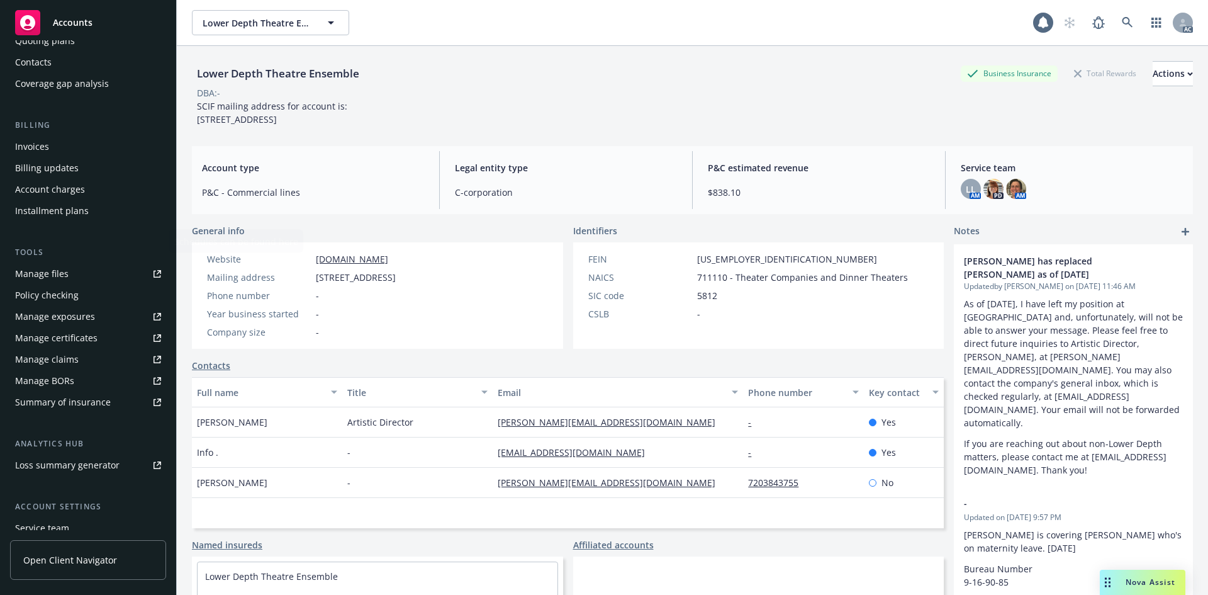
scroll to position [225, 0]
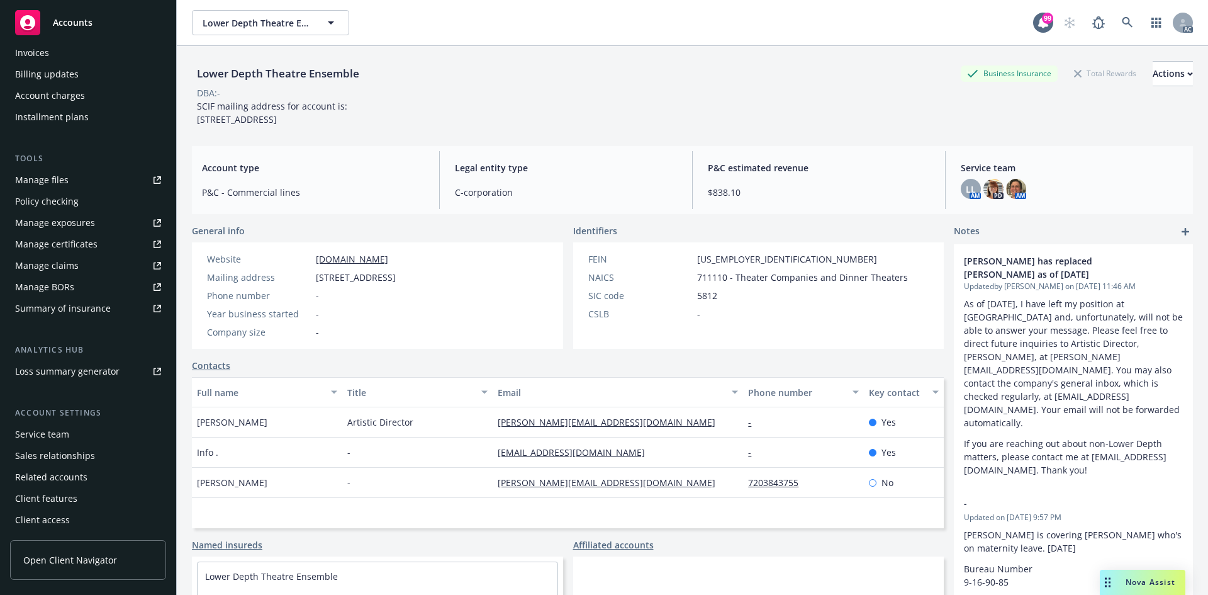
click at [53, 440] on div "Service team" at bounding box center [42, 434] width 54 height 20
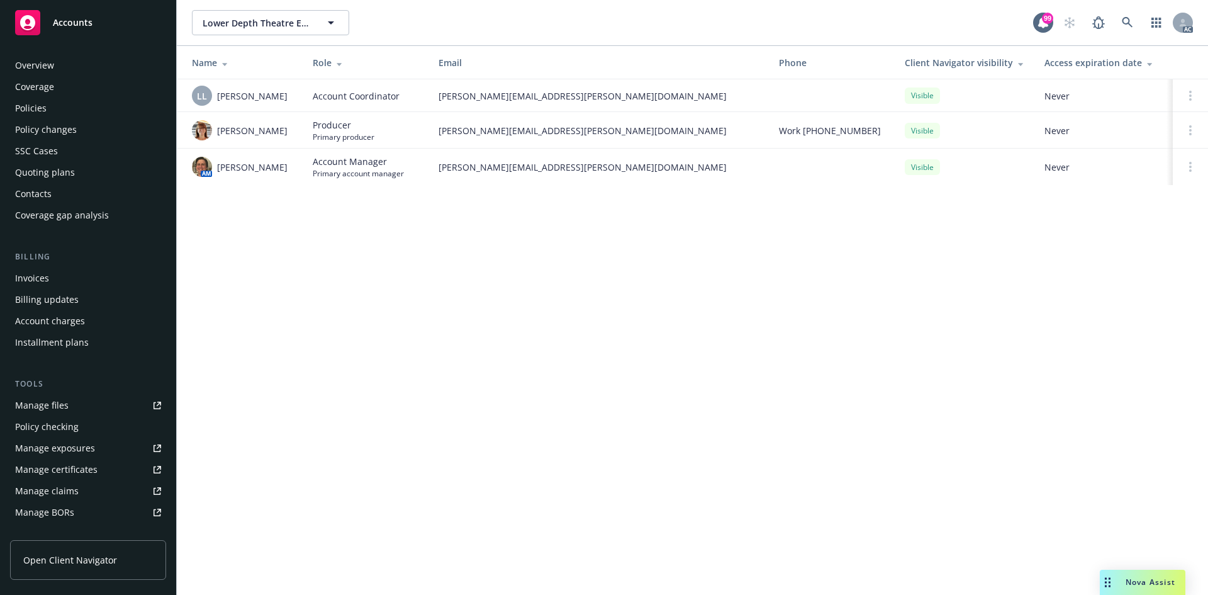
click at [76, 68] on div "Overview" at bounding box center [88, 65] width 146 height 20
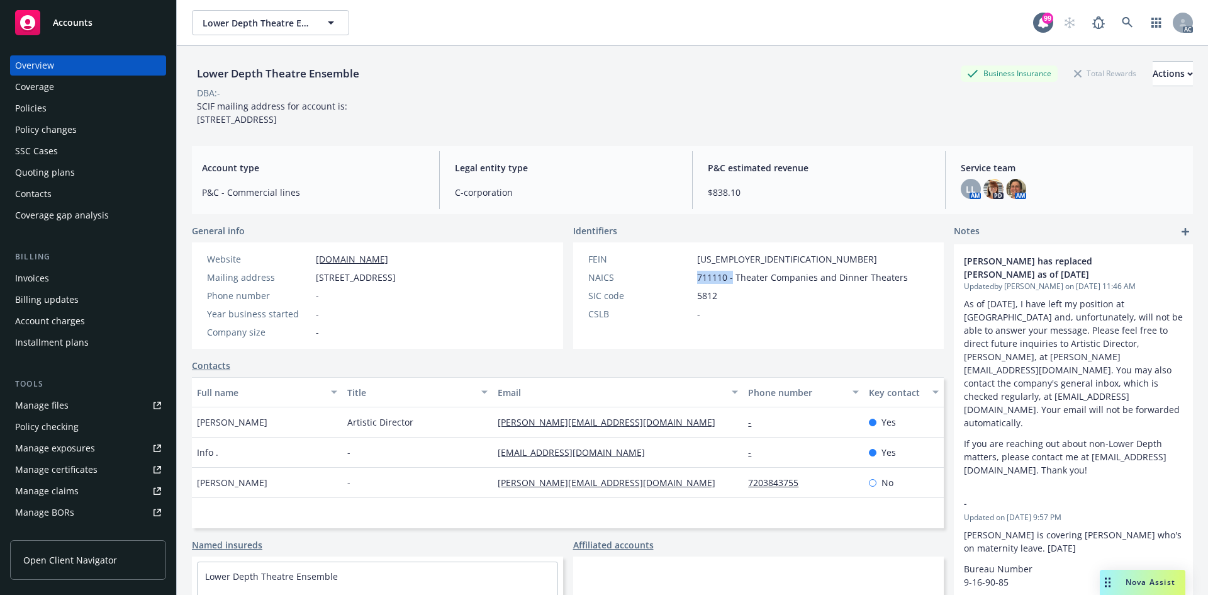
drag, startPoint x: 690, startPoint y: 293, endPoint x: 727, endPoint y: 291, distance: 37.8
click at [727, 284] on div "NAICS 711110 - Theater Companies and Dinner Theaters" at bounding box center [748, 277] width 330 height 13
click at [707, 284] on span "711110 - Theater Companies and Dinner Theaters" at bounding box center [802, 277] width 211 height 13
drag, startPoint x: 691, startPoint y: 274, endPoint x: 744, endPoint y: 274, distance: 52.9
click at [744, 266] on div "FEIN 26-1849276" at bounding box center [748, 258] width 330 height 13
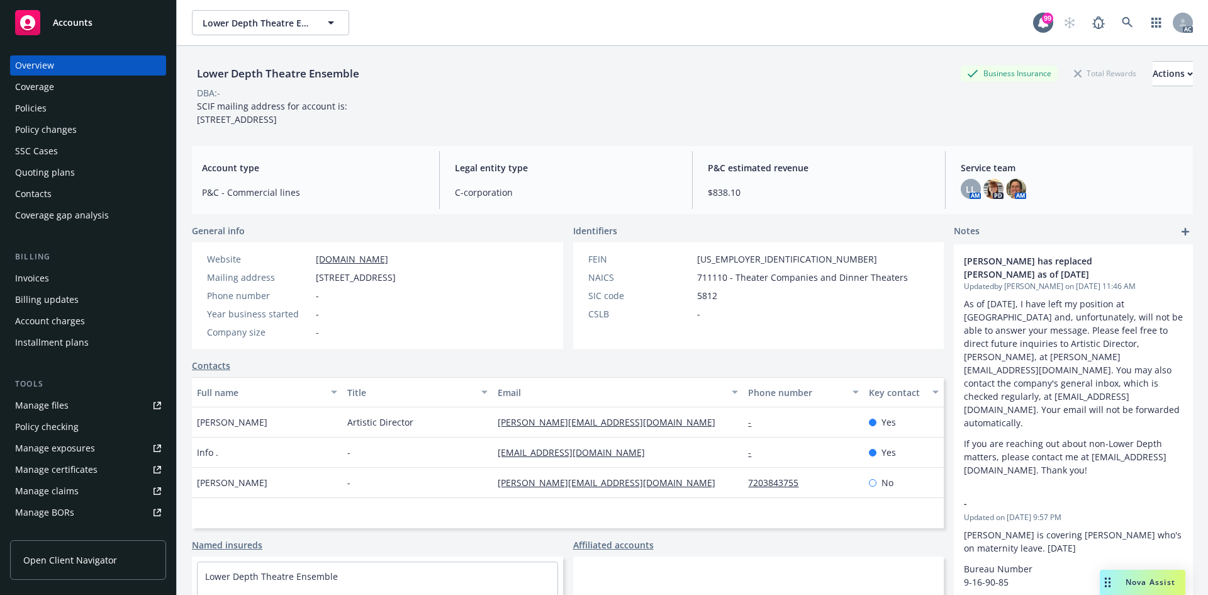
click at [645, 320] on div "CSLB" at bounding box center [640, 313] width 104 height 13
drag, startPoint x: 302, startPoint y: 273, endPoint x: 419, endPoint y: 263, distance: 117.5
click at [411, 263] on div "Website lower-depth.com Mailing address 11135 Wedding St #450, North Hollywood,…" at bounding box center [301, 295] width 219 height 106
click at [603, 266] on div "FEIN" at bounding box center [640, 258] width 104 height 13
drag, startPoint x: 191, startPoint y: 438, endPoint x: 307, endPoint y: 444, distance: 115.9
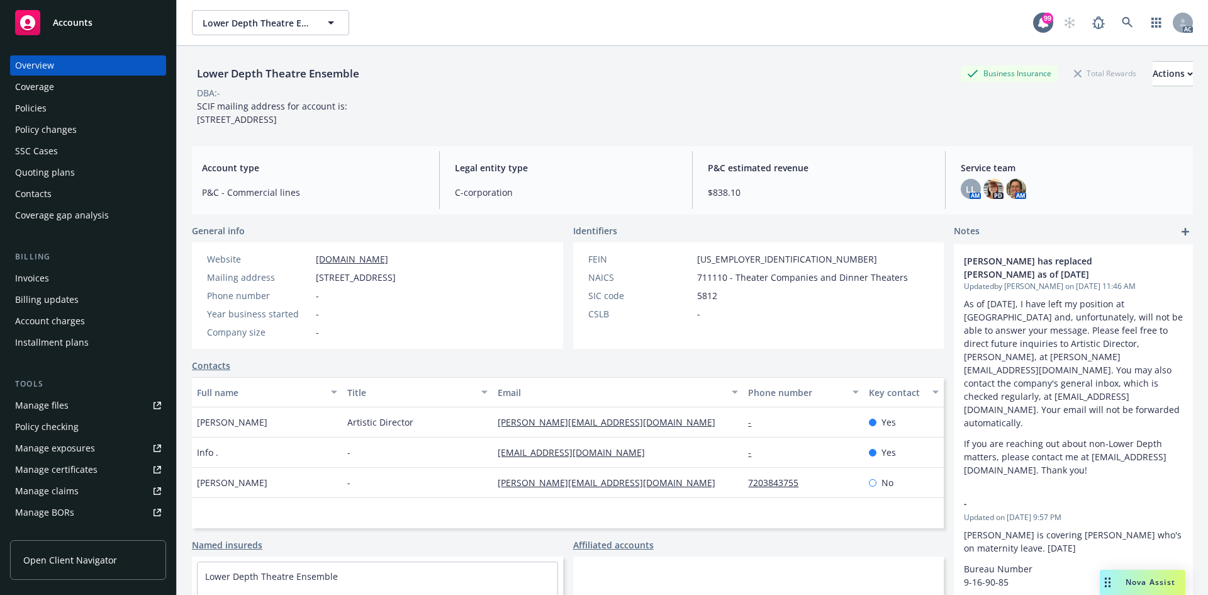
click at [307, 444] on div "Lower Depth Theatre Ensemble Business Insurance Total Rewards Actions DBA: - SC…" at bounding box center [692, 343] width 1031 height 595
drag, startPoint x: 372, startPoint y: 434, endPoint x: 440, endPoint y: 435, distance: 68.0
click at [440, 435] on div "Artistic Director" at bounding box center [417, 422] width 150 height 30
drag, startPoint x: 489, startPoint y: 434, endPoint x: 638, endPoint y: 435, distance: 149.1
click at [638, 435] on div "gregg@lower-depth.com" at bounding box center [618, 422] width 250 height 30
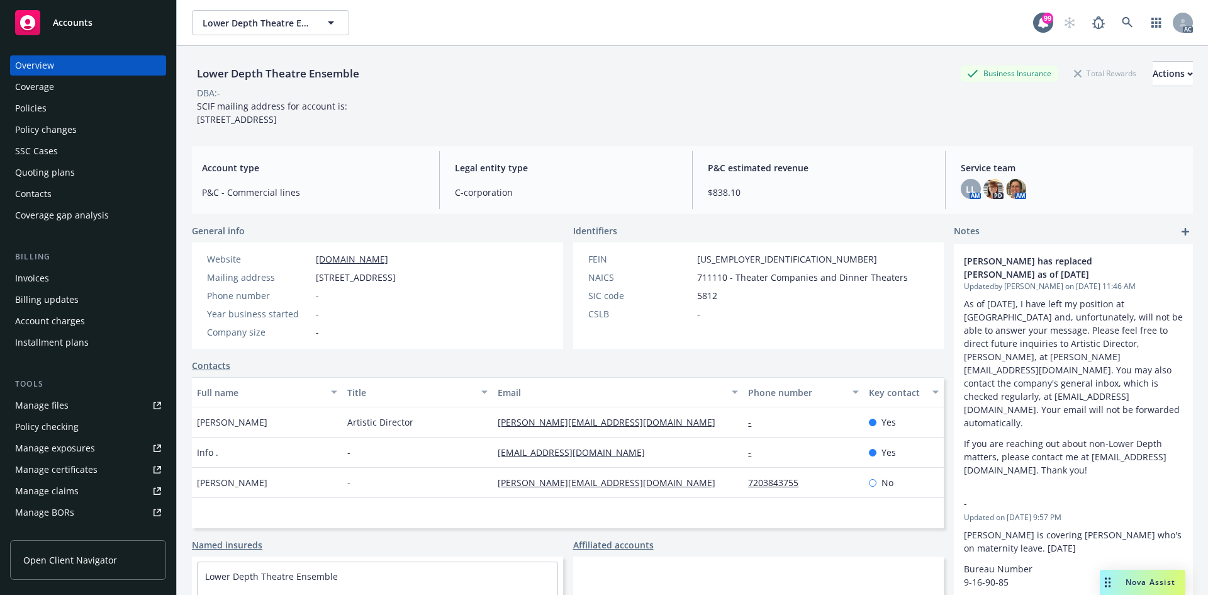
click at [590, 368] on div "General info Website lower-depth.com Mailing address 11135 Wedding St #450, Nor…" at bounding box center [568, 447] width 752 height 447
drag, startPoint x: 195, startPoint y: 468, endPoint x: 234, endPoint y: 465, distance: 39.1
click at [234, 465] on div "Info ." at bounding box center [267, 452] width 150 height 30
click at [283, 462] on div "Info ." at bounding box center [267, 452] width 150 height 30
drag, startPoint x: 475, startPoint y: 456, endPoint x: 608, endPoint y: 462, distance: 132.9
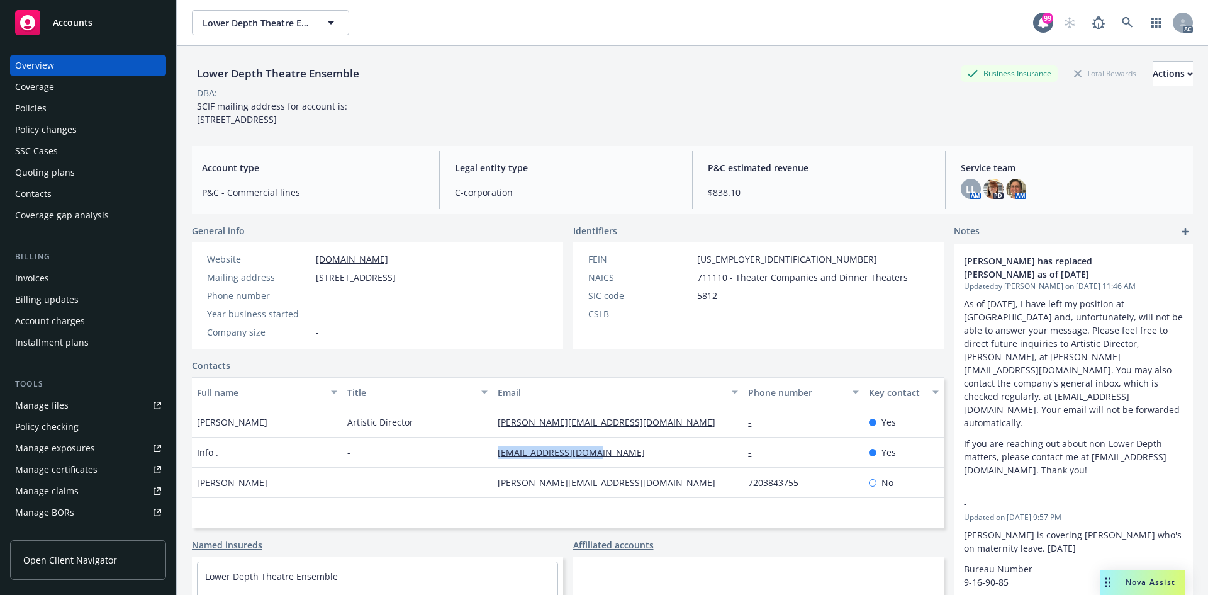
click at [608, 462] on div "Info . - info@lower-depth.com - Yes" at bounding box center [568, 452] width 752 height 30
click at [66, 104] on div "Policies" at bounding box center [88, 108] width 146 height 20
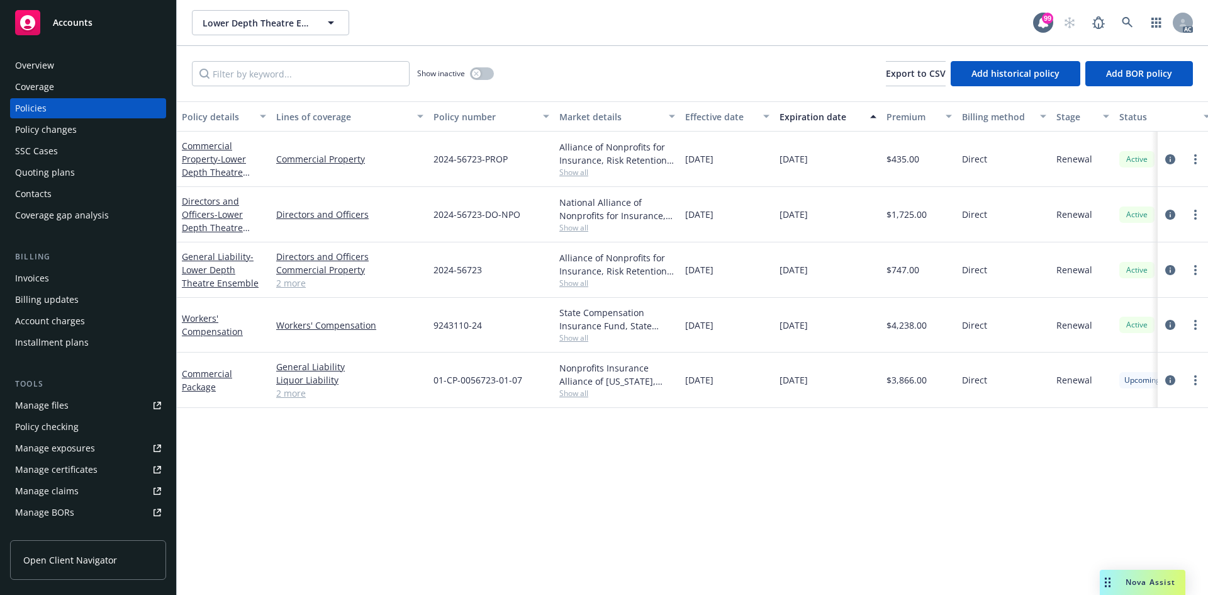
drag, startPoint x: 683, startPoint y: 269, endPoint x: 878, endPoint y: 257, distance: 194.8
click at [878, 257] on div "General Liability - Lower Depth Theatre Ensemble Directors and Officers Commerc…" at bounding box center [784, 269] width 1214 height 55
drag, startPoint x: 713, startPoint y: 208, endPoint x: 858, endPoint y: 210, distance: 144.7
click at [858, 210] on div "Directors and Officers - Lower Depth Theatre Ensemble Directors and Officers 20…" at bounding box center [784, 214] width 1214 height 55
drag, startPoint x: 722, startPoint y: 162, endPoint x: 813, endPoint y: 162, distance: 91.2
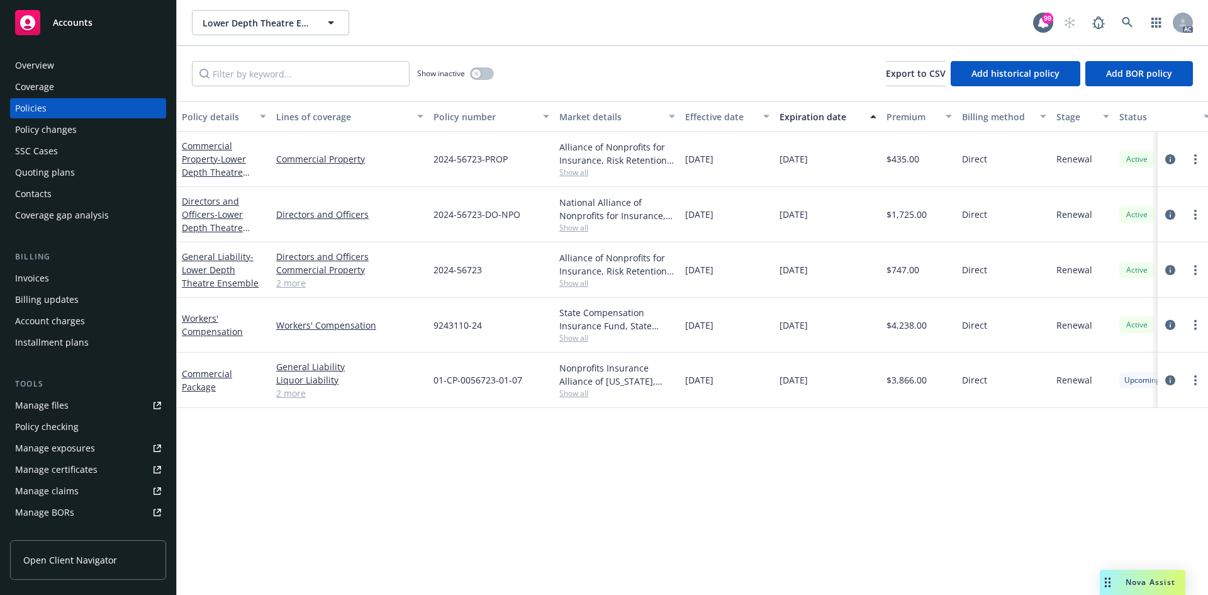
click at [813, 162] on div "Commercial Property - Lower Depth Theatre Ensemble Commercial Property 2024-567…" at bounding box center [784, 159] width 1214 height 55
click at [404, 294] on div "Directors and Officers Commercial Property Liquor Liability General Liability 2…" at bounding box center [349, 269] width 157 height 55
drag, startPoint x: 885, startPoint y: 267, endPoint x: 955, endPoint y: 271, distance: 69.9
click at [955, 271] on div "$747.00" at bounding box center [920, 269] width 76 height 55
drag, startPoint x: 897, startPoint y: 169, endPoint x: 938, endPoint y: 169, distance: 41.5
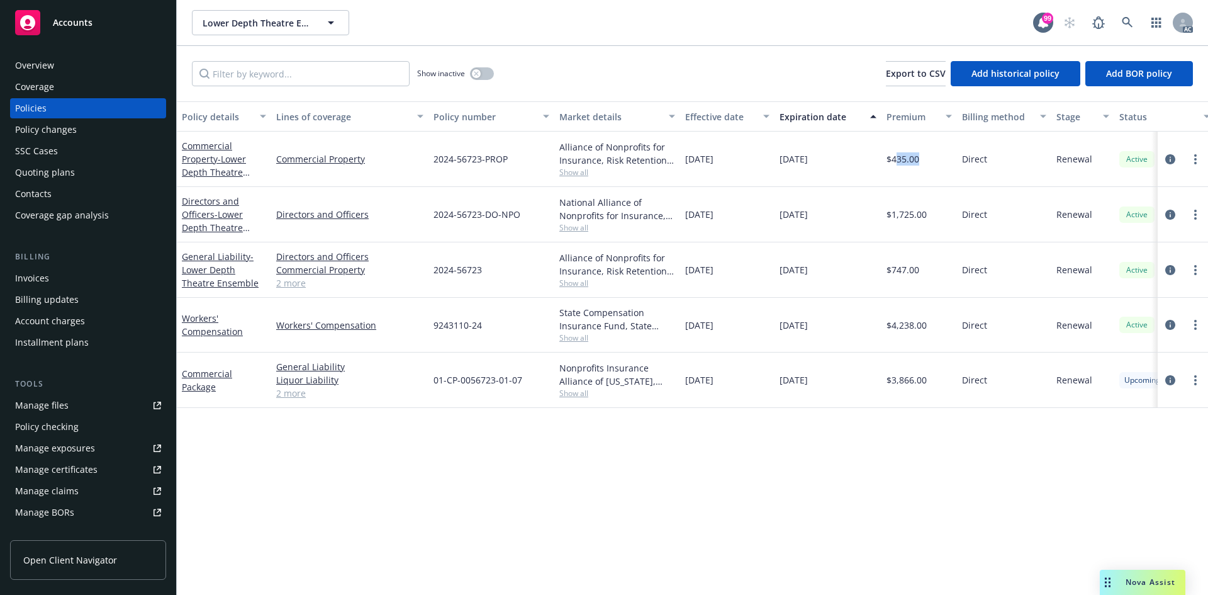
click at [938, 169] on div "$435.00" at bounding box center [920, 159] width 76 height 55
click at [907, 218] on span "$1,725.00" at bounding box center [907, 214] width 40 height 13
drag, startPoint x: 889, startPoint y: 216, endPoint x: 941, endPoint y: 218, distance: 51.6
click at [941, 218] on div "$1,725.00" at bounding box center [920, 214] width 76 height 55
click at [663, 301] on div "State Compensation Insurance Fund, State Compensation Insurance Fund (SCIF) Sho…" at bounding box center [617, 325] width 126 height 55
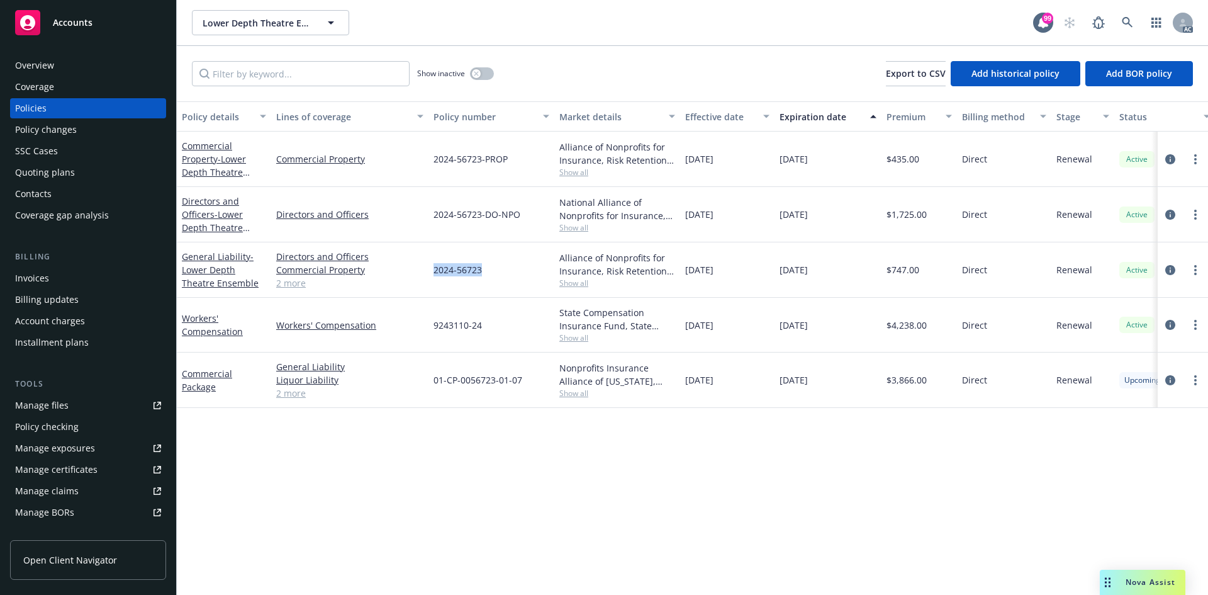
drag, startPoint x: 435, startPoint y: 271, endPoint x: 502, endPoint y: 271, distance: 66.7
click at [502, 271] on div "2024-56723" at bounding box center [491, 269] width 126 height 55
drag, startPoint x: 437, startPoint y: 176, endPoint x: 508, endPoint y: 168, distance: 72.1
click at [508, 168] on div "2024-56723-PROP" at bounding box center [491, 159] width 126 height 55
drag, startPoint x: 444, startPoint y: 211, endPoint x: 571, endPoint y: 222, distance: 128.2
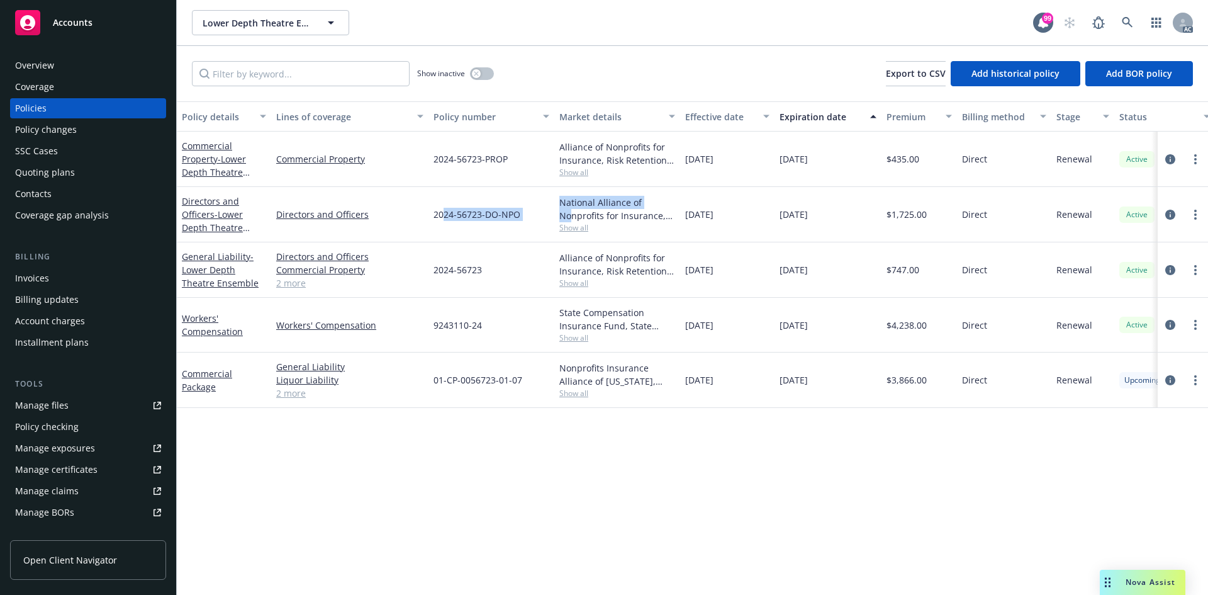
click at [573, 221] on div "Directors and Officers - Lower Depth Theatre Ensemble Directors and Officers 20…" at bounding box center [784, 214] width 1214 height 55
click at [590, 286] on span "Show all" at bounding box center [617, 282] width 116 height 11
click at [538, 254] on div "2024-56723" at bounding box center [491, 269] width 126 height 55
click at [585, 228] on span "Show all" at bounding box center [617, 227] width 116 height 11
click at [562, 186] on div "Alliance of Nonprofits for Insurance, Risk Retention Group, Inc., Nonprofits In…" at bounding box center [617, 159] width 126 height 55
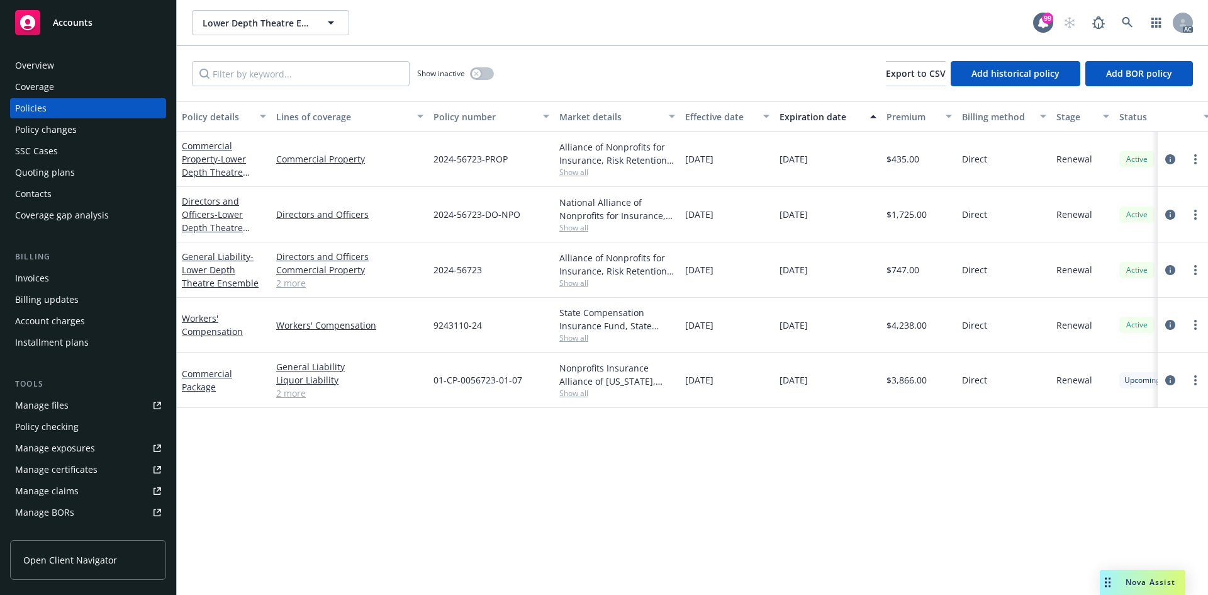
click at [577, 169] on span "Show all" at bounding box center [617, 172] width 116 height 11
click at [520, 171] on div "2024-56723-PROP" at bounding box center [491, 159] width 126 height 55
click at [494, 70] on div "Show inactive" at bounding box center [455, 73] width 77 height 25
click at [481, 73] on button "button" at bounding box center [482, 73] width 24 height 13
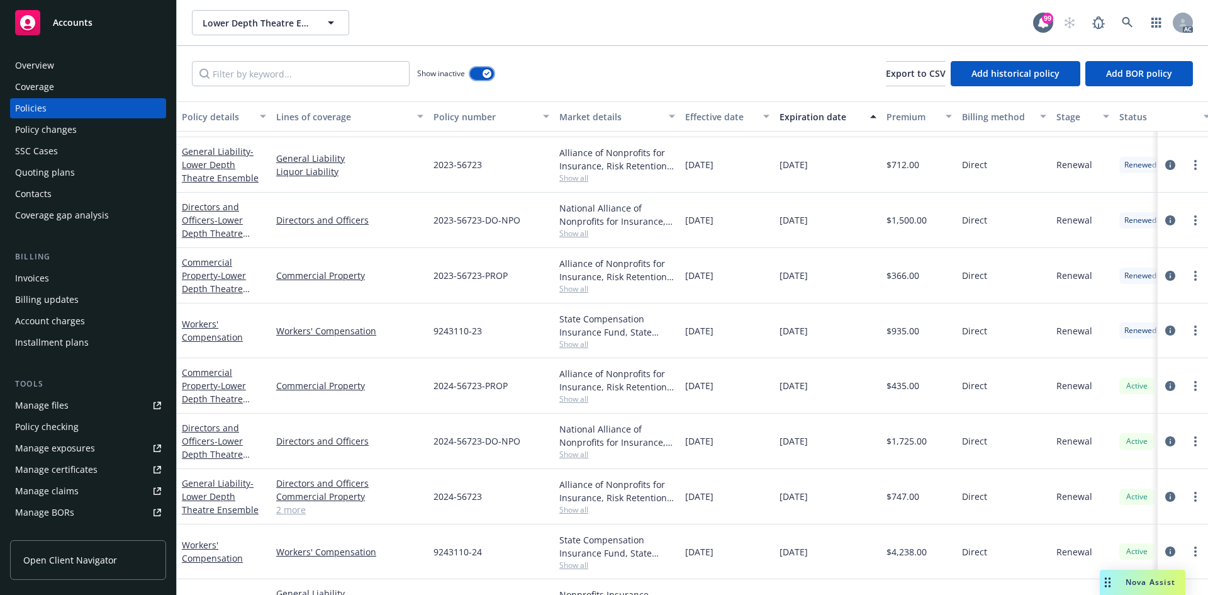
scroll to position [830, 0]
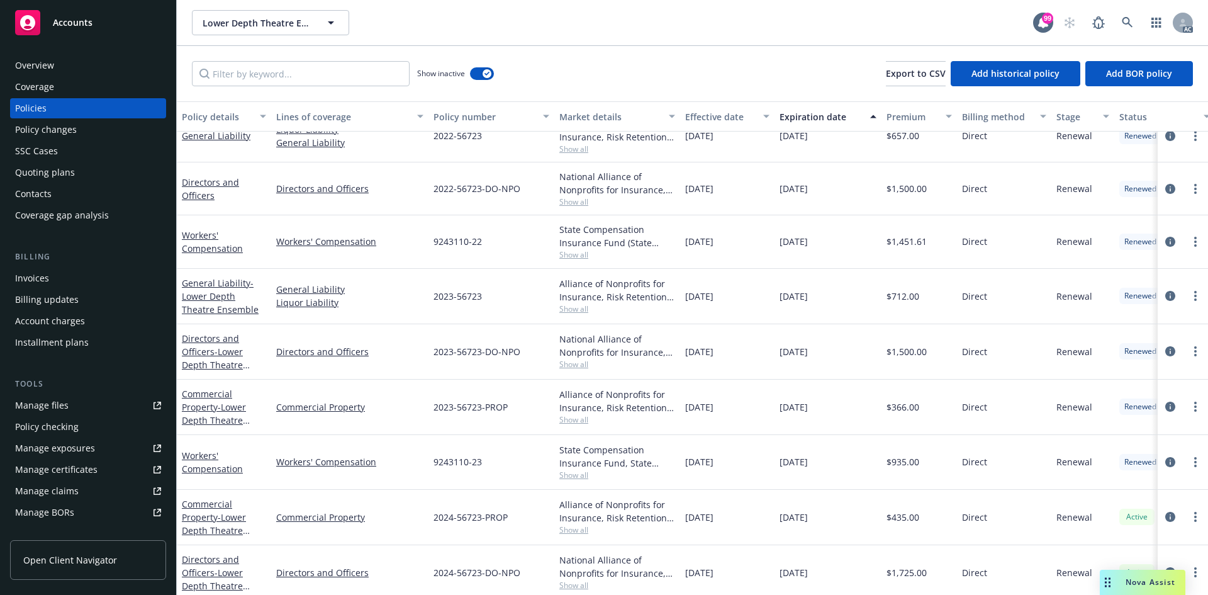
drag, startPoint x: 685, startPoint y: 303, endPoint x: 851, endPoint y: 303, distance: 166.1
click at [851, 303] on div "General Liability - Lower Depth Theatre Ensemble General Liability Liquor Liabi…" at bounding box center [784, 296] width 1214 height 55
drag, startPoint x: 686, startPoint y: 361, endPoint x: 820, endPoint y: 357, distance: 133.4
click at [820, 357] on div "Directors and Officers - Lower Depth Theatre Ensemble Directors and Officers 20…" at bounding box center [784, 351] width 1214 height 55
drag, startPoint x: 716, startPoint y: 410, endPoint x: 827, endPoint y: 409, distance: 111.4
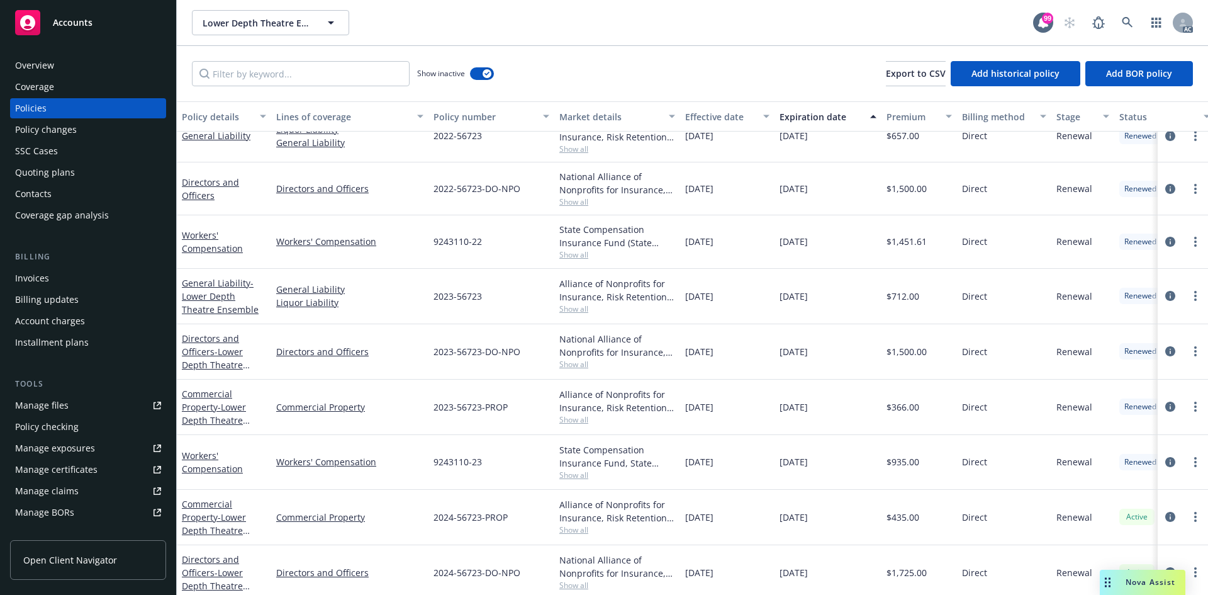
click at [827, 409] on div "Commercial Property - Lower Depth Theatre Ensemble Commercial Property 2023-567…" at bounding box center [784, 406] width 1214 height 55
drag, startPoint x: 907, startPoint y: 415, endPoint x: 897, endPoint y: 400, distance: 17.8
click at [897, 400] on div "$366.00" at bounding box center [920, 406] width 76 height 55
drag, startPoint x: 895, startPoint y: 351, endPoint x: 887, endPoint y: 345, distance: 9.9
click at [887, 345] on span "$1,500.00" at bounding box center [907, 351] width 40 height 13
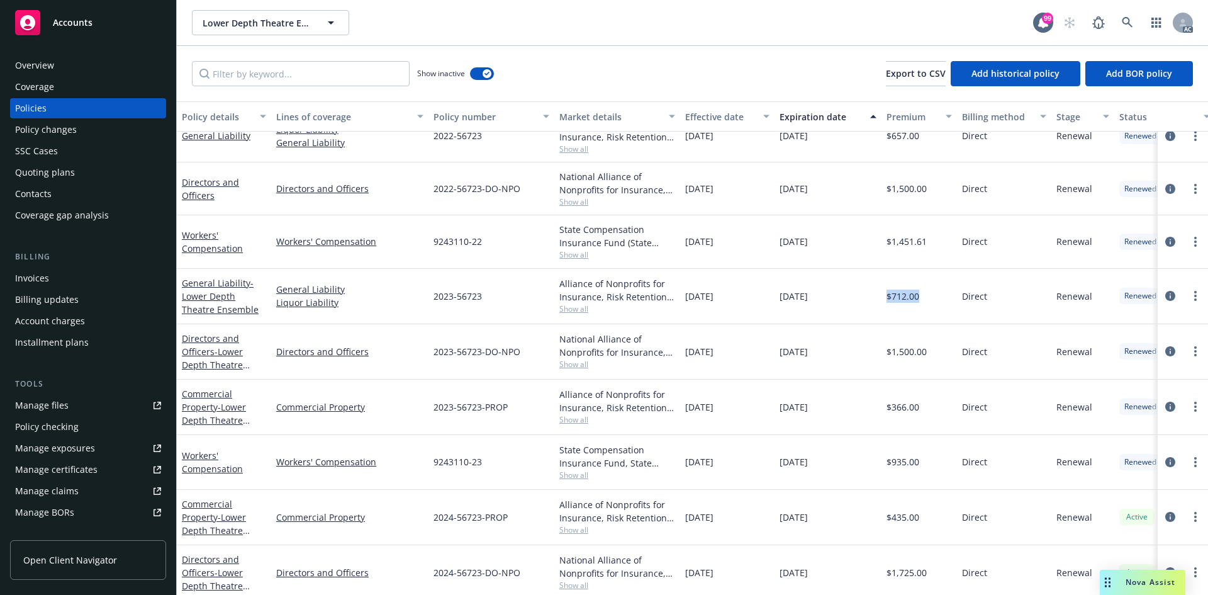
drag, startPoint x: 887, startPoint y: 300, endPoint x: 927, endPoint y: 294, distance: 40.7
click at [927, 294] on div "$712.00" at bounding box center [920, 296] width 76 height 55
drag, startPoint x: 428, startPoint y: 290, endPoint x: 488, endPoint y: 300, distance: 60.0
click at [488, 300] on div "2023-56723" at bounding box center [491, 296] width 126 height 55
drag, startPoint x: 418, startPoint y: 349, endPoint x: 522, endPoint y: 347, distance: 103.8
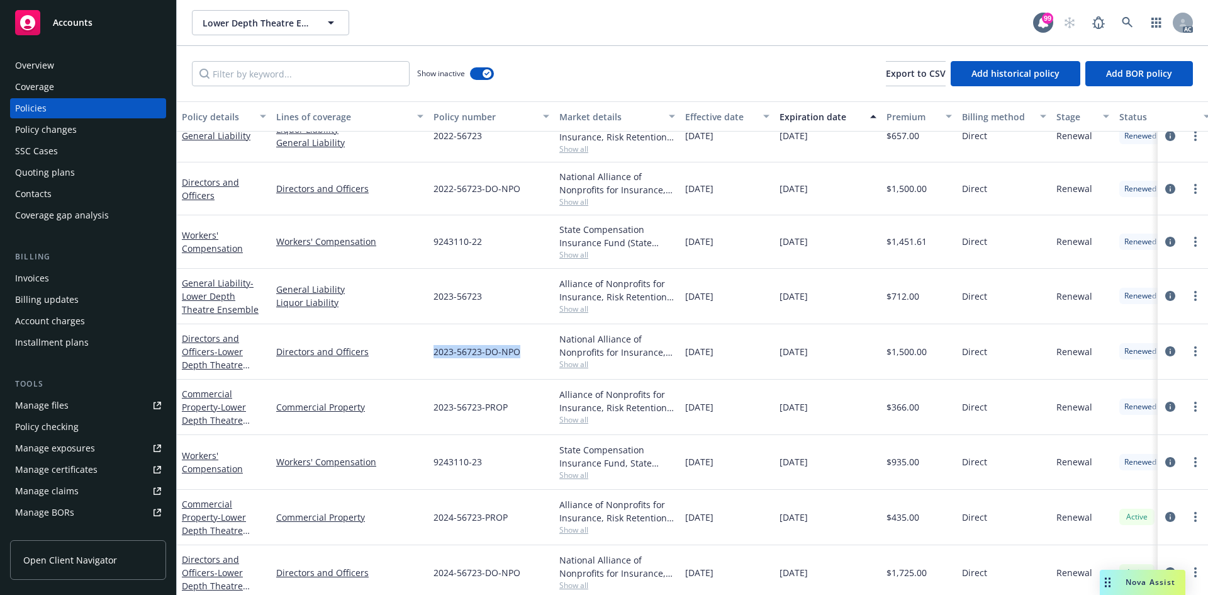
click at [522, 347] on div "Directors and Officers - Lower Depth Theatre Ensemble Directors and Officers 20…" at bounding box center [784, 351] width 1214 height 55
click at [455, 403] on span "2023-56723-PROP" at bounding box center [471, 406] width 74 height 13
drag, startPoint x: 420, startPoint y: 411, endPoint x: 512, endPoint y: 411, distance: 91.9
click at [512, 411] on div "Commercial Property - Lower Depth Theatre Ensemble Commercial Property 2023-567…" at bounding box center [784, 406] width 1214 height 55
click at [462, 372] on div "2023-56723-DO-NPO" at bounding box center [491, 351] width 126 height 55
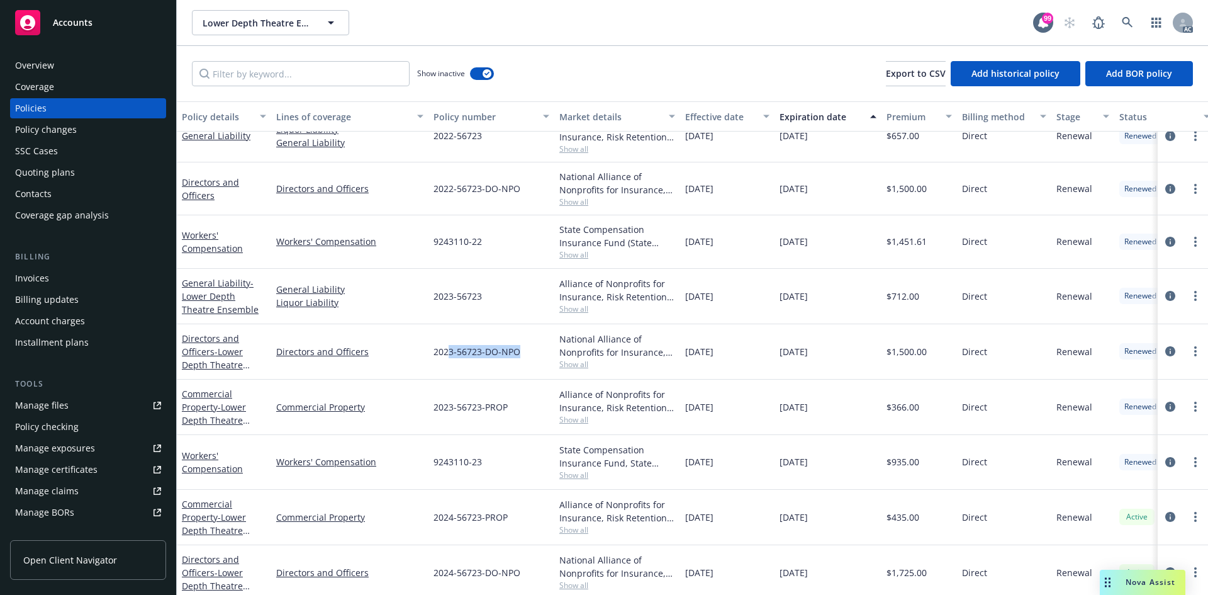
drag, startPoint x: 449, startPoint y: 348, endPoint x: 524, endPoint y: 350, distance: 74.9
click at [524, 350] on div "2023-56723-DO-NPO" at bounding box center [491, 351] width 126 height 55
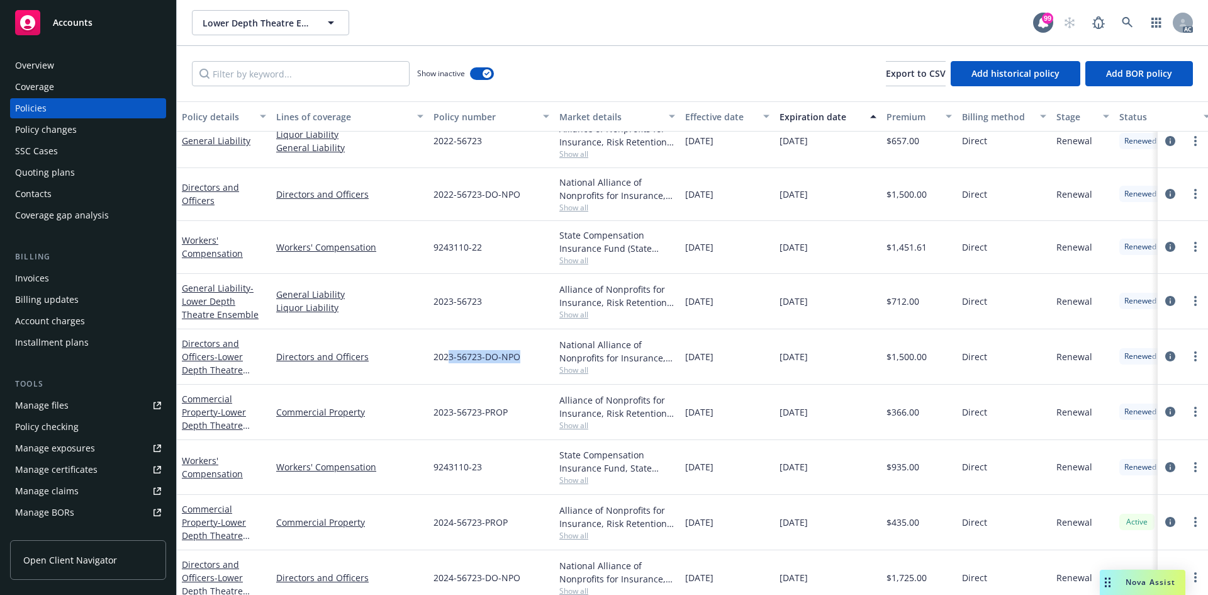
scroll to position [704, 0]
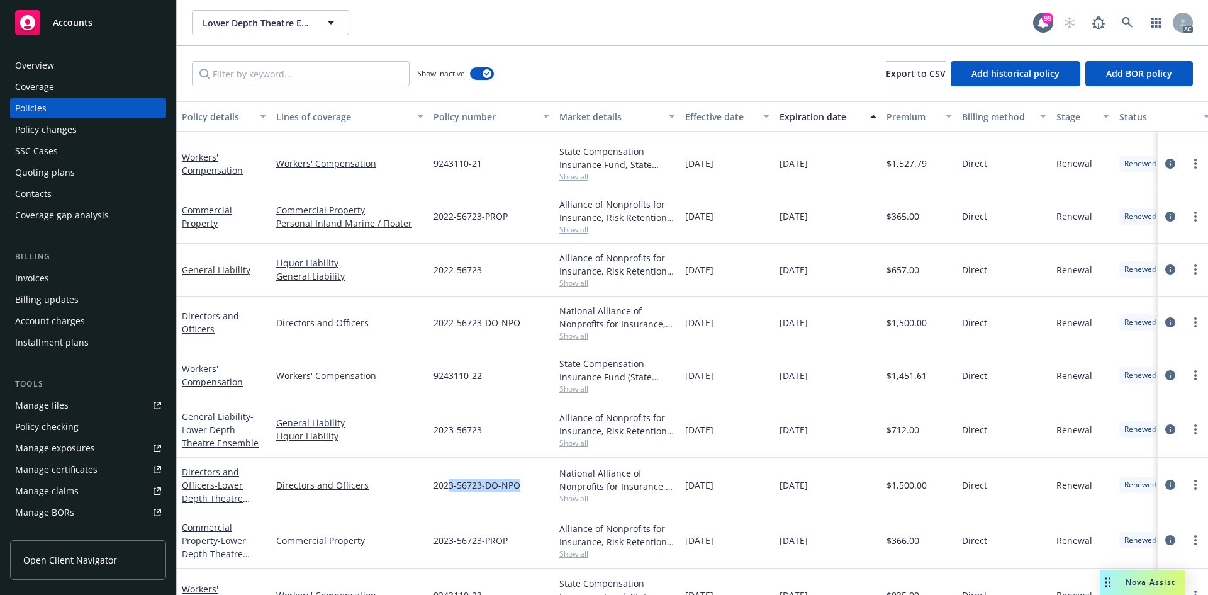
drag, startPoint x: 688, startPoint y: 318, endPoint x: 834, endPoint y: 327, distance: 146.8
click at [834, 327] on div "Directors and Officers Directors and Officers 2022-56723-DO-NPO National Allian…" at bounding box center [784, 322] width 1214 height 53
click at [943, 297] on div "$1,500.00" at bounding box center [920, 322] width 76 height 53
drag, startPoint x: 886, startPoint y: 327, endPoint x: 929, endPoint y: 333, distance: 43.3
click at [929, 333] on div "$1,500.00" at bounding box center [920, 322] width 76 height 53
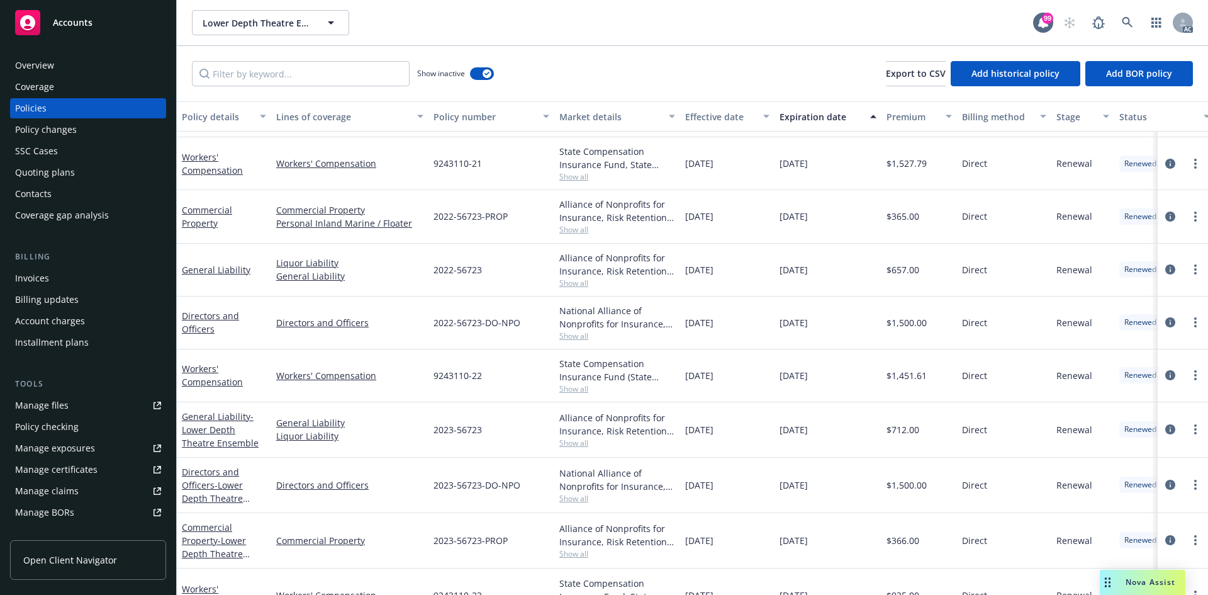
click at [882, 286] on div "$657.00" at bounding box center [920, 270] width 76 height 53
drag, startPoint x: 887, startPoint y: 272, endPoint x: 932, endPoint y: 274, distance: 45.3
click at [932, 274] on div "$657.00" at bounding box center [920, 270] width 76 height 53
click at [932, 240] on div "$365.00" at bounding box center [920, 216] width 76 height 53
drag, startPoint x: 885, startPoint y: 215, endPoint x: 931, endPoint y: 225, distance: 46.9
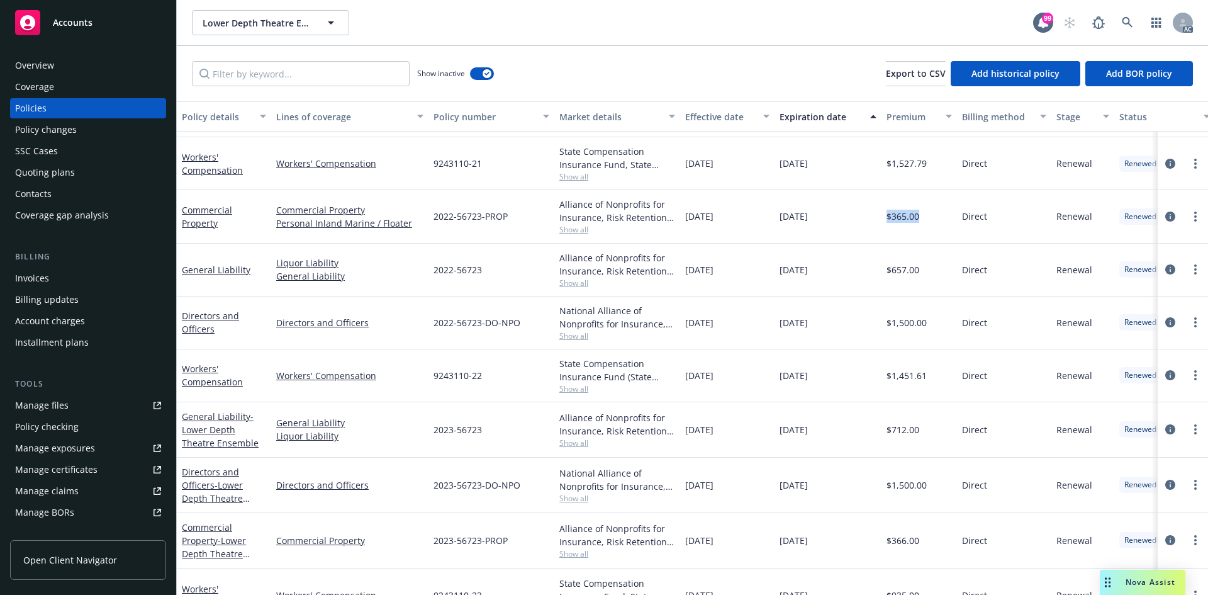
click at [931, 225] on div "$365.00" at bounding box center [920, 216] width 76 height 53
click at [888, 245] on div "$657.00" at bounding box center [920, 270] width 76 height 53
drag, startPoint x: 434, startPoint y: 268, endPoint x: 501, endPoint y: 261, distance: 67.7
click at [501, 261] on div "2022-56723" at bounding box center [491, 270] width 126 height 53
click at [464, 217] on span "2022-56723-PROP" at bounding box center [471, 216] width 74 height 13
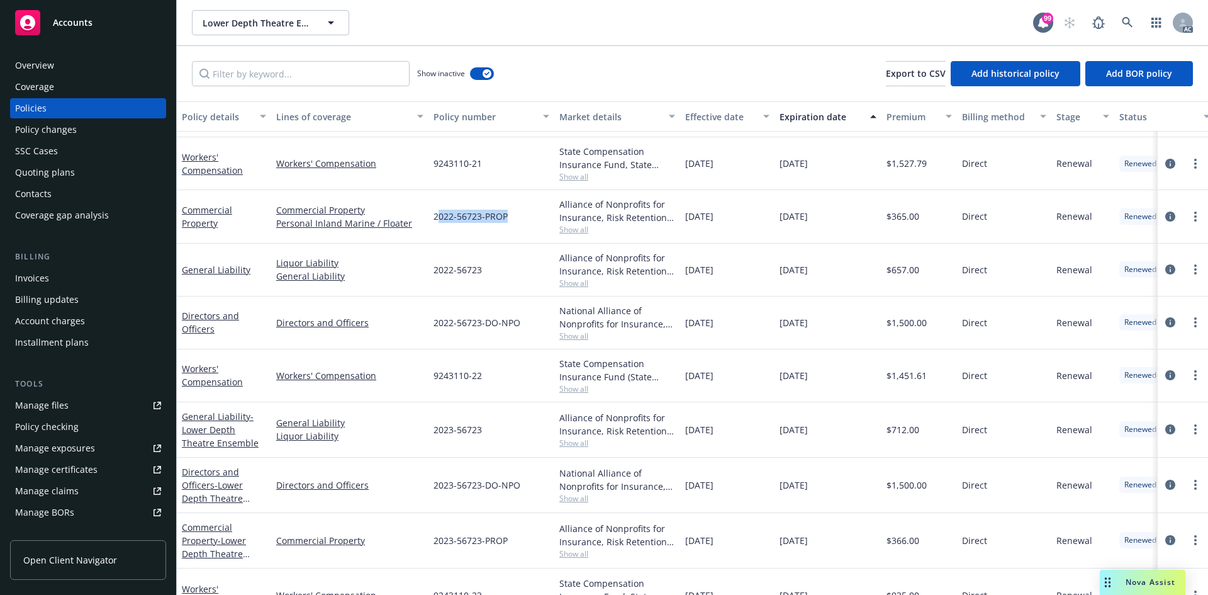
drag, startPoint x: 437, startPoint y: 215, endPoint x: 510, endPoint y: 214, distance: 73.0
click at [510, 214] on div "2022-56723-PROP" at bounding box center [491, 216] width 126 height 53
click at [476, 165] on span "9243110-21" at bounding box center [458, 163] width 48 height 13
click at [434, 159] on span "9243110-21" at bounding box center [458, 163] width 48 height 13
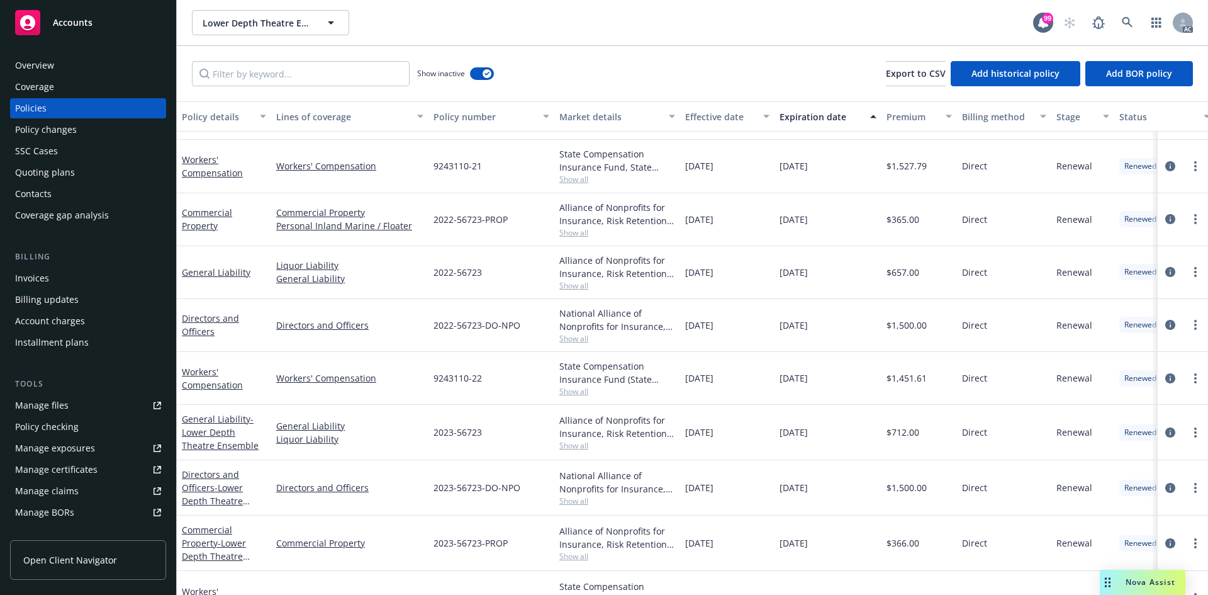
scroll to position [641, 0]
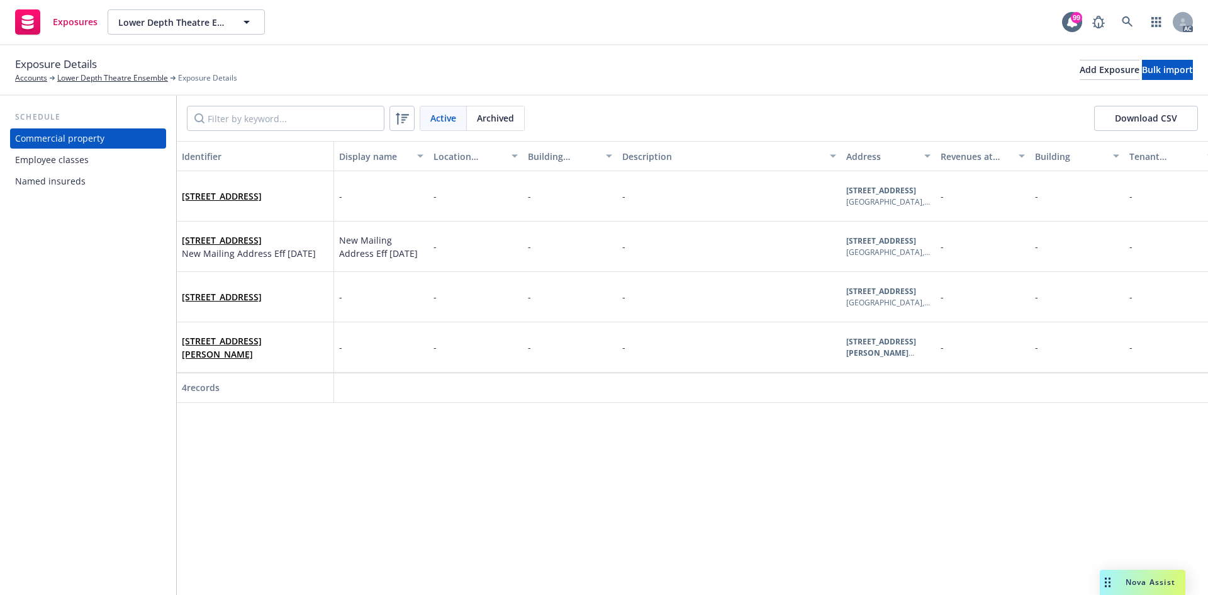
drag, startPoint x: 235, startPoint y: 402, endPoint x: 262, endPoint y: 408, distance: 27.6
click at [262, 403] on div "Identifier Display name Location number Building number Description Address Rev…" at bounding box center [692, 272] width 1031 height 262
